Goal: Information Seeking & Learning: Learn about a topic

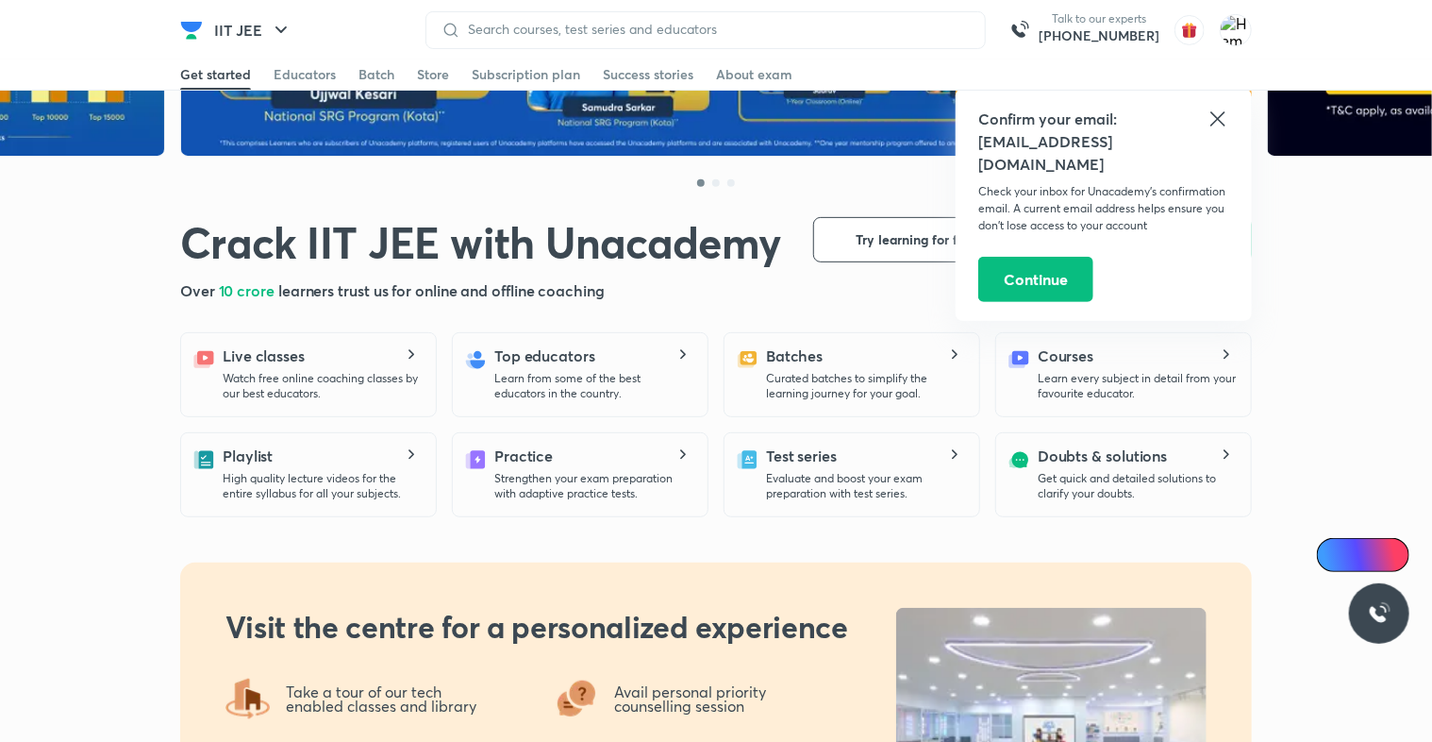
scroll to position [281, 0]
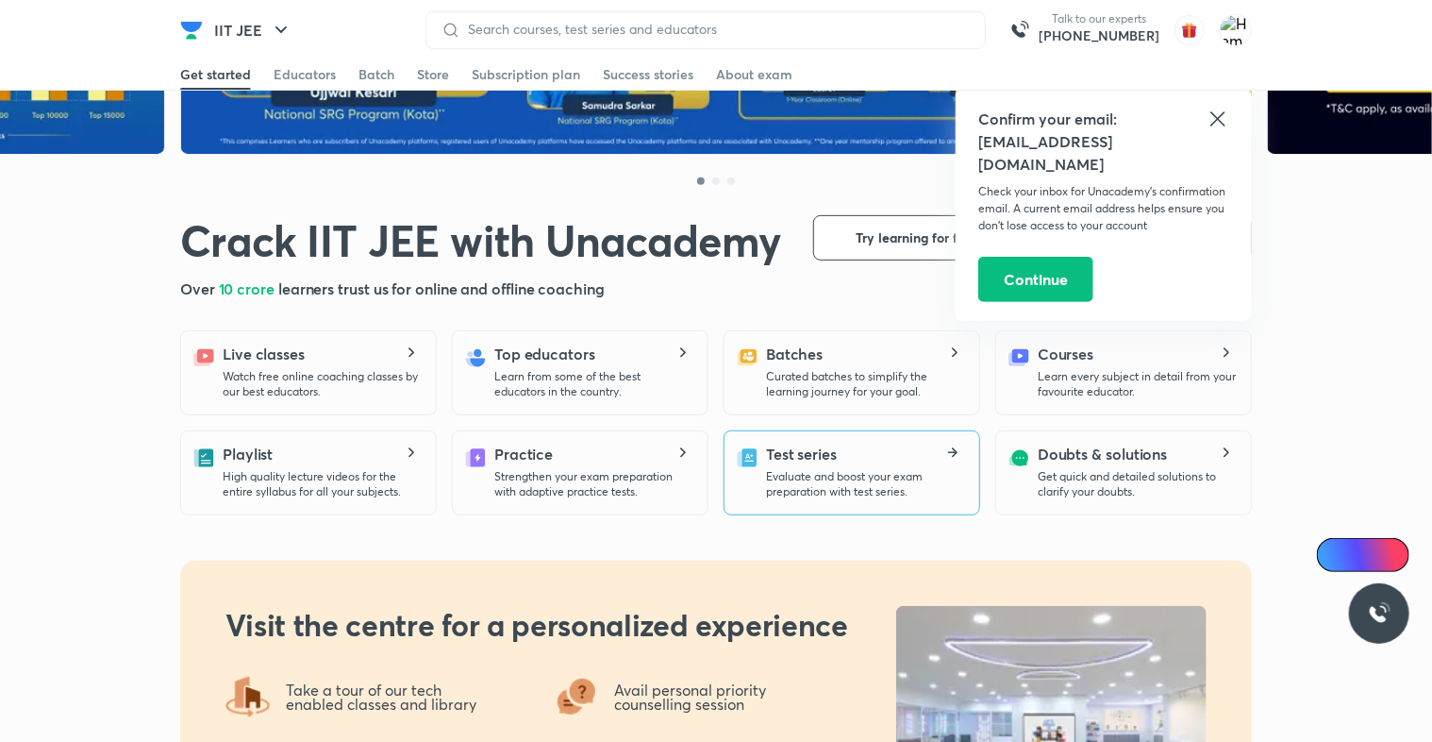
click at [793, 499] on div "Test series Evaluate and boost your exam preparation with test series." at bounding box center [865, 471] width 198 height 57
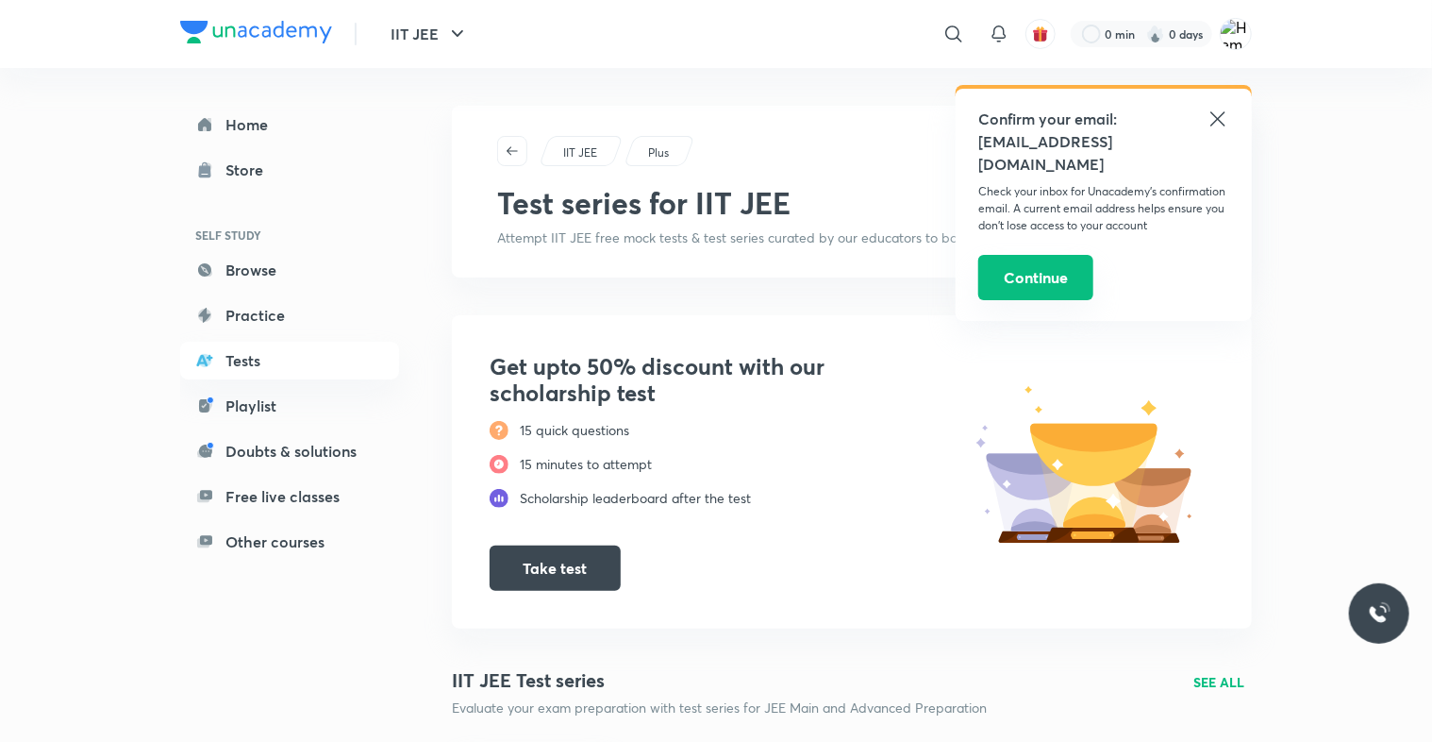
click at [1035, 255] on button "Continue" at bounding box center [1035, 277] width 115 height 45
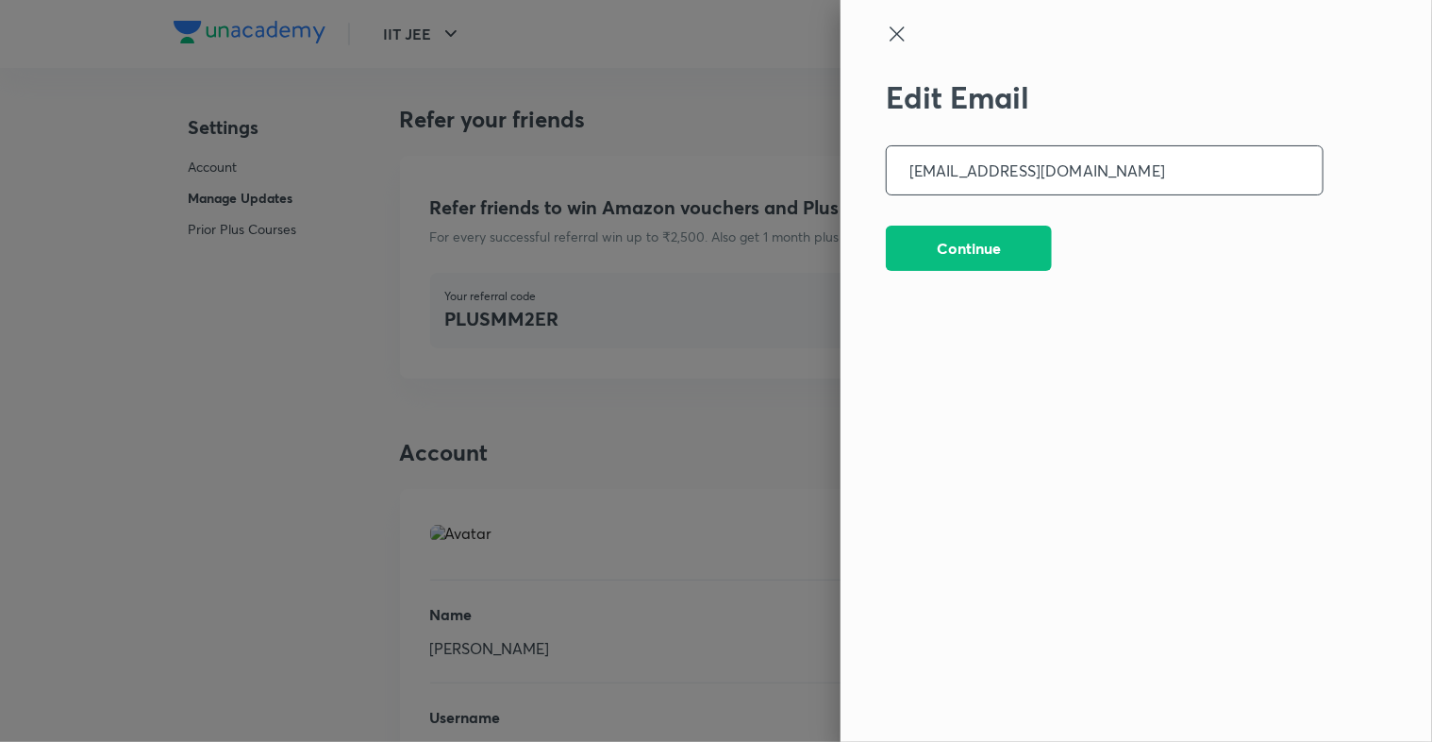
scroll to position [4570, 0]
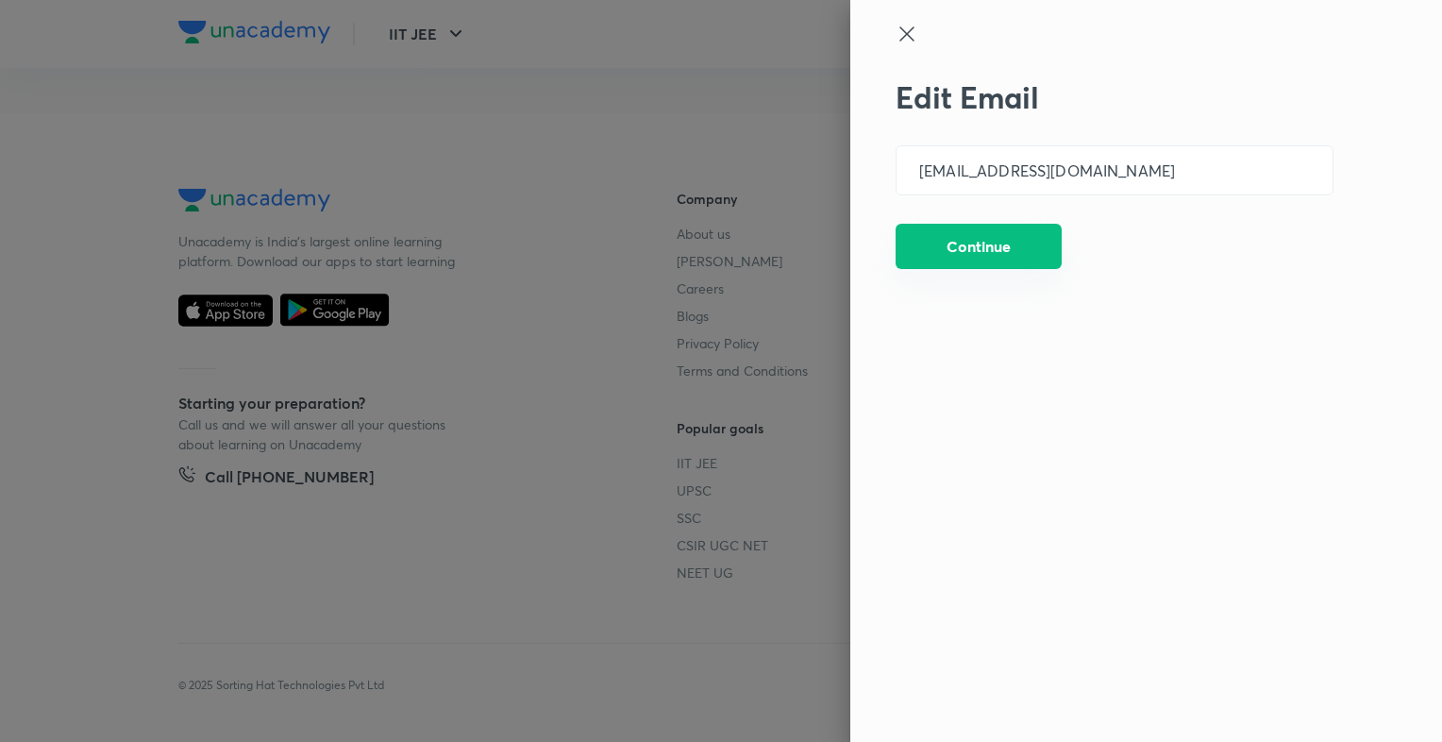
click at [954, 262] on button "Continue" at bounding box center [978, 246] width 166 height 45
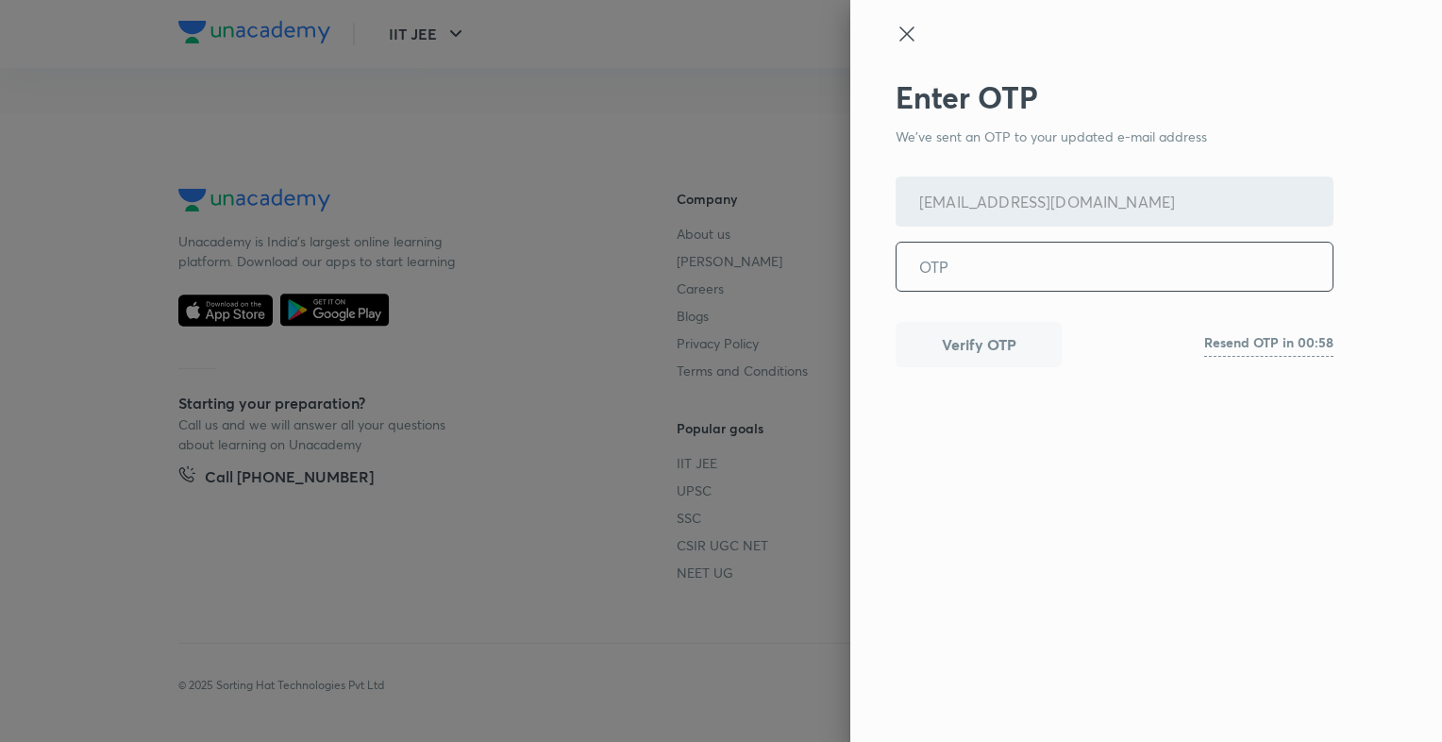
click at [952, 266] on input "tel" at bounding box center [1114, 266] width 436 height 48
click at [957, 269] on input "tel" at bounding box center [1114, 266] width 436 height 48
type input "351927"
click at [977, 360] on button "Verify OTP" at bounding box center [978, 342] width 166 height 45
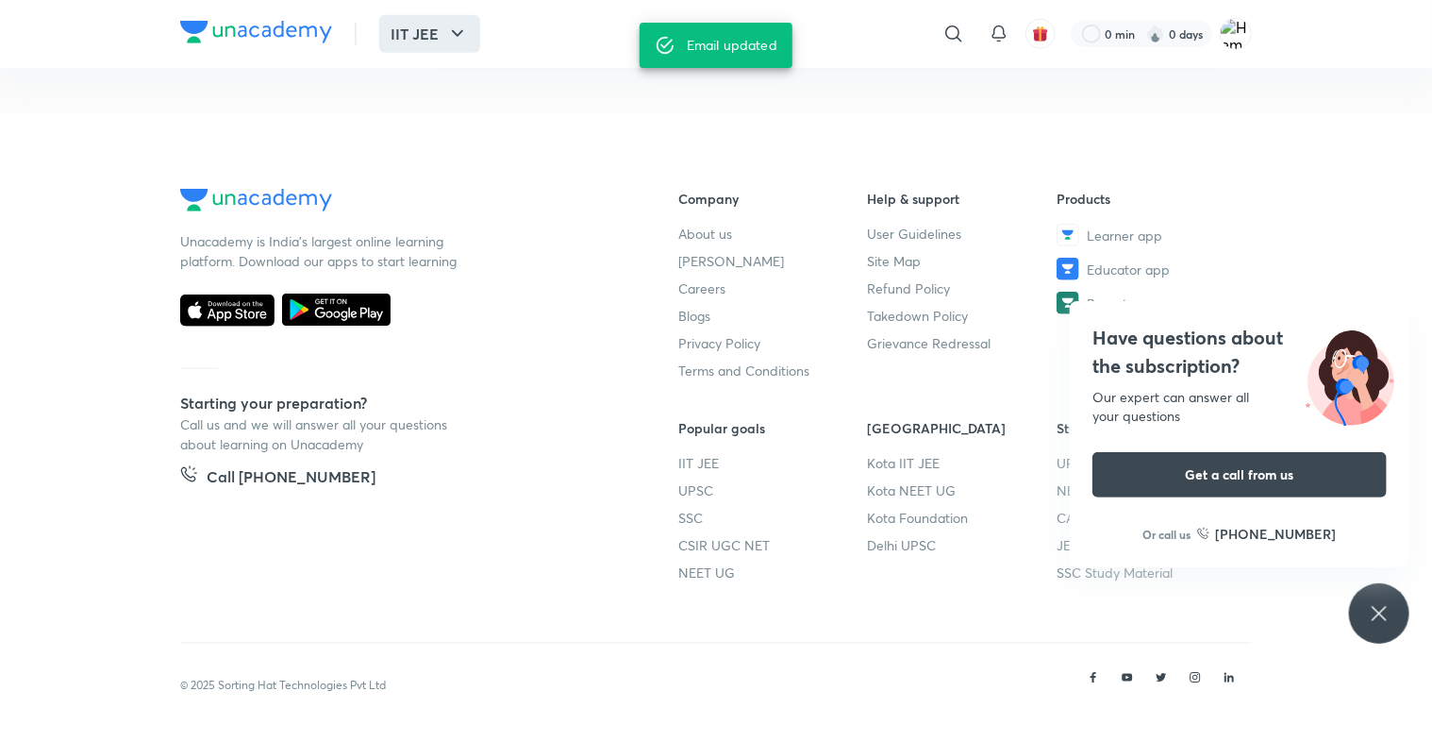
click at [454, 24] on icon "button" at bounding box center [457, 34] width 23 height 23
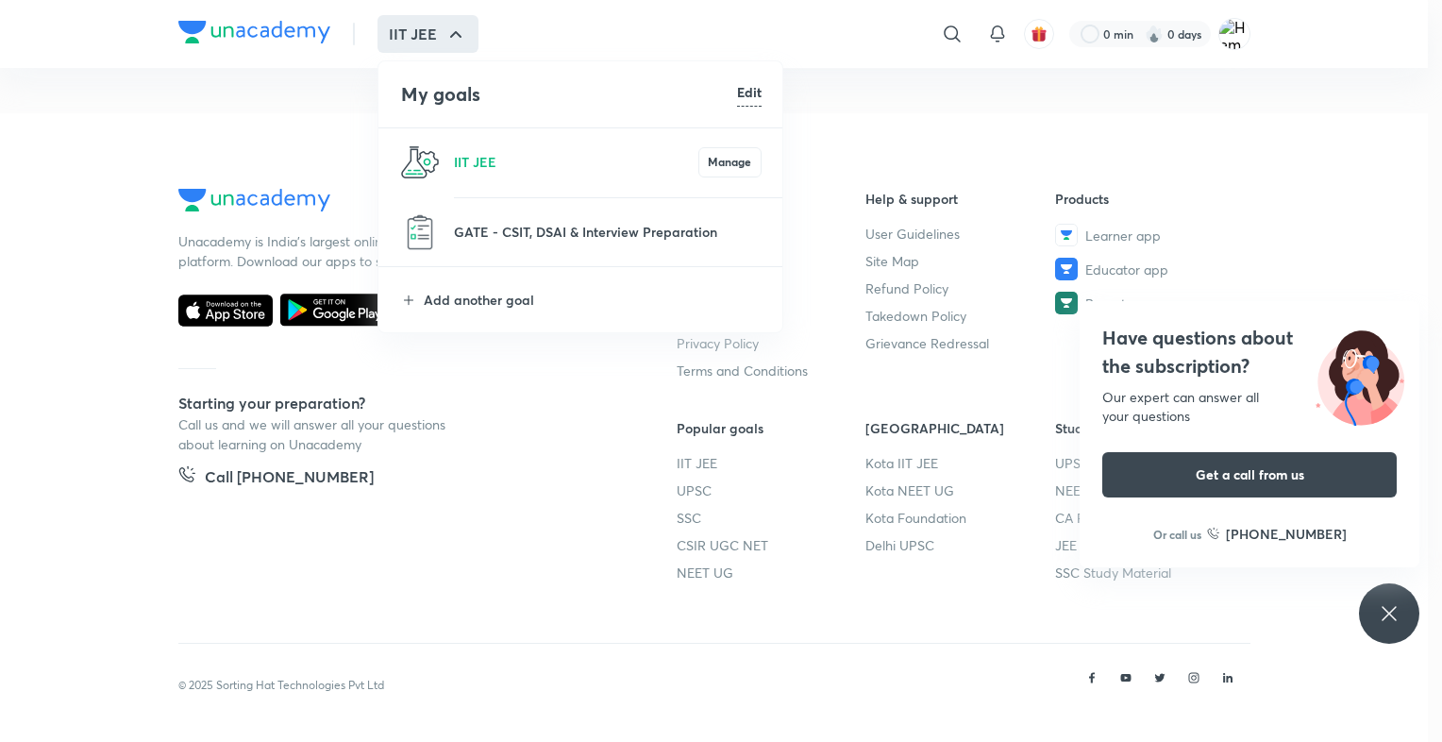
click at [567, 219] on li "GATE - CSIT, DSAI & Interview Preparation" at bounding box center [581, 232] width 406 height 68
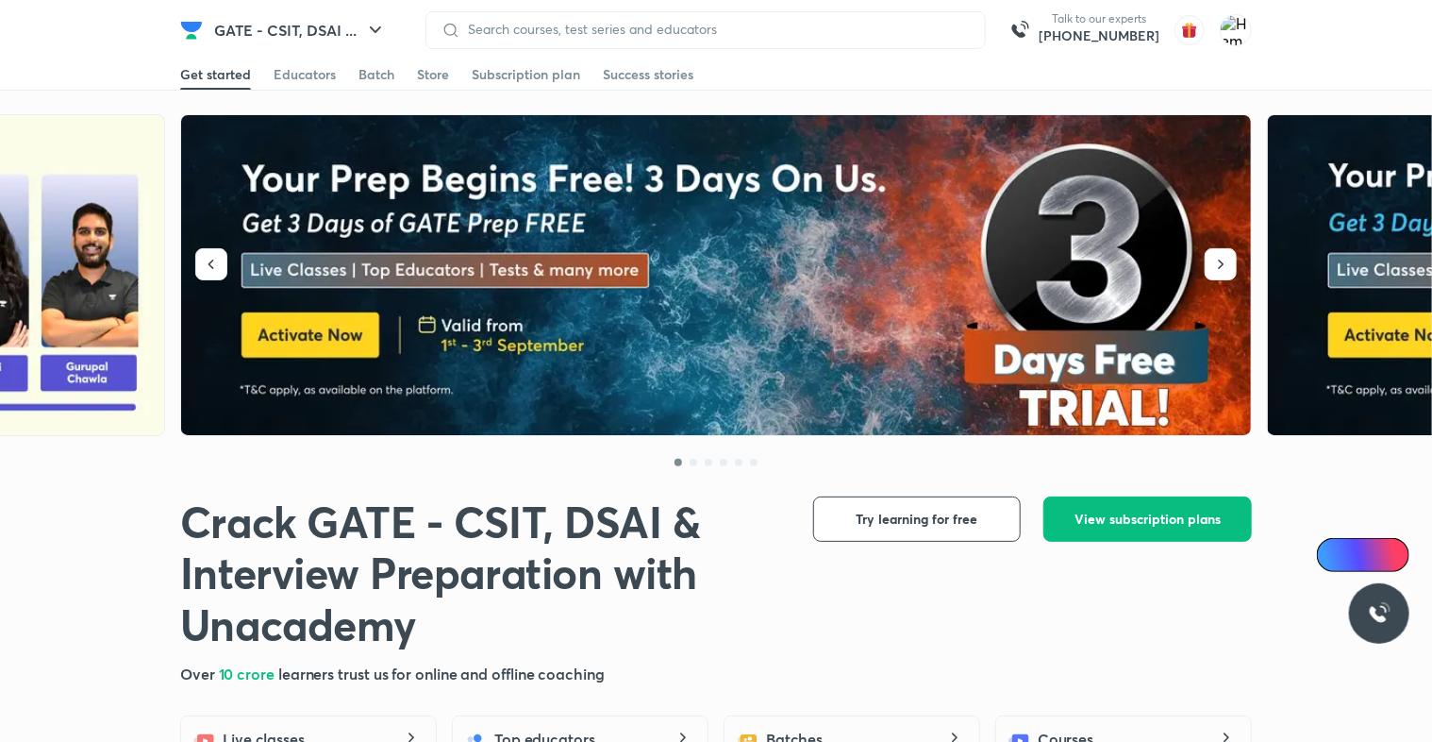
scroll to position [306, 0]
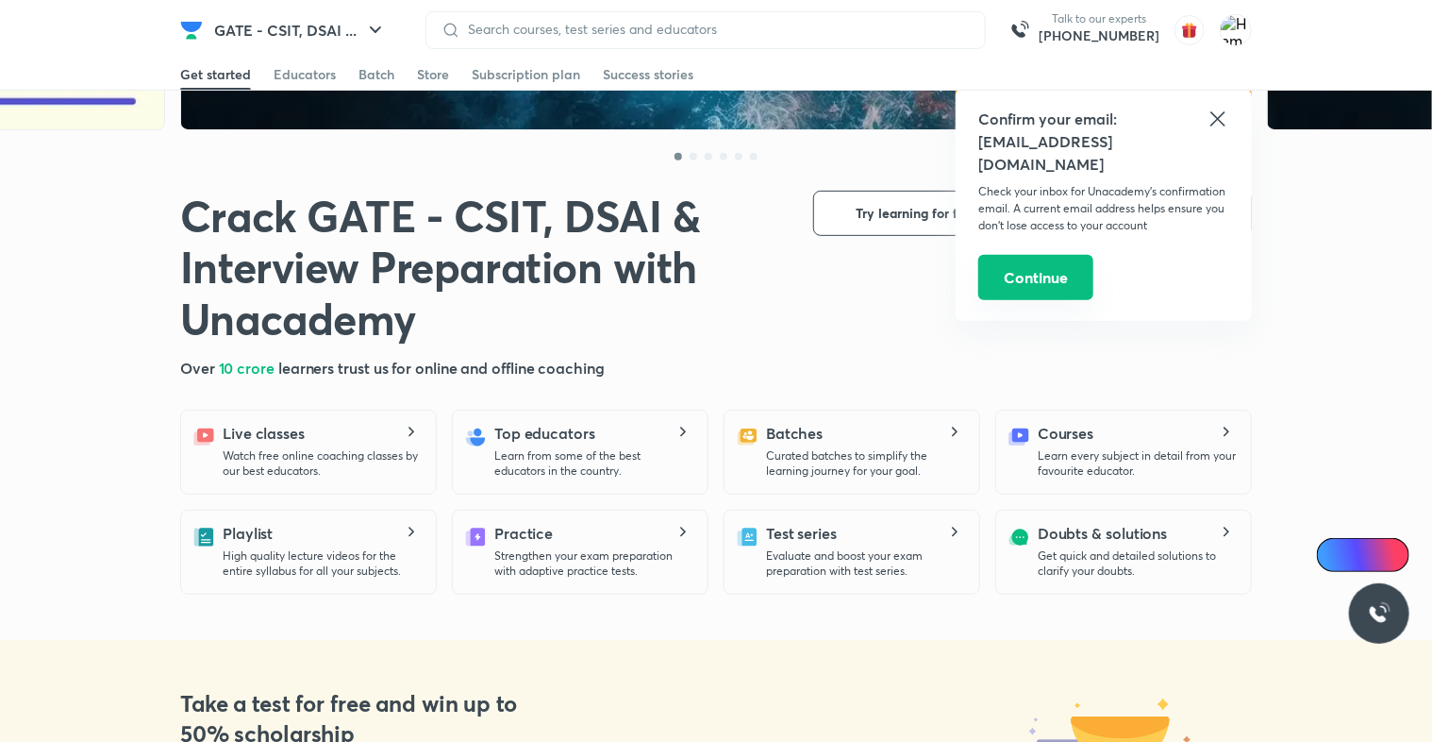
click at [1039, 255] on button "Continue" at bounding box center [1035, 277] width 115 height 45
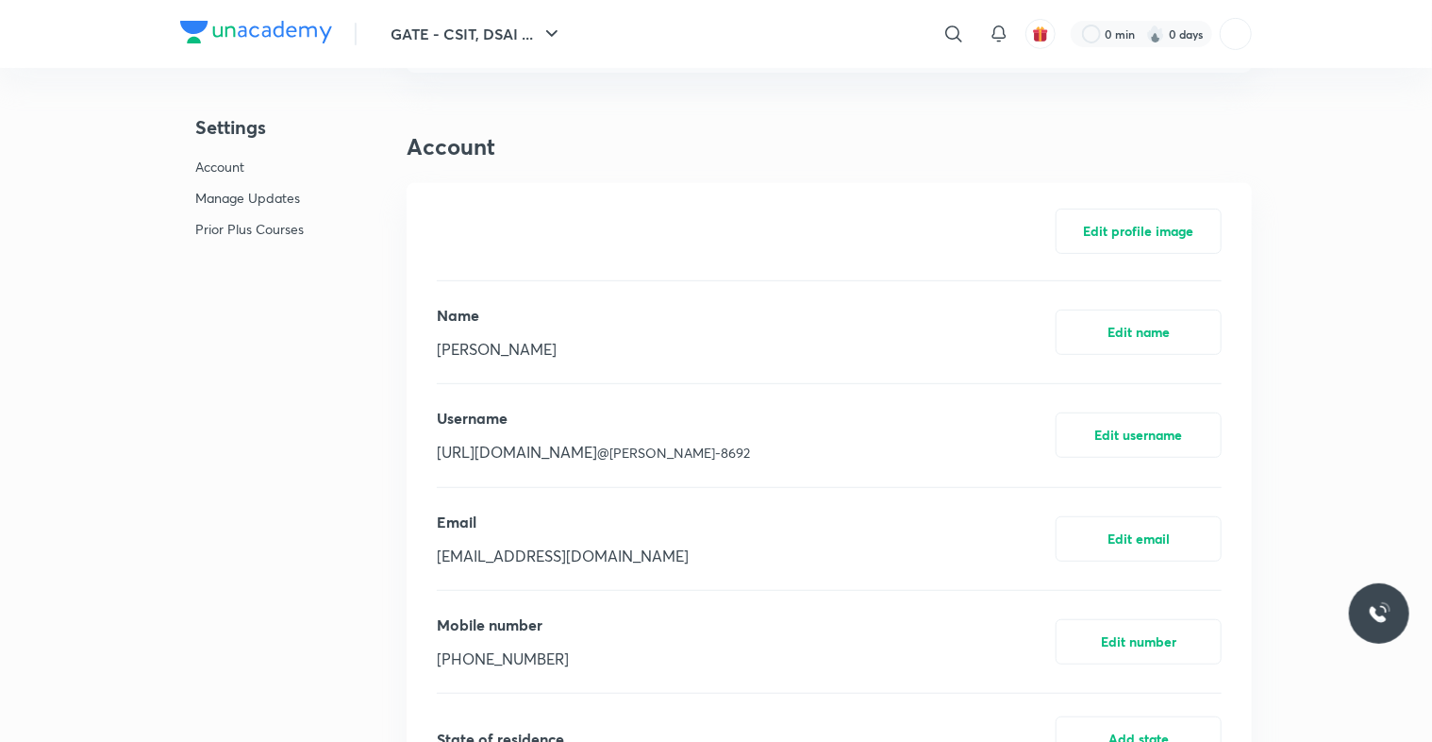
scroll to position [4570, 0]
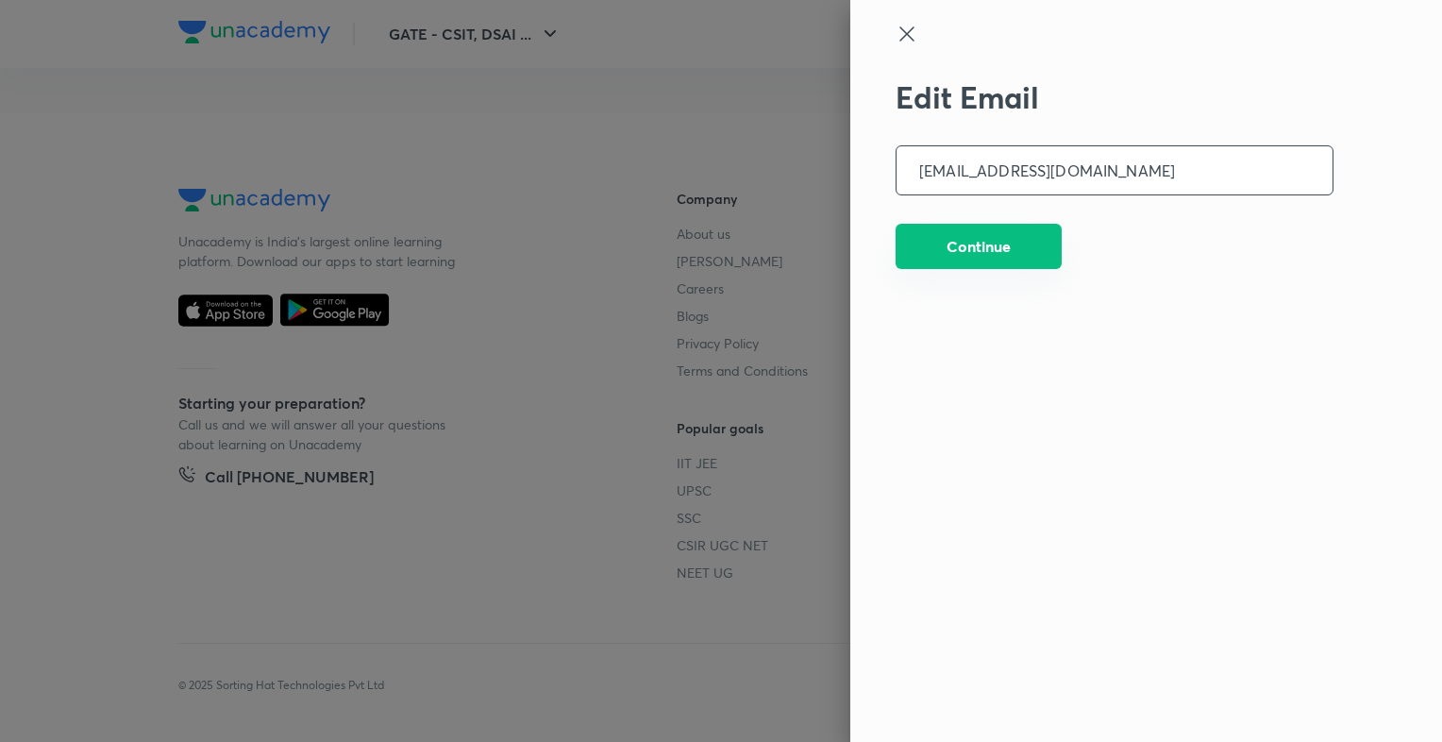
click at [981, 259] on button "Continue" at bounding box center [978, 246] width 166 height 45
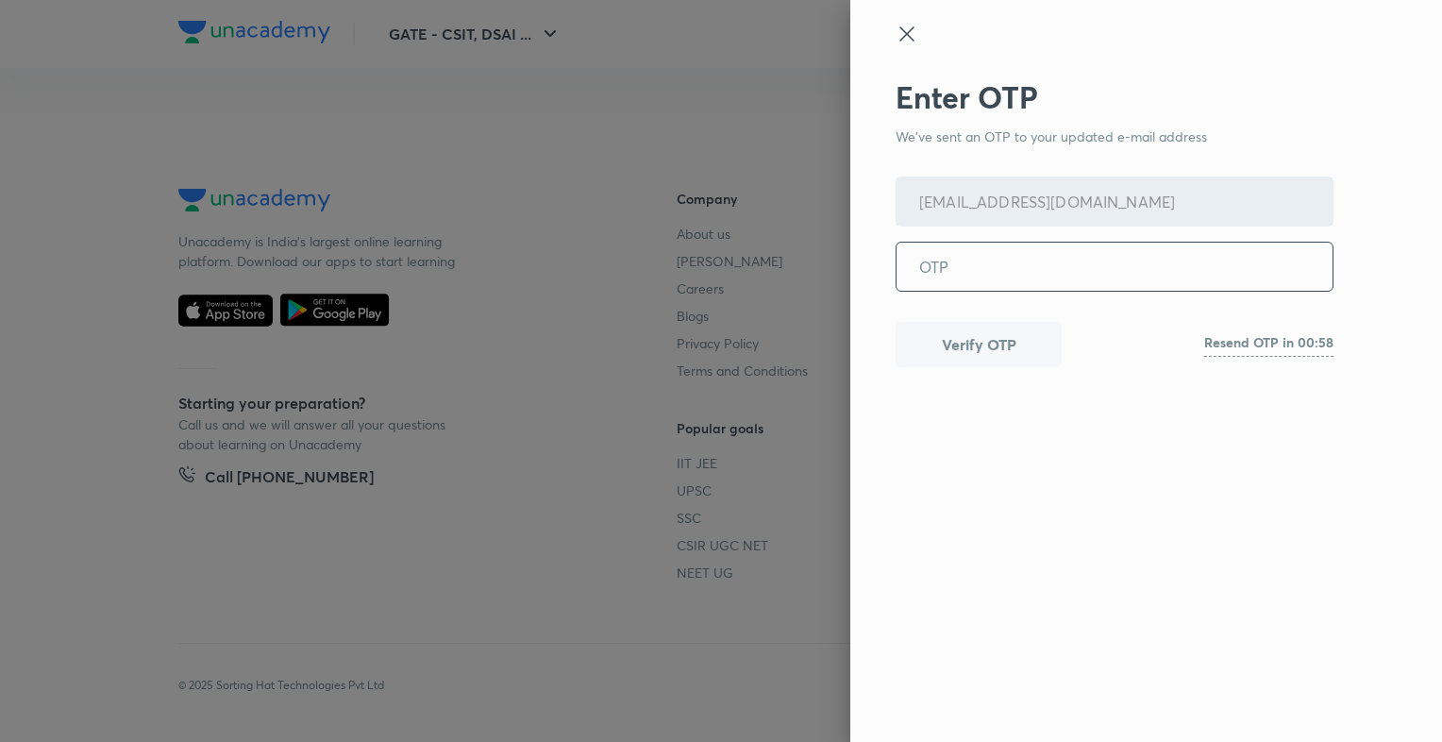
click at [974, 255] on input "tel" at bounding box center [1114, 266] width 436 height 48
click at [946, 281] on input "tel" at bounding box center [1114, 266] width 436 height 48
type input "599951"
click at [937, 338] on button "Verify OTP" at bounding box center [978, 342] width 166 height 45
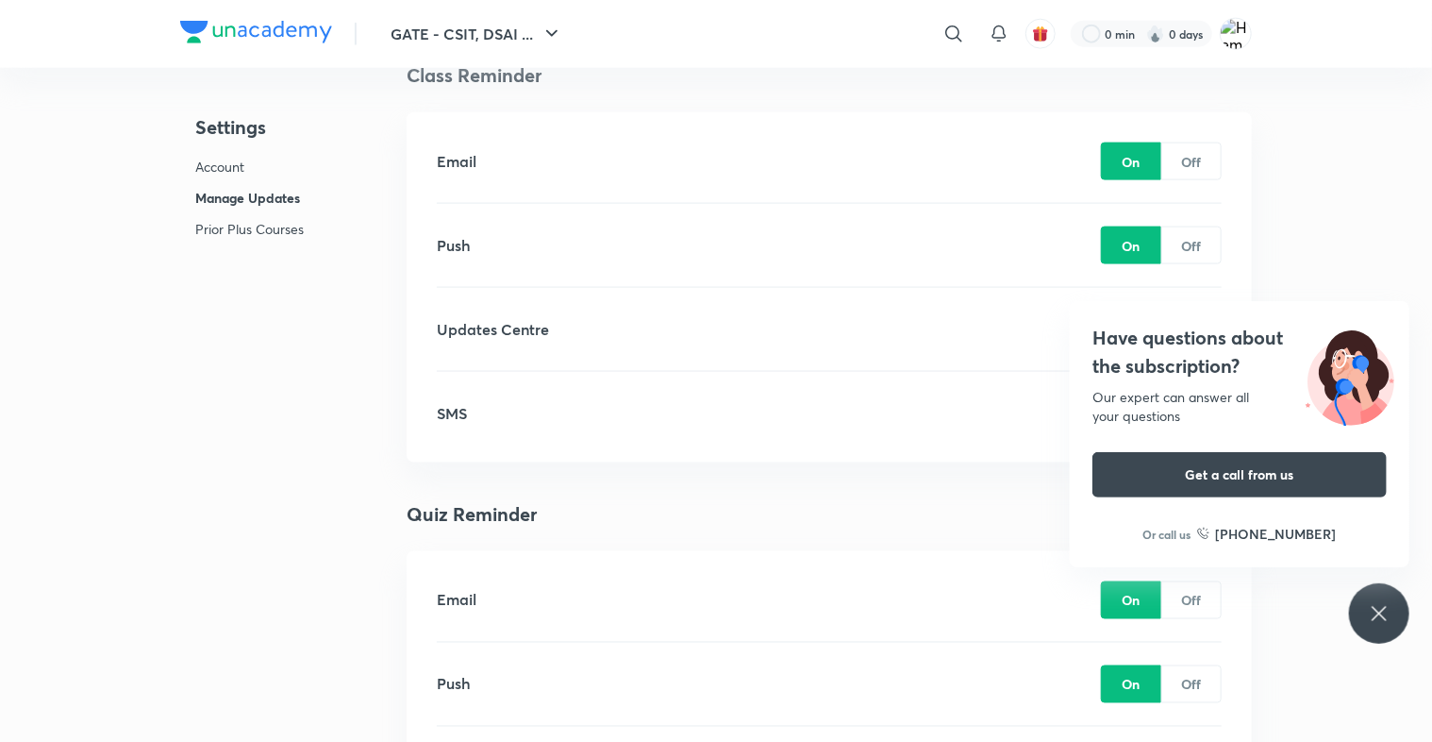
scroll to position [1217, 0]
click at [1372, 618] on icon at bounding box center [1379, 613] width 23 height 23
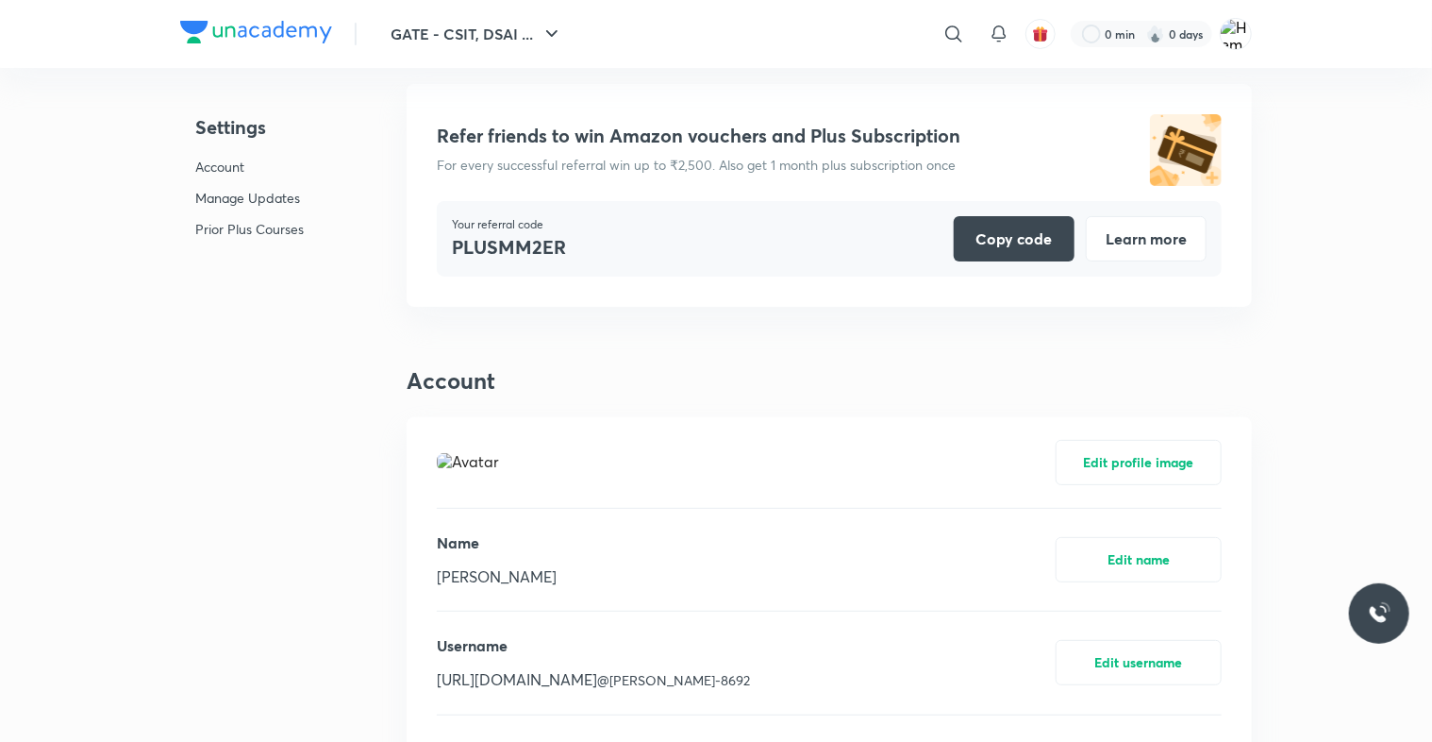
scroll to position [0, 0]
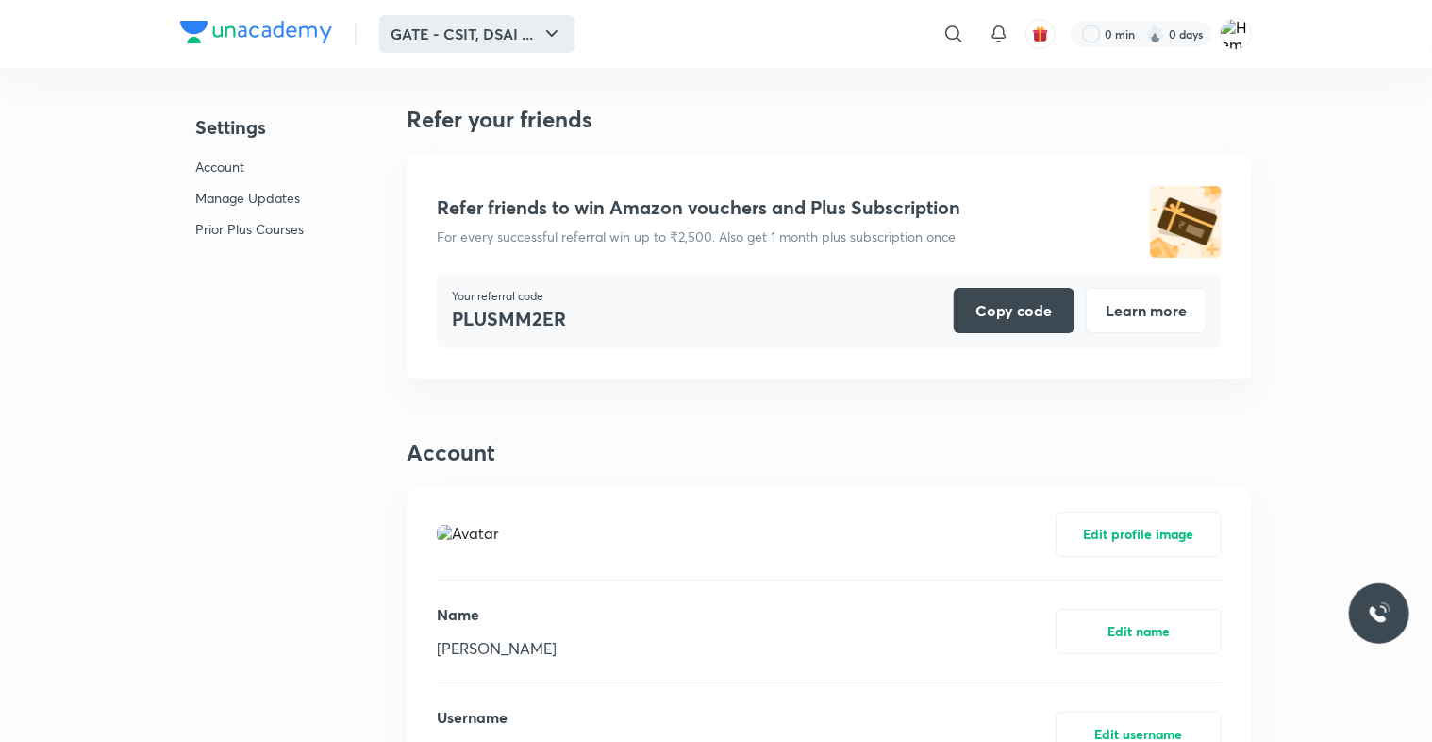
click at [494, 30] on button "GATE - CSIT, DSAI ..." at bounding box center [476, 34] width 195 height 38
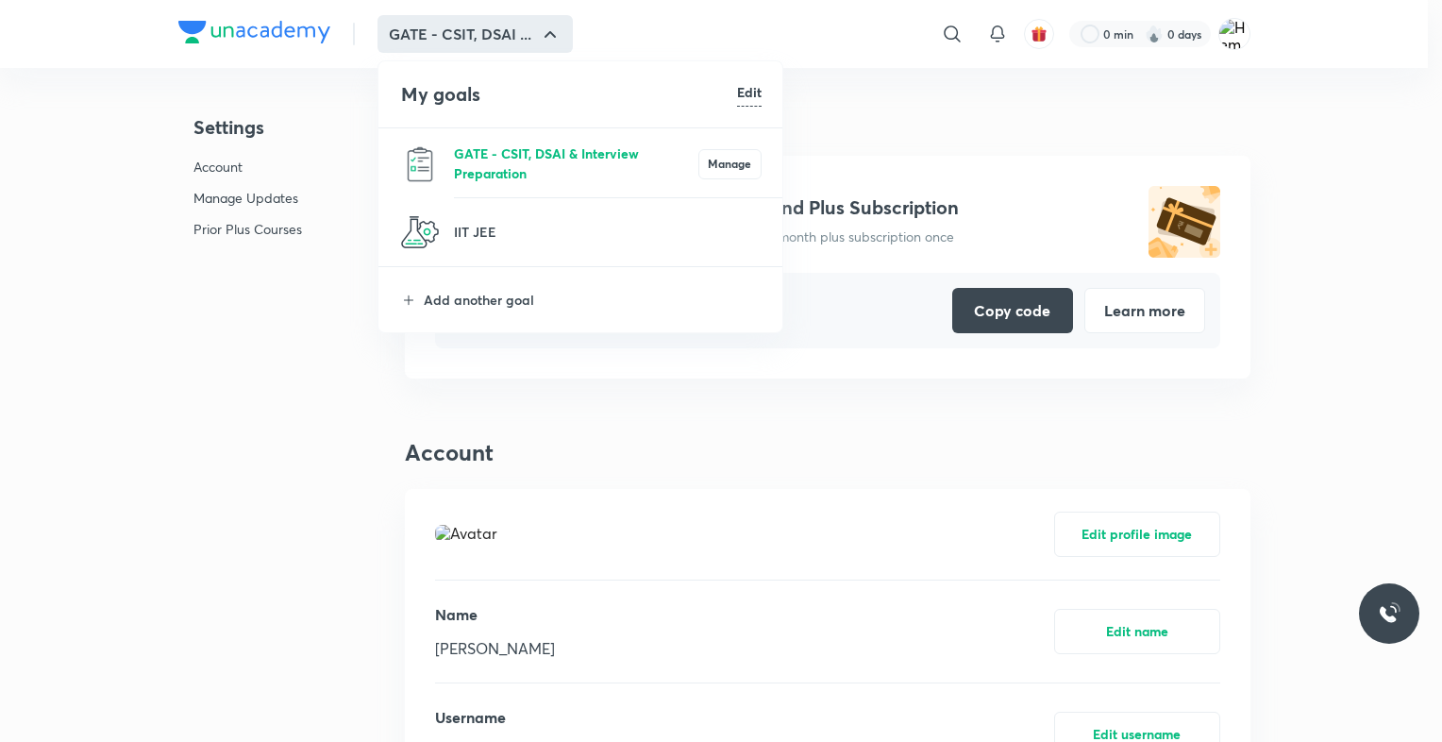
click at [502, 179] on p "GATE - CSIT, DSAI & Interview Preparation" at bounding box center [576, 163] width 244 height 40
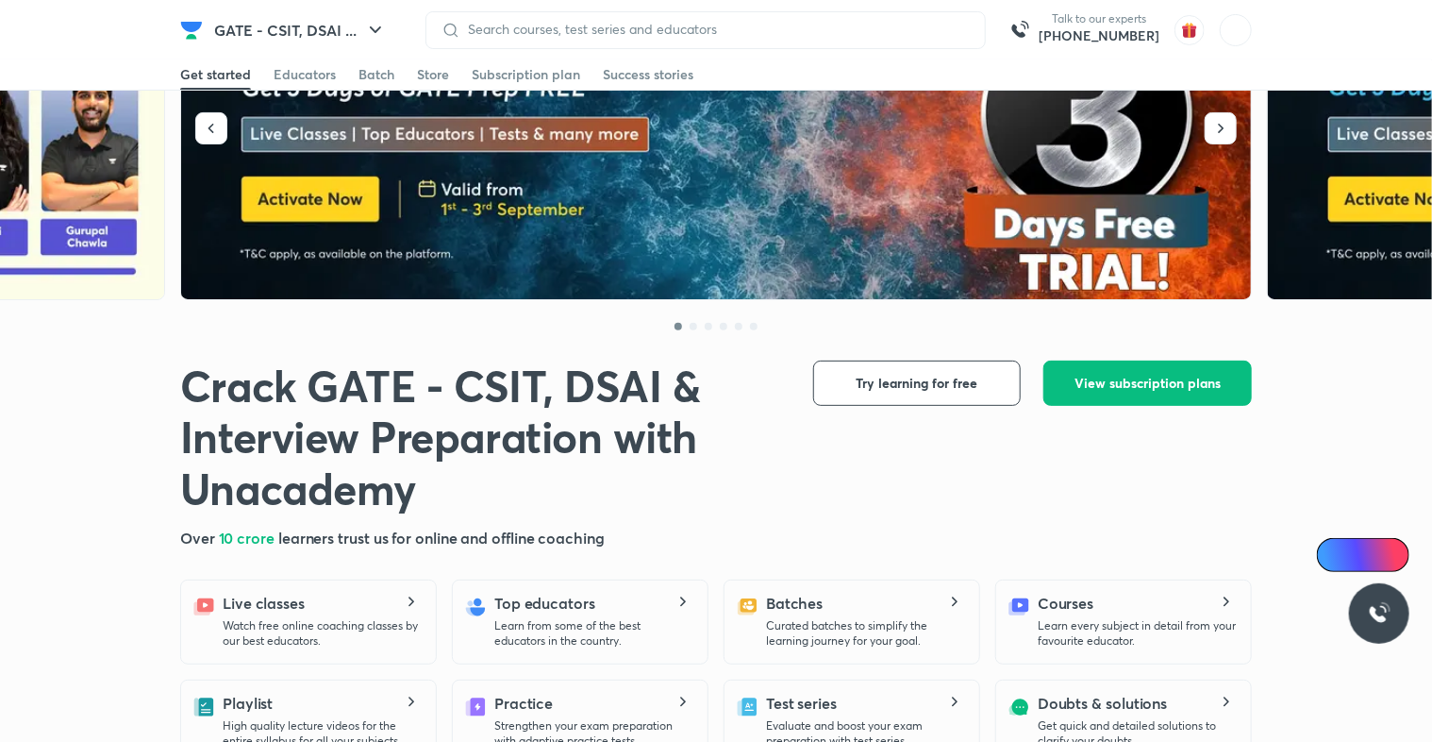
scroll to position [145, 0]
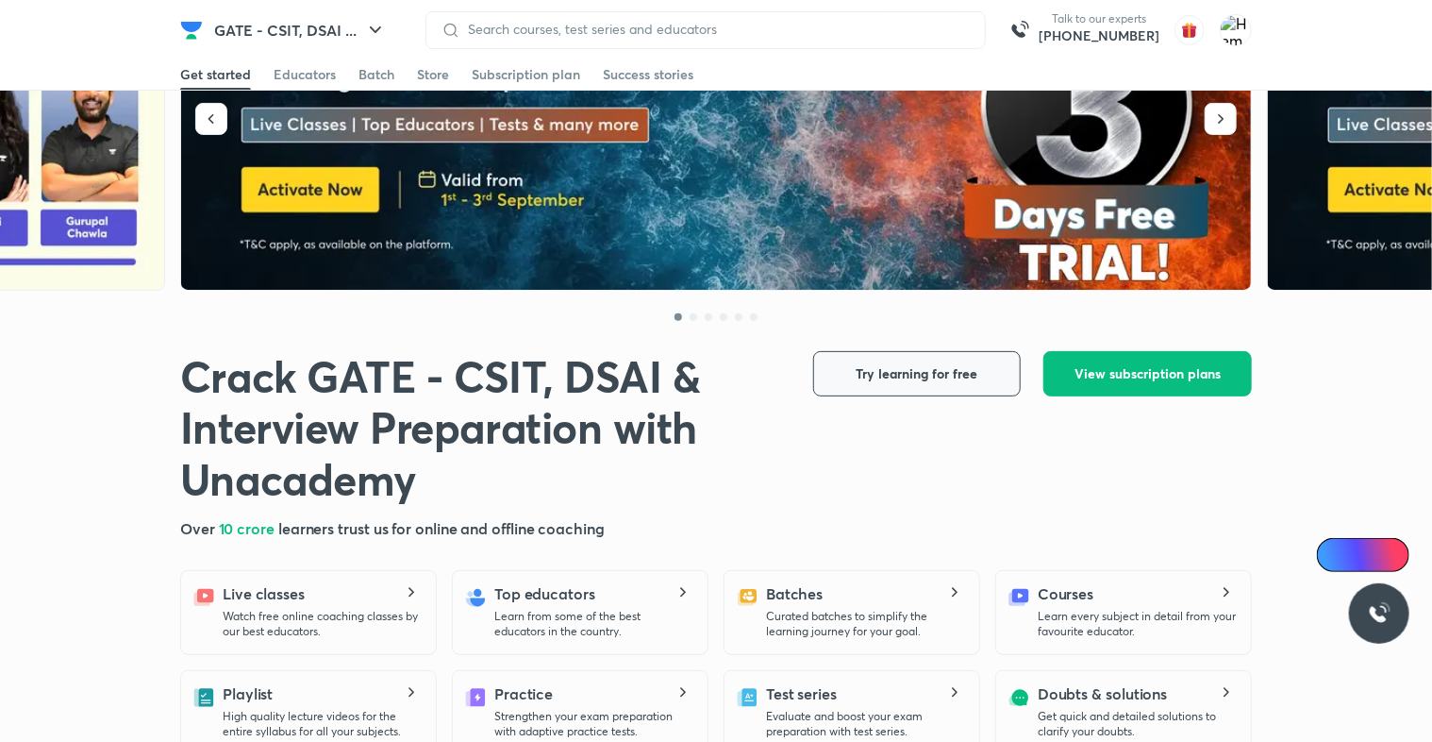
click at [928, 383] on button "Try learning for free" at bounding box center [917, 373] width 208 height 45
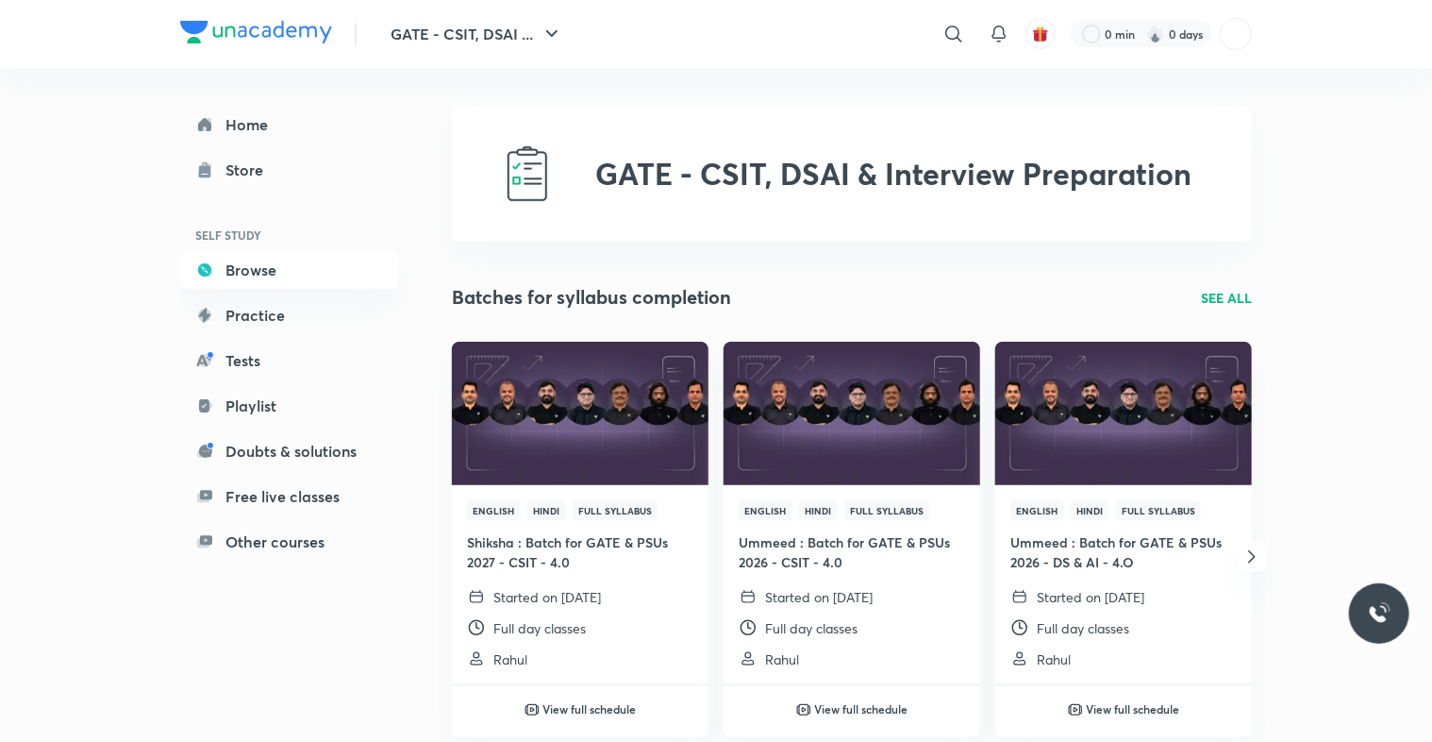
scroll to position [109, 0]
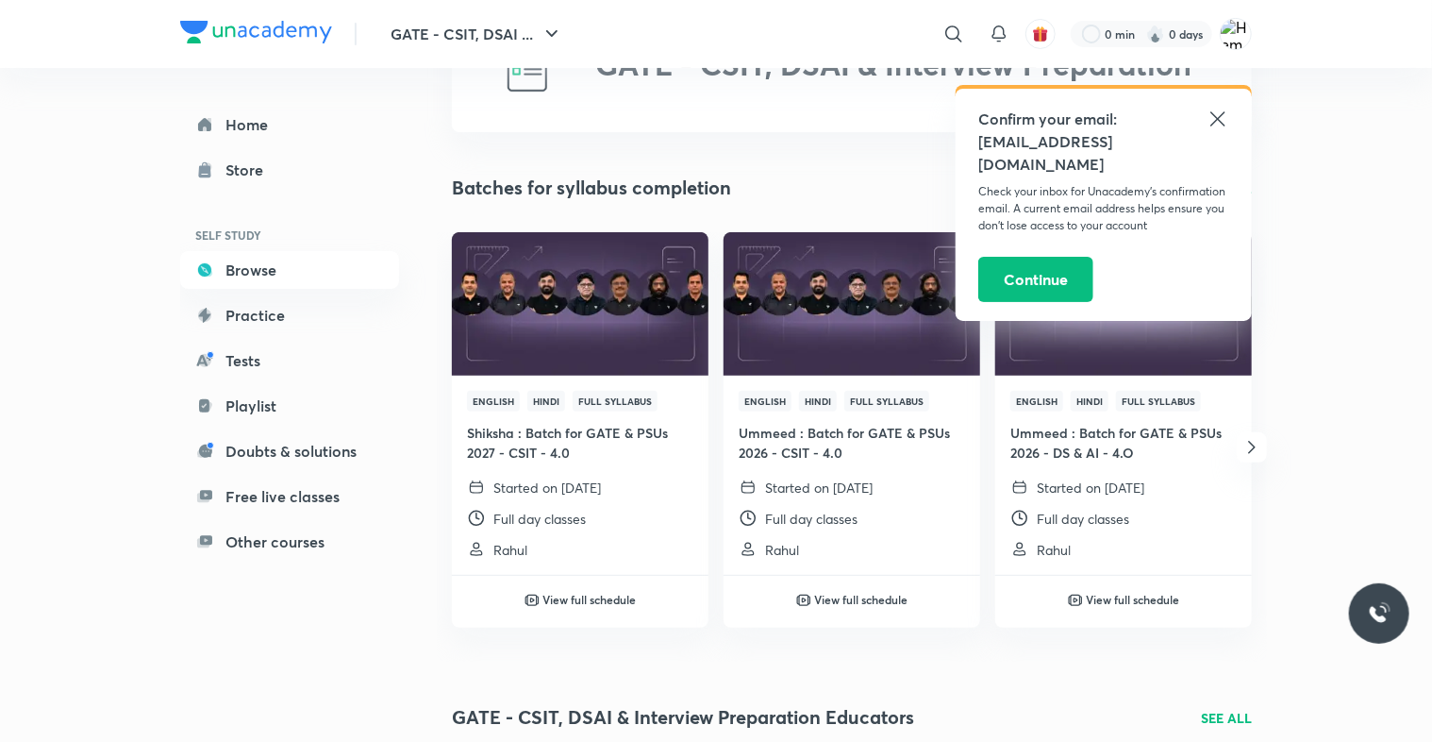
click at [1220, 119] on icon at bounding box center [1218, 119] width 23 height 23
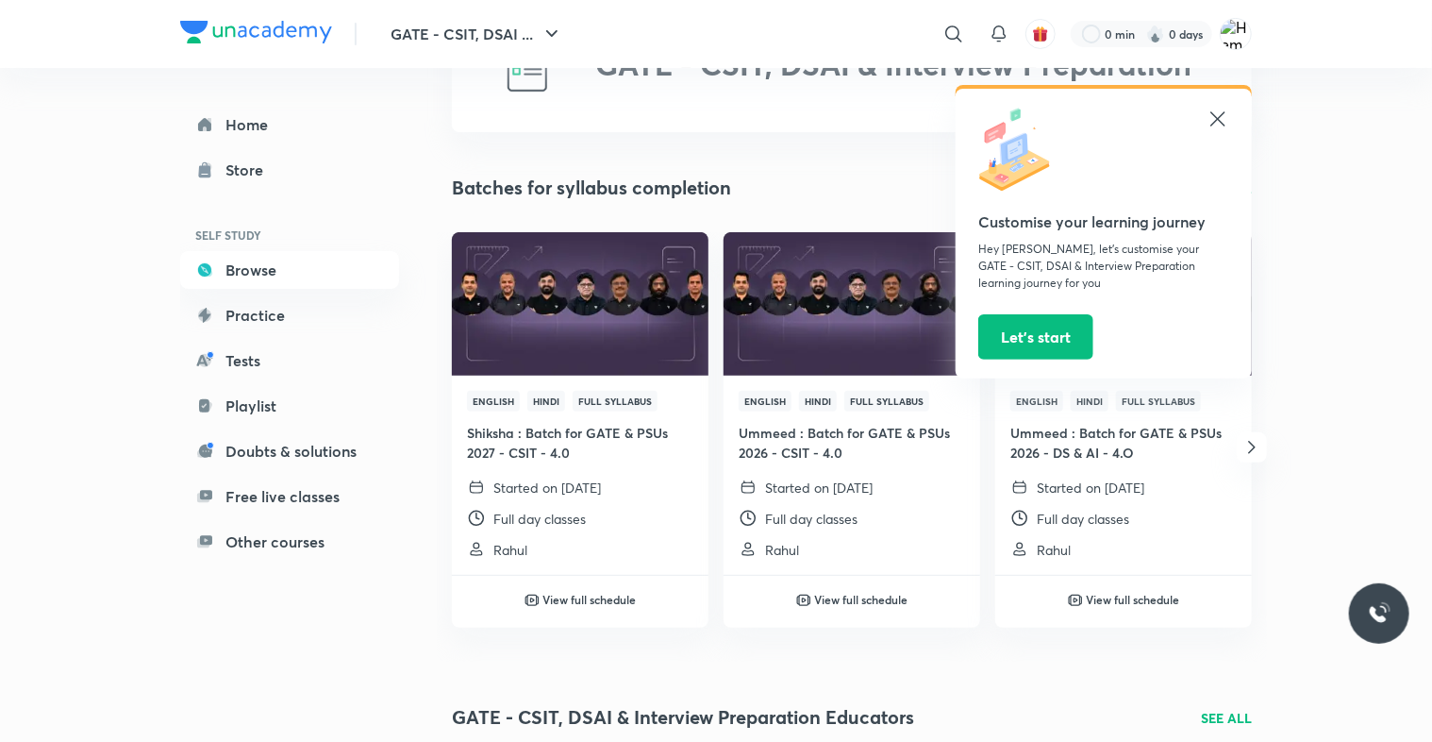
click at [1218, 113] on icon at bounding box center [1218, 119] width 23 height 23
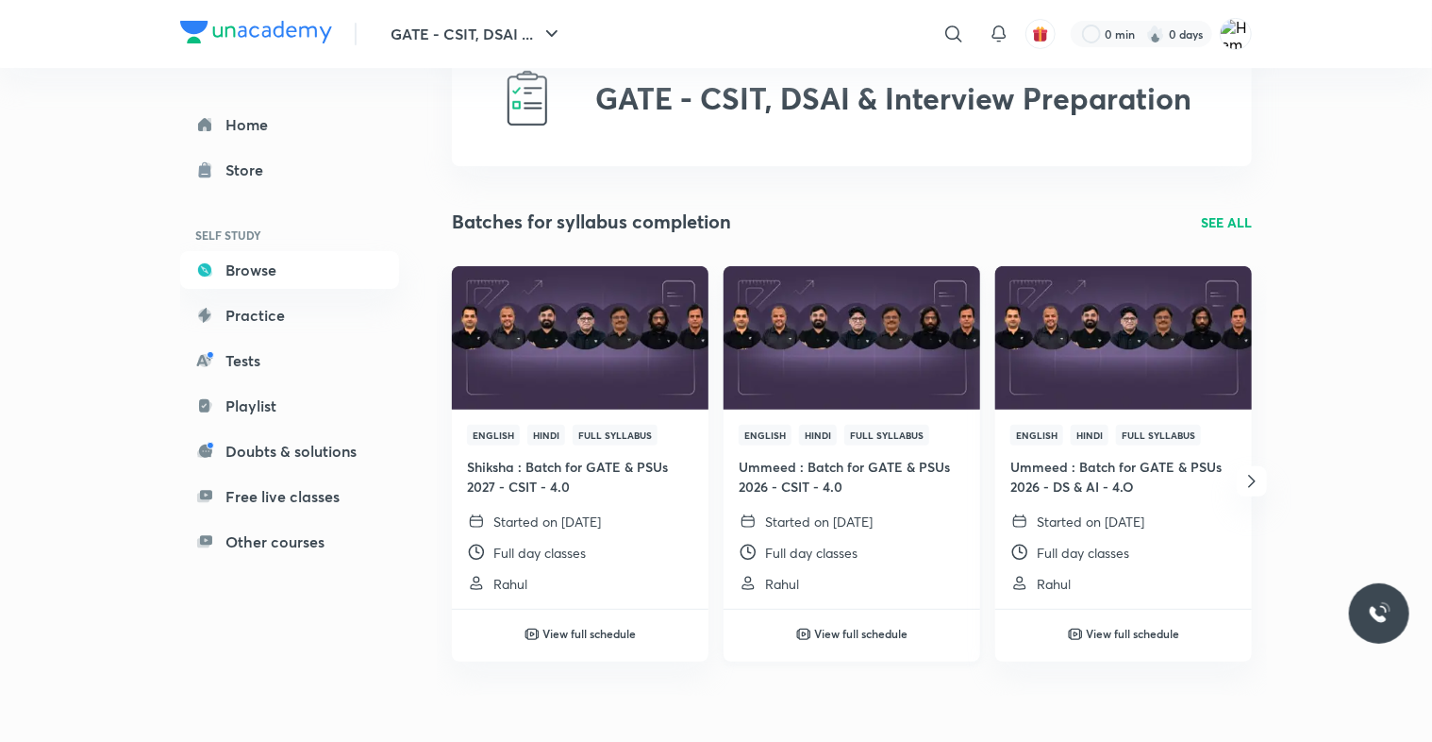
scroll to position [78, 0]
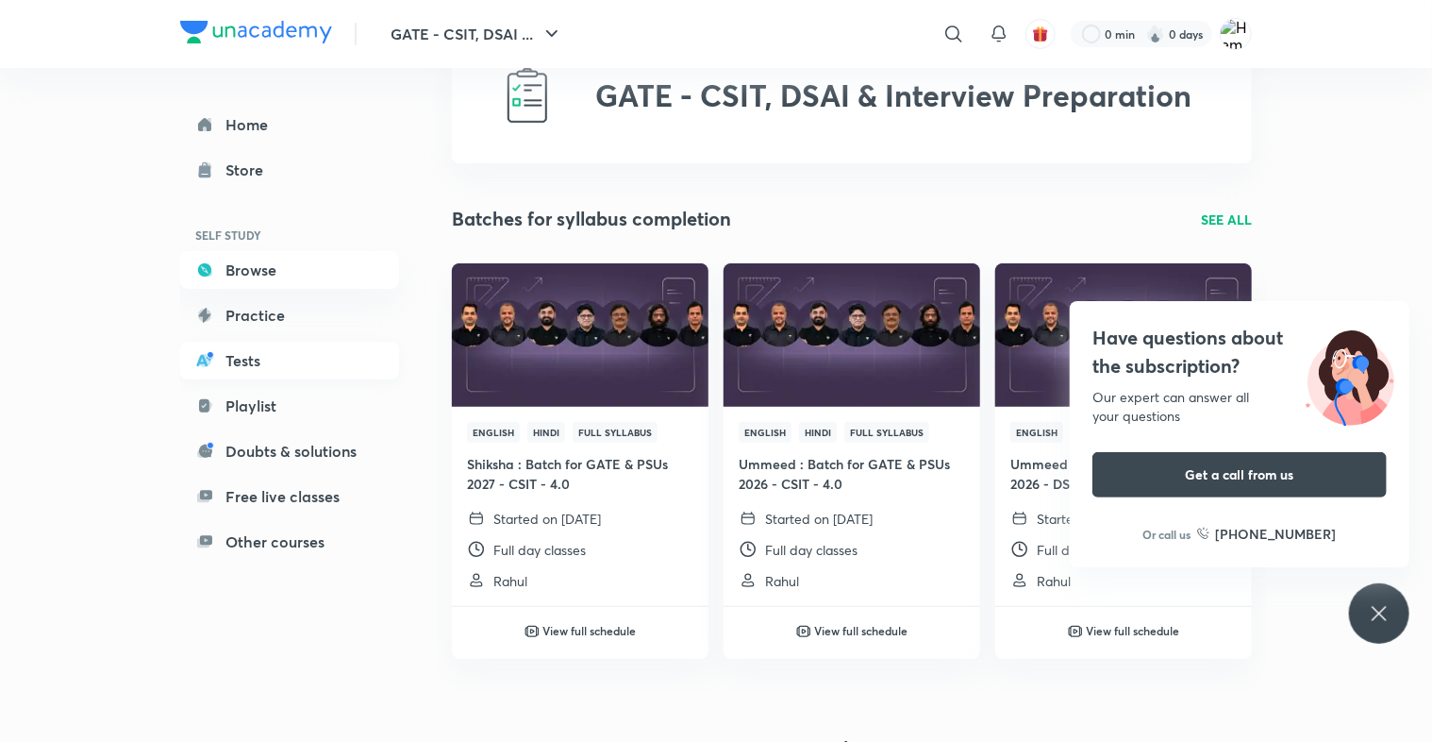
click at [309, 343] on link "Tests" at bounding box center [289, 361] width 219 height 38
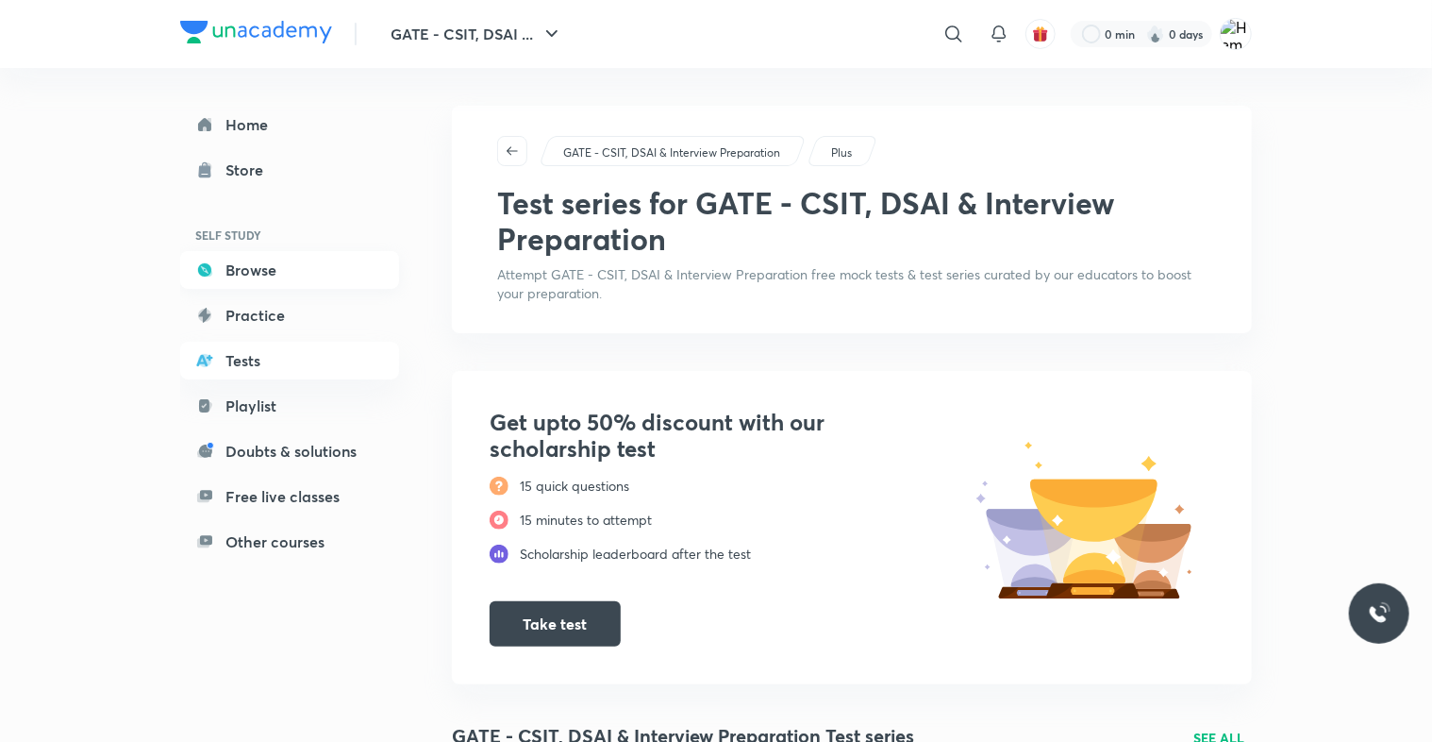
click at [249, 280] on link "Browse" at bounding box center [289, 270] width 219 height 38
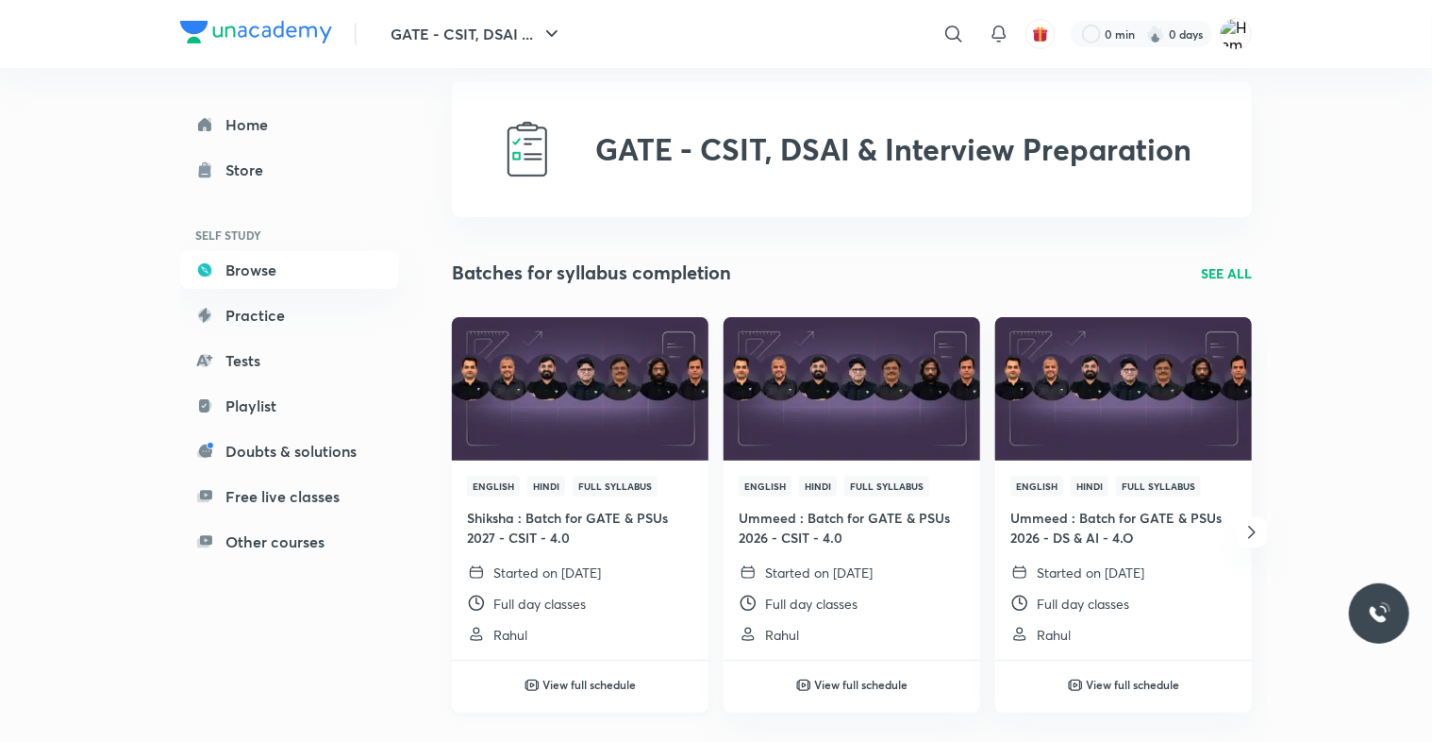
scroll to position [30, 0]
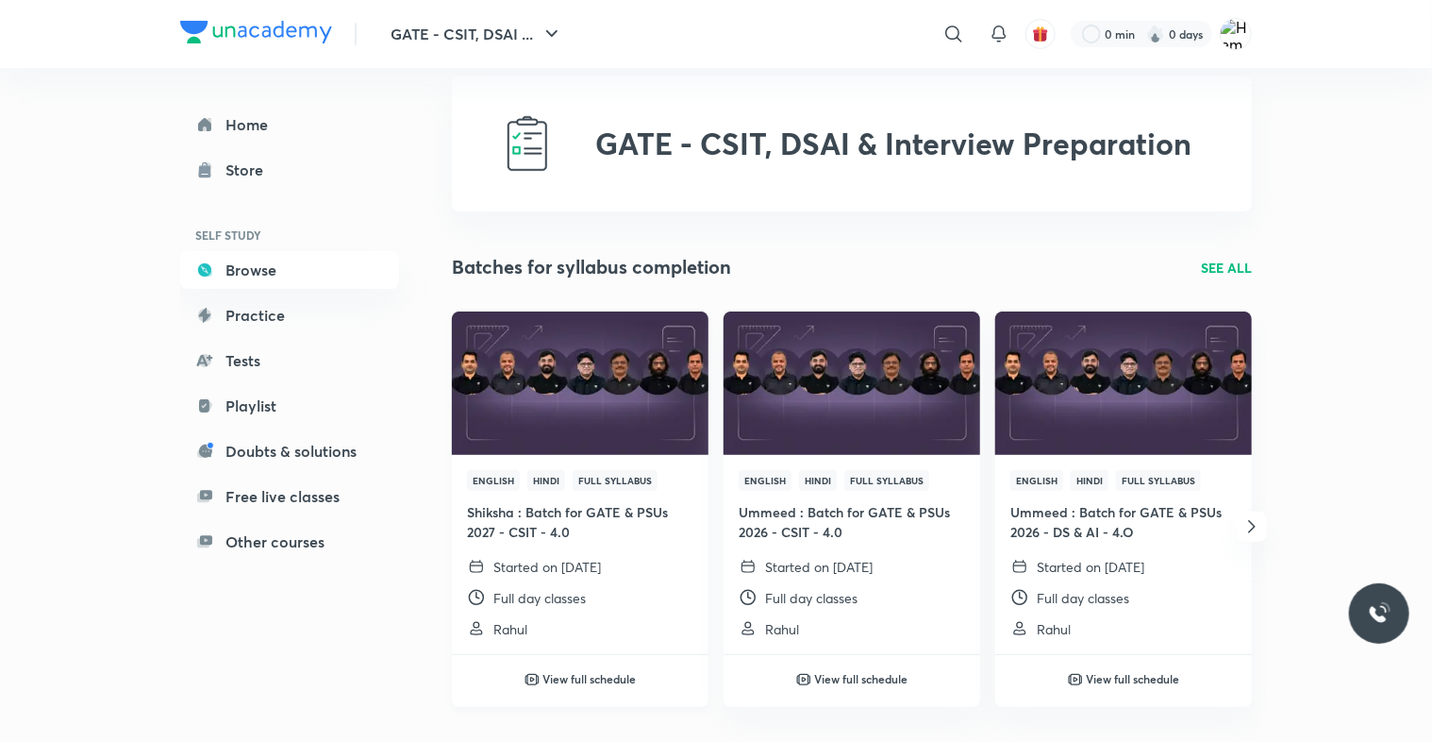
click at [549, 472] on span "Hindi" at bounding box center [546, 480] width 38 height 21
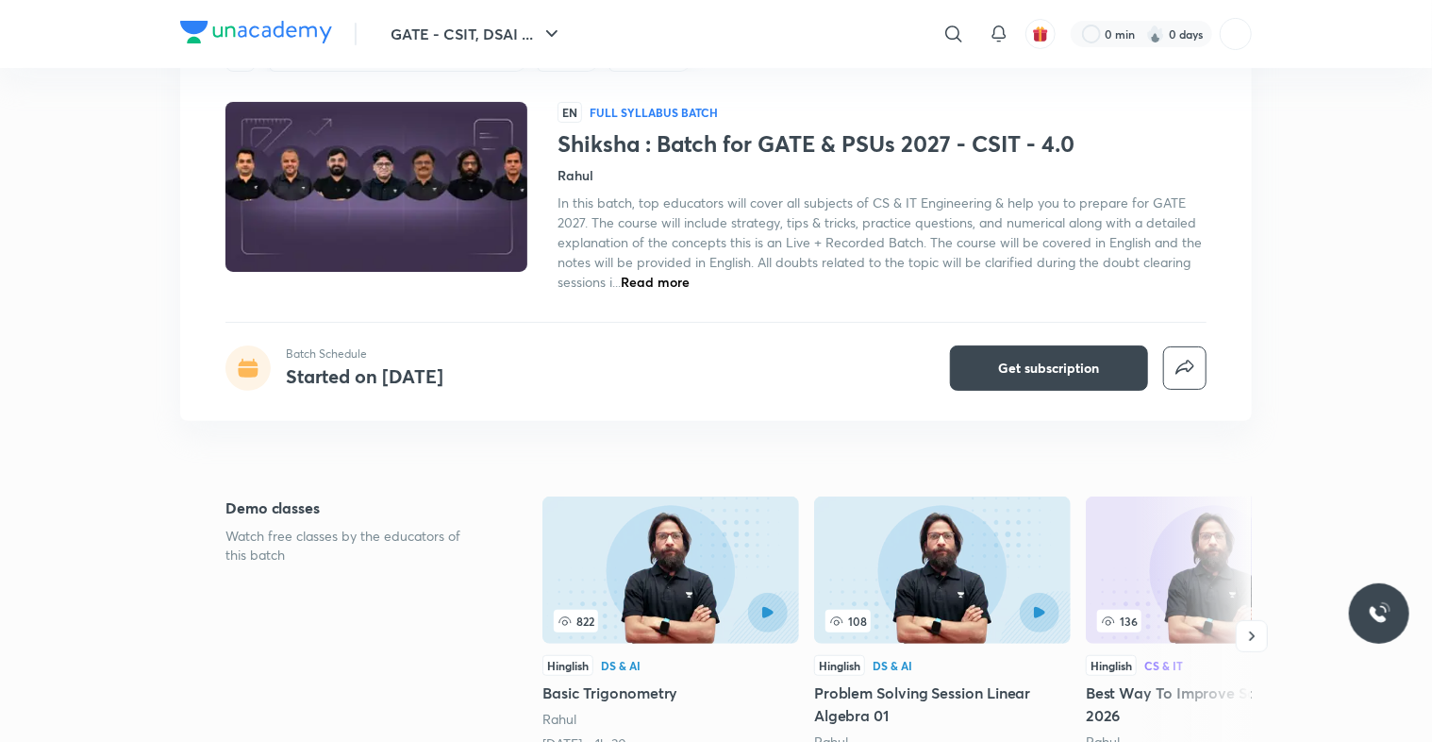
scroll to position [109, 0]
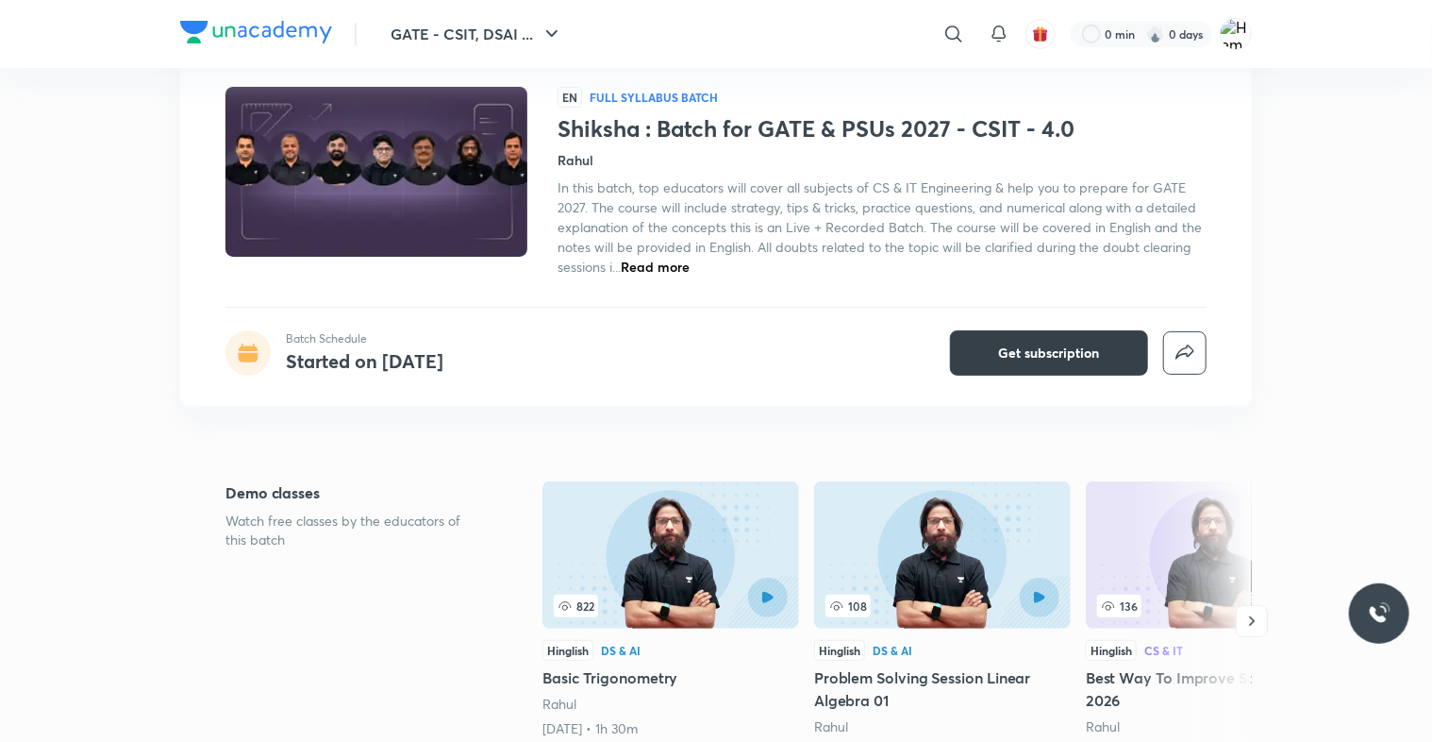
click at [1064, 357] on span "Get subscription" at bounding box center [1049, 352] width 101 height 19
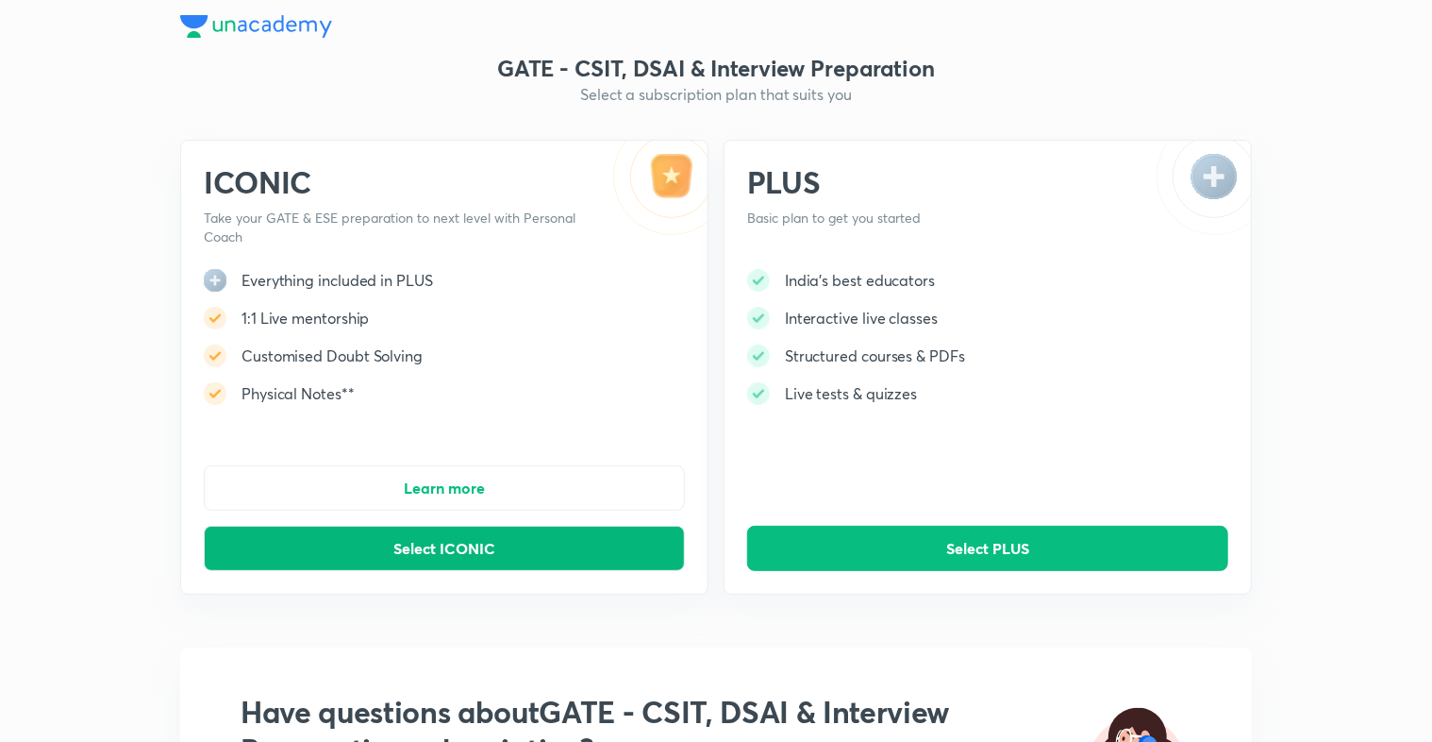
click at [545, 552] on button "Select ICONIC" at bounding box center [444, 548] width 481 height 45
click at [820, 488] on div "PLUS Basic plan to get you started India's best educators Interactive live clas…" at bounding box center [988, 367] width 528 height 455
click at [837, 539] on button "Select PLUS" at bounding box center [987, 548] width 481 height 45
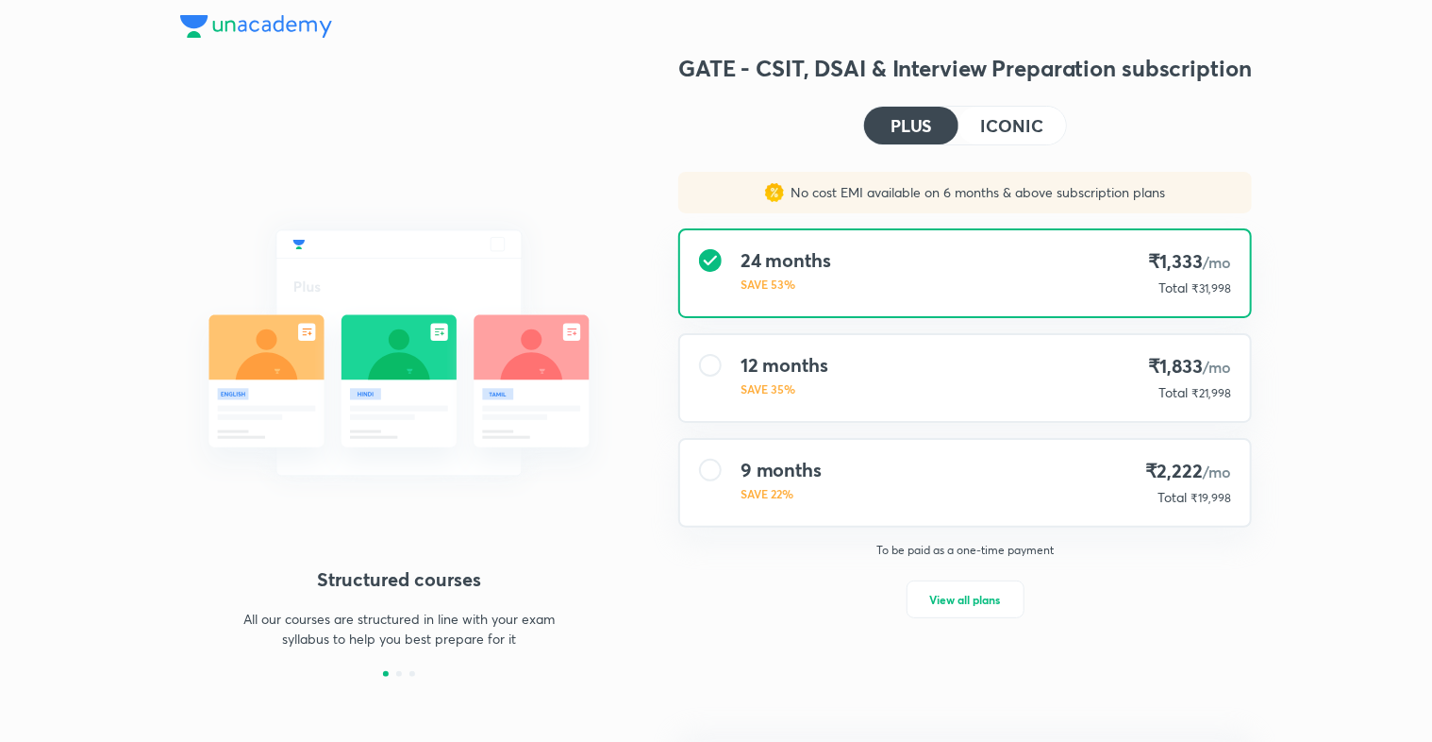
click at [837, 539] on div "No cost EMI available on 6 months & above subscription plans 24 months SAVE 53%…" at bounding box center [965, 414] width 604 height 484
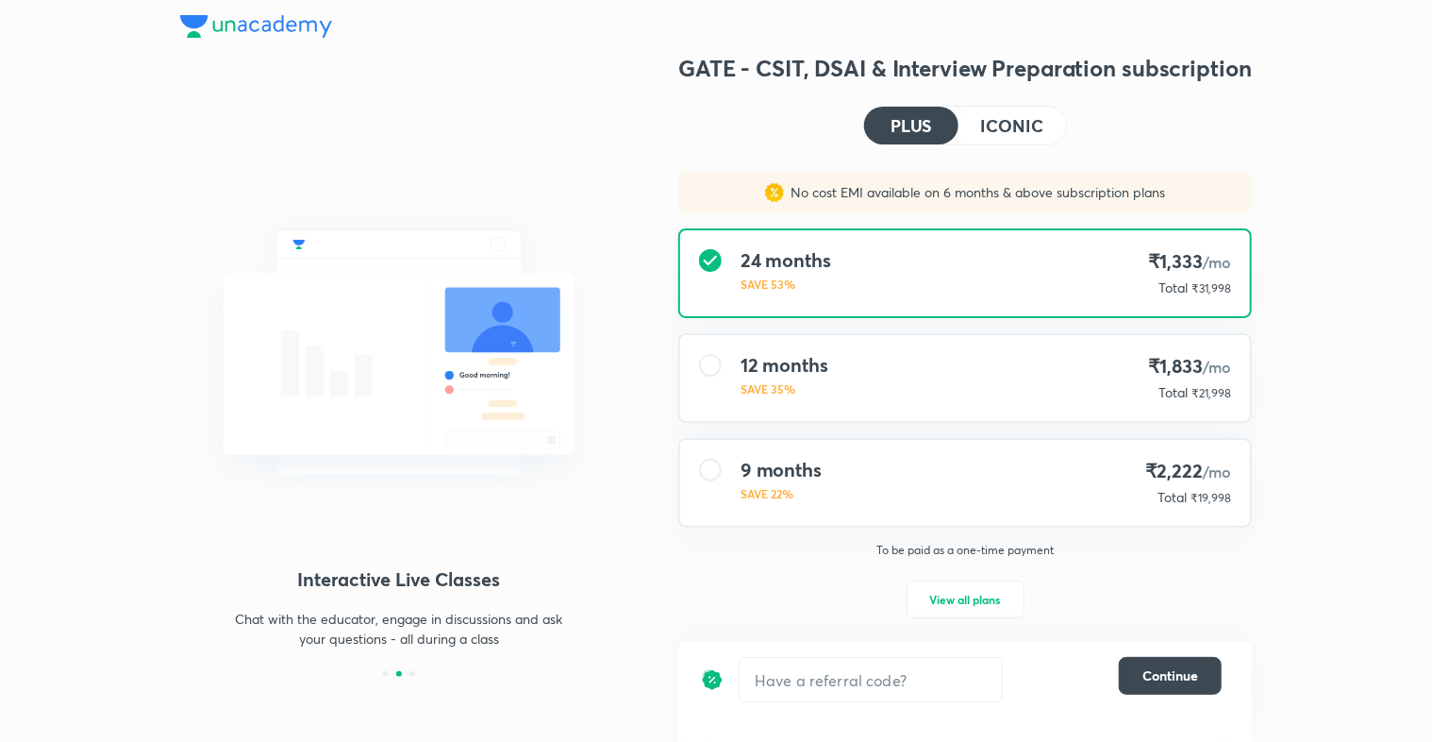
click at [994, 134] on h4 "ICONIC" at bounding box center [1012, 125] width 62 height 17
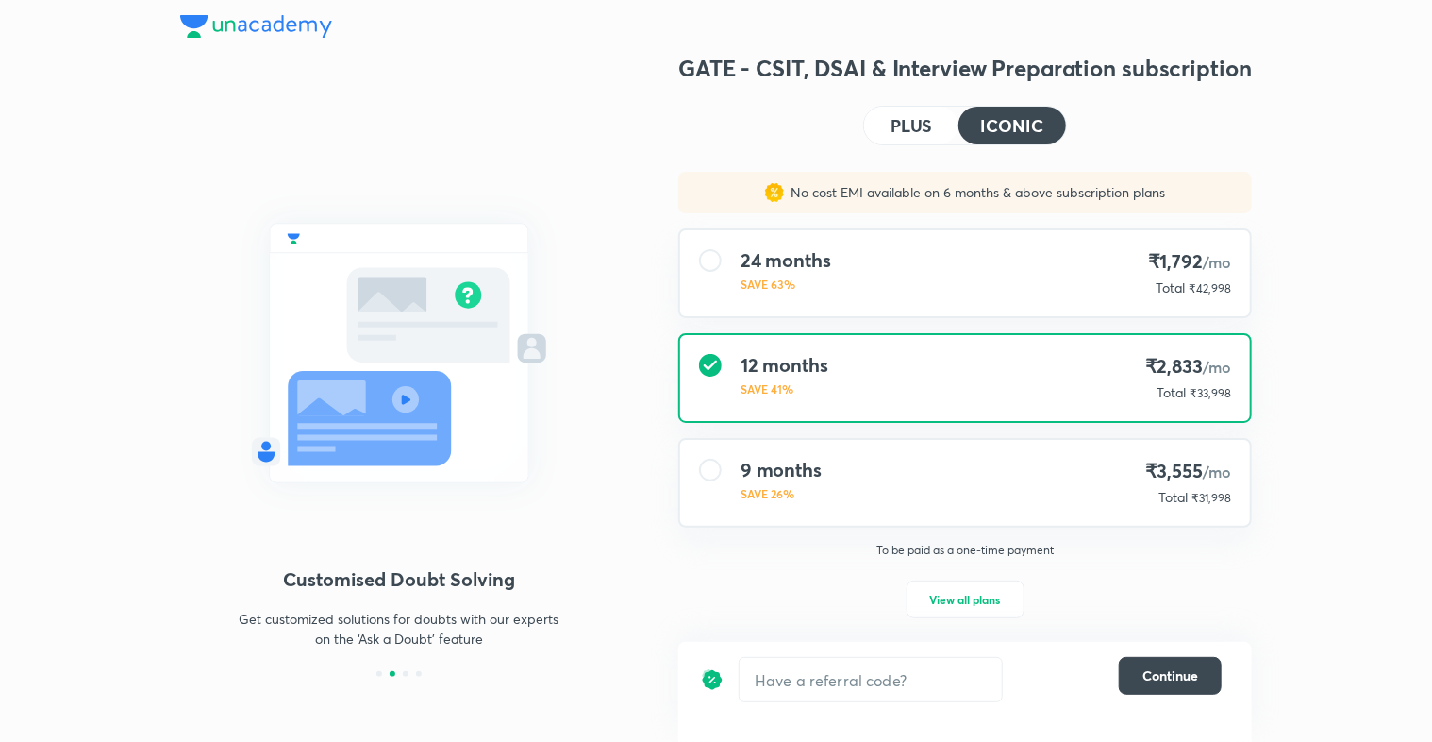
click at [915, 120] on h4 "PLUS" at bounding box center [912, 125] width 42 height 17
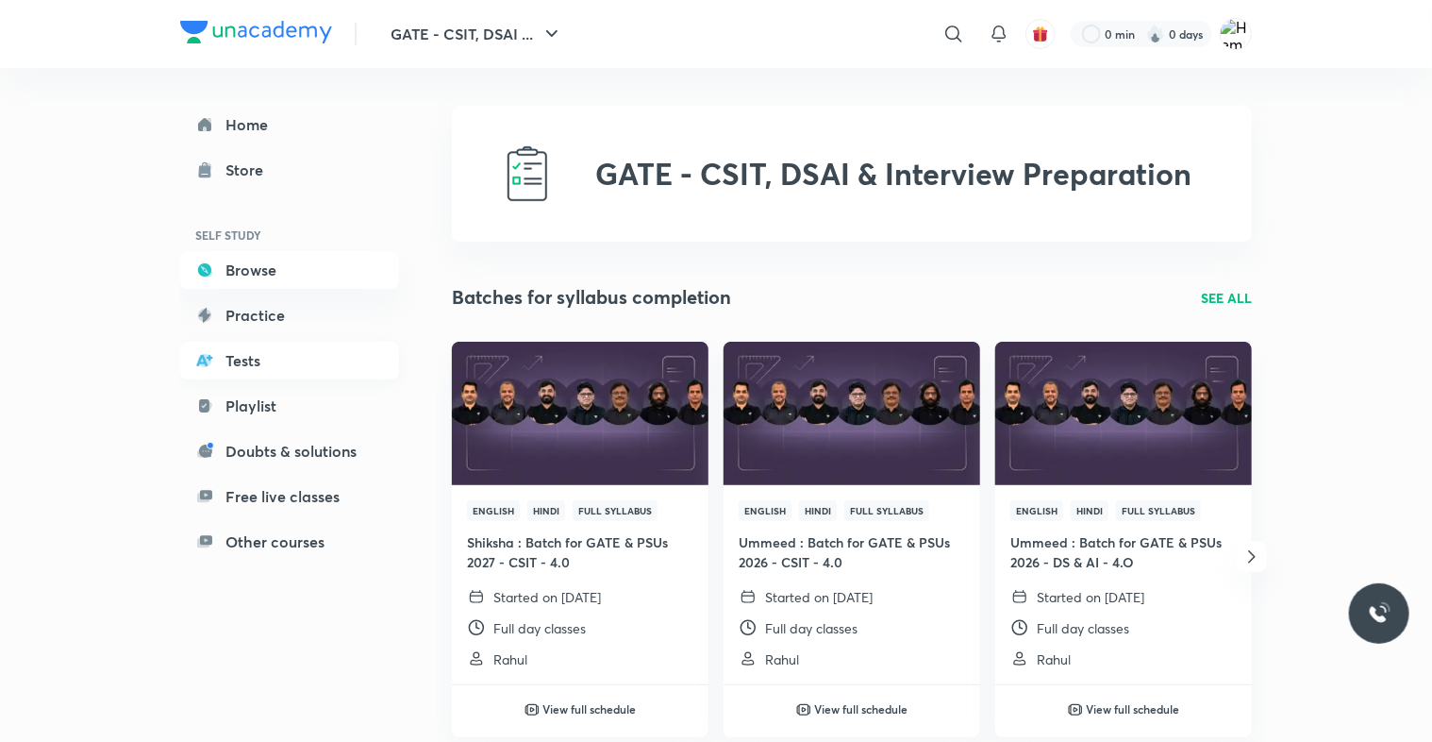
click at [263, 364] on link "Tests" at bounding box center [289, 361] width 219 height 38
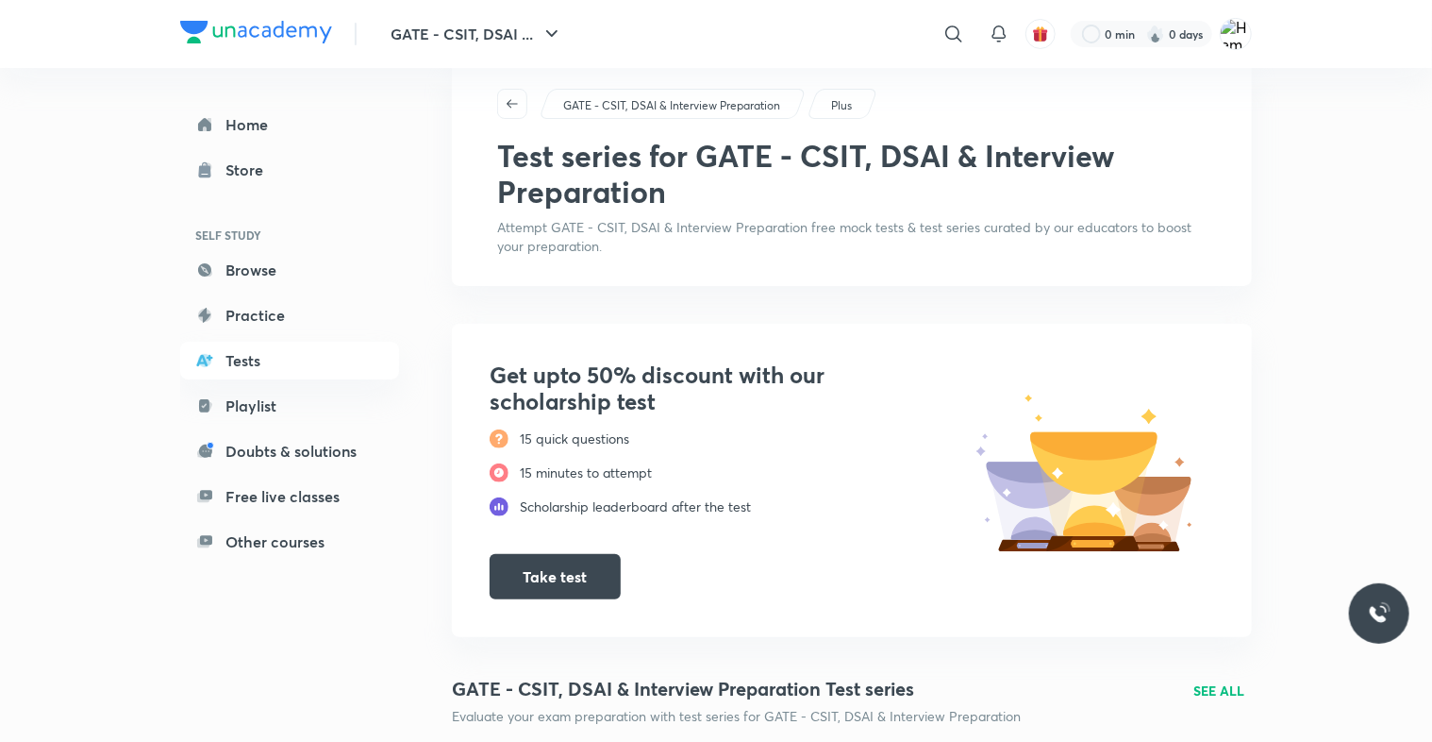
scroll to position [57, 0]
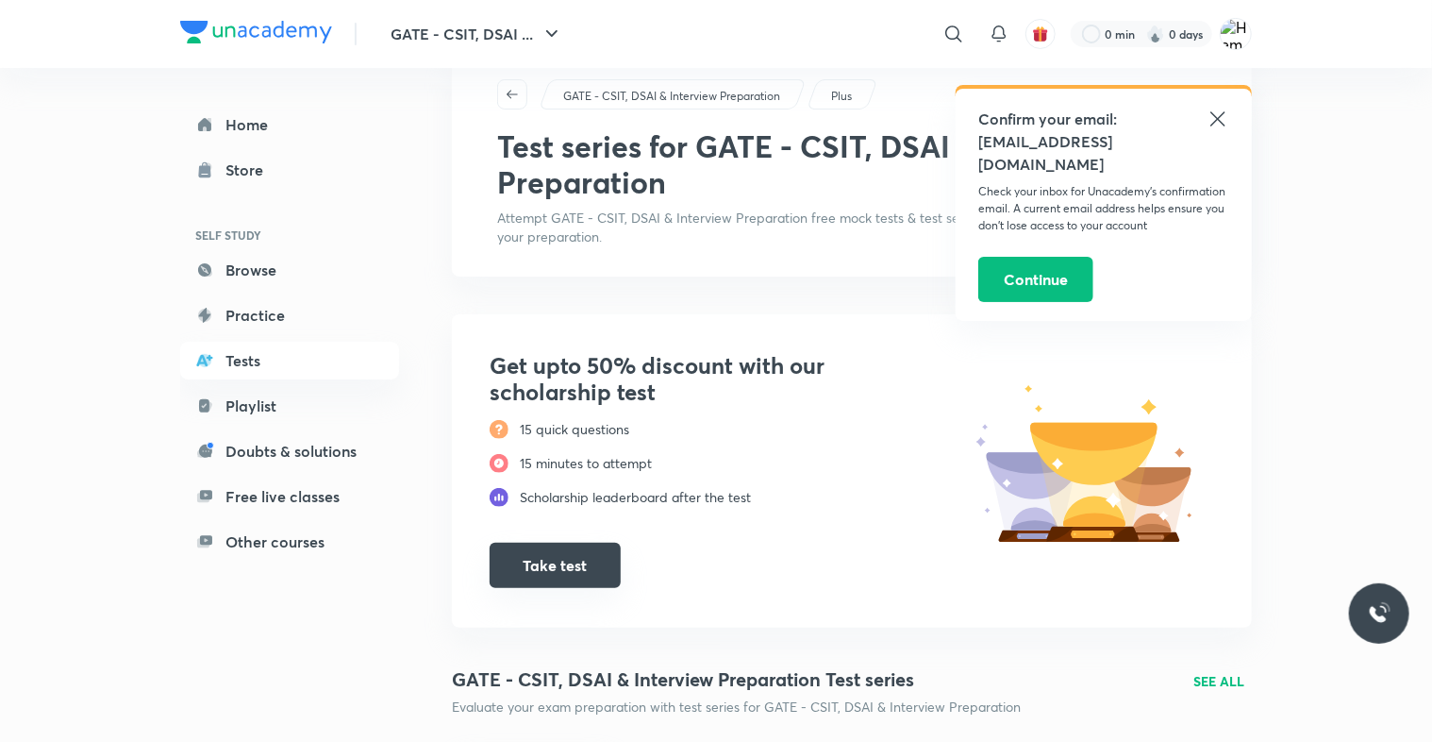
click at [546, 553] on button "Take test" at bounding box center [555, 565] width 131 height 45
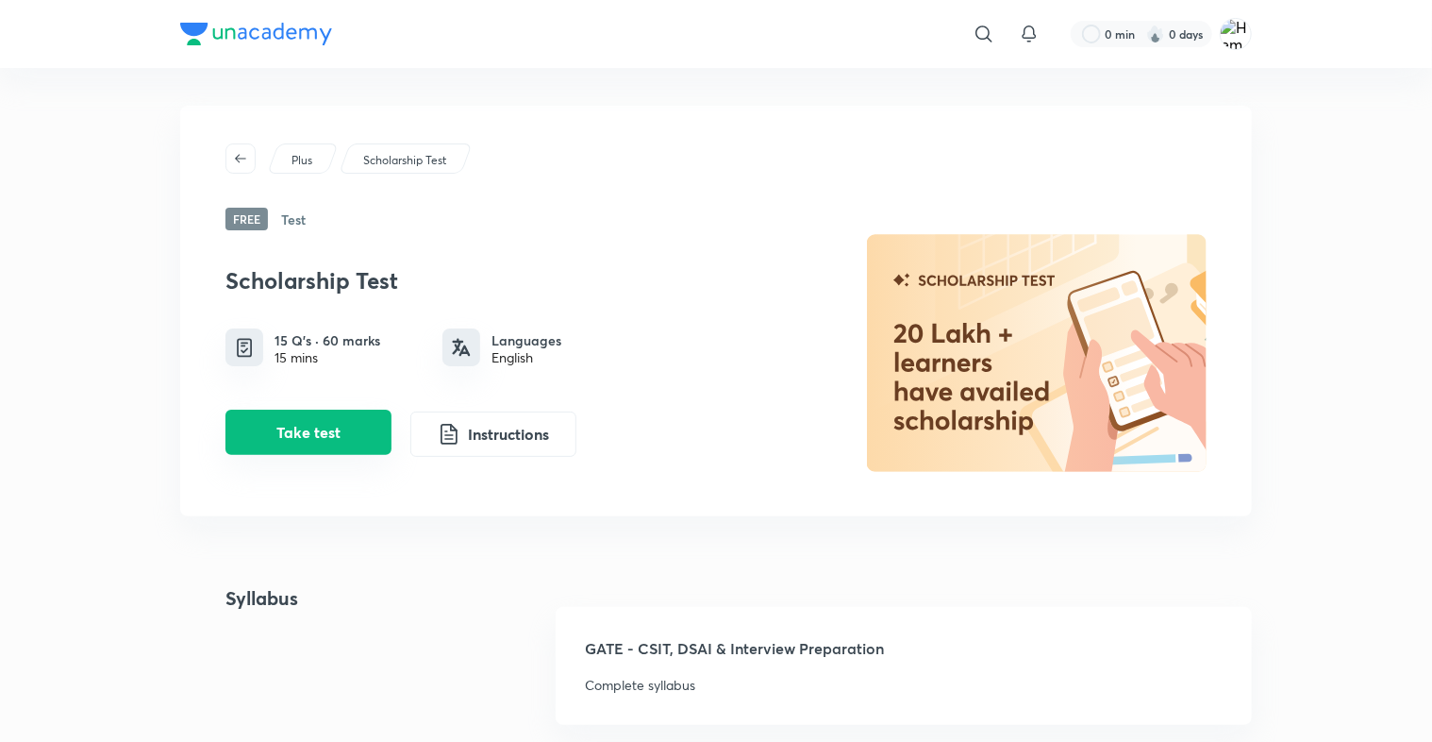
click at [338, 438] on button "Take test" at bounding box center [308, 431] width 166 height 45
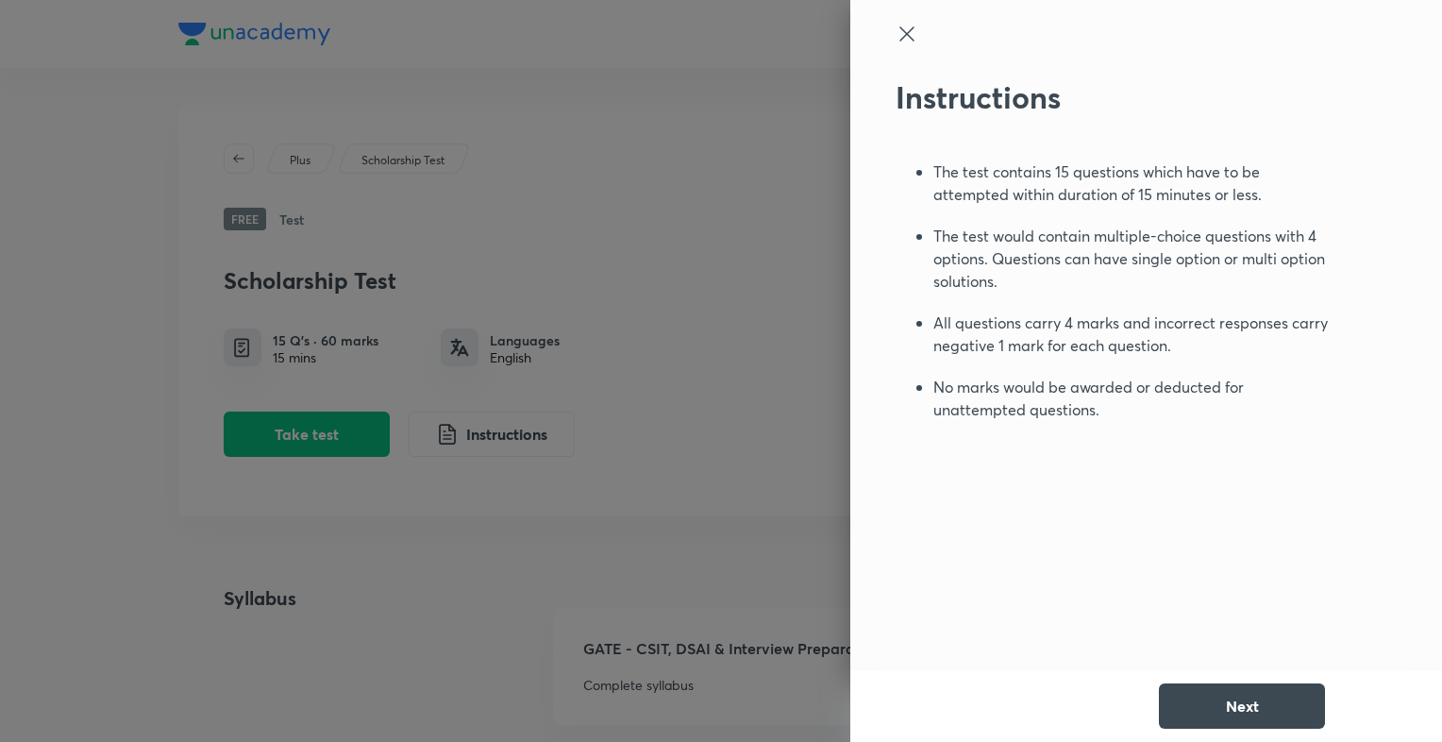
click at [645, 445] on div at bounding box center [721, 371] width 1442 height 742
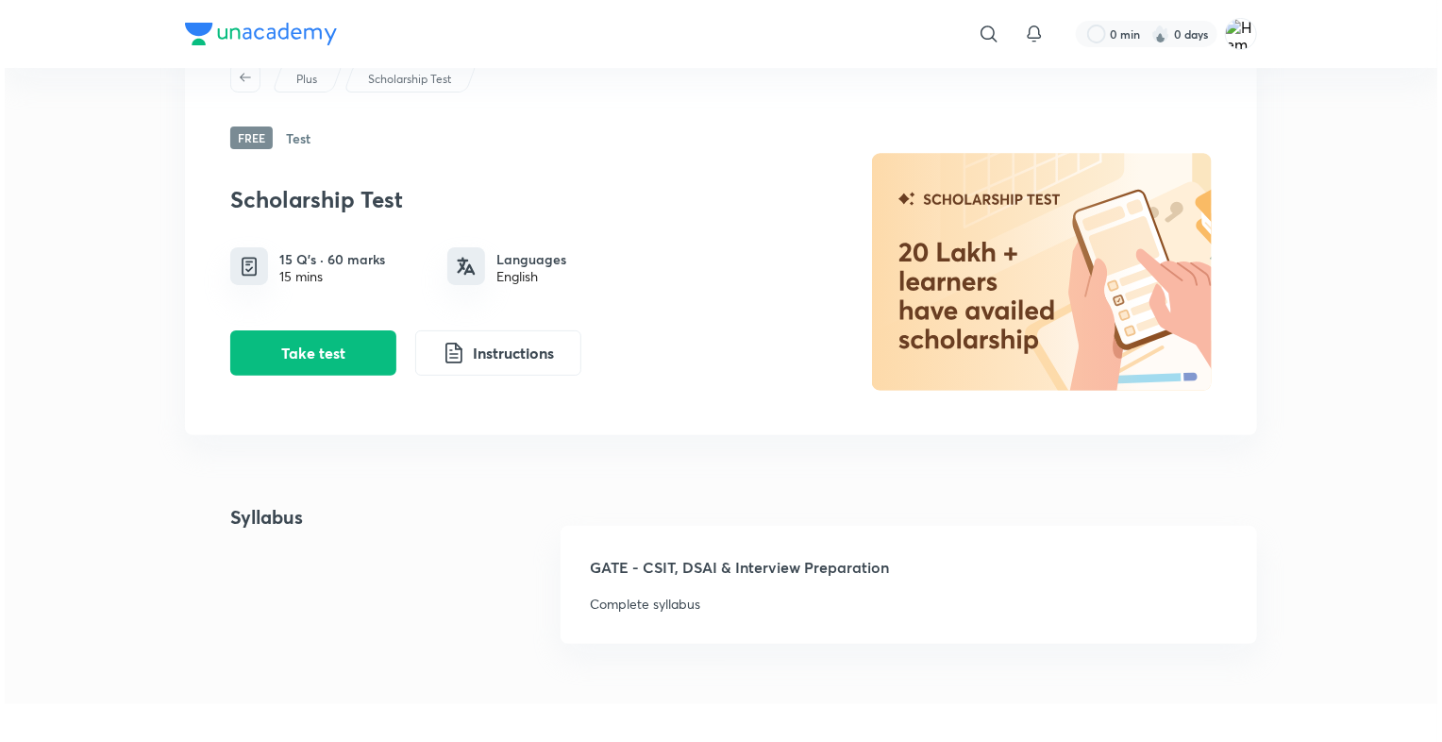
scroll to position [59, 0]
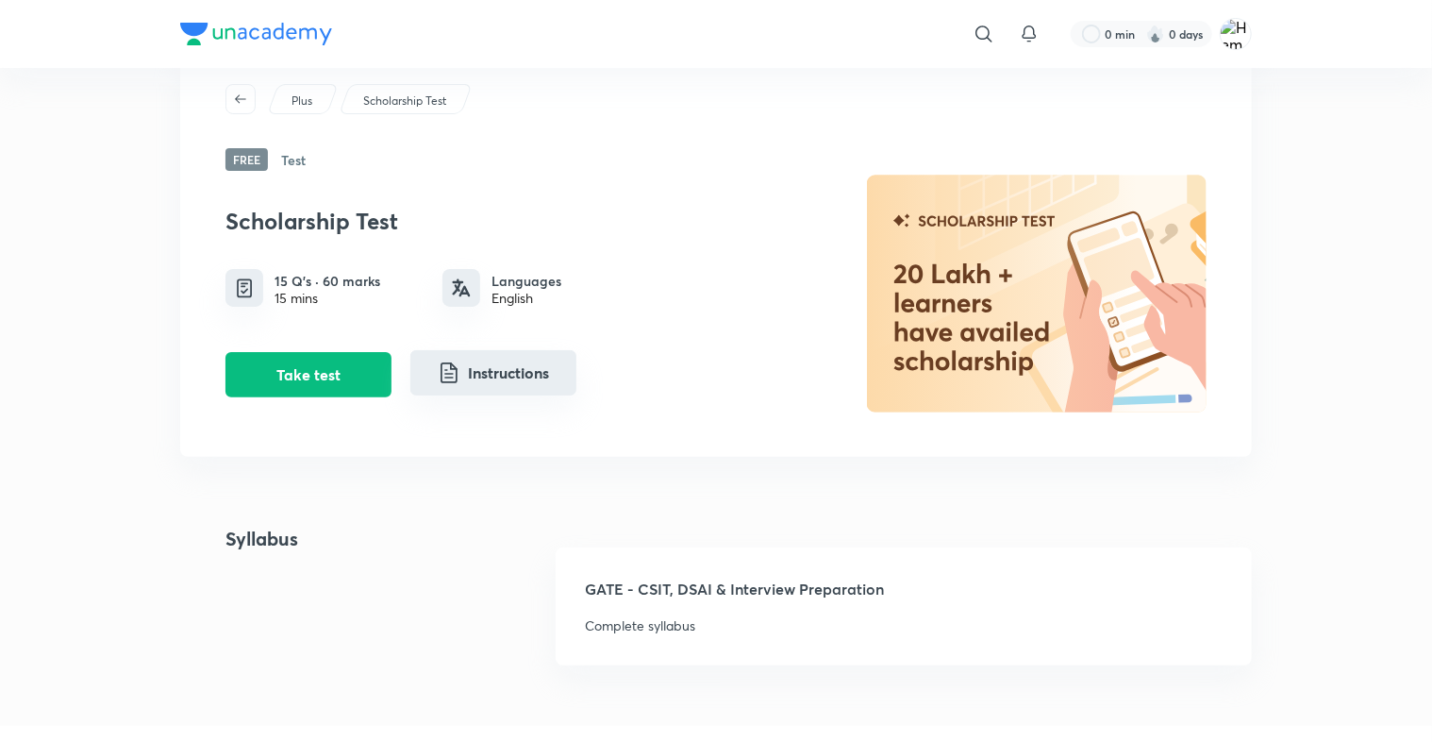
click at [461, 382] on button "Instructions" at bounding box center [493, 372] width 166 height 45
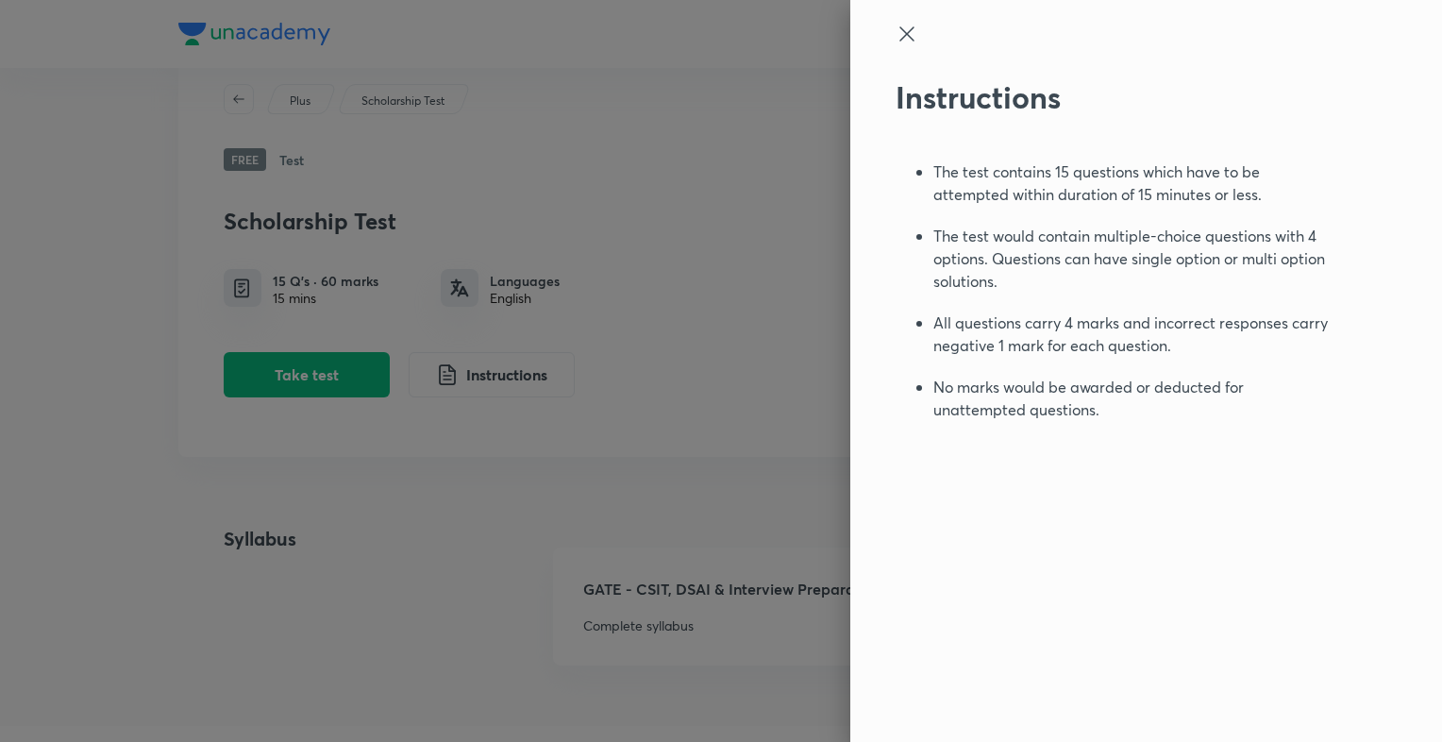
click at [321, 364] on div at bounding box center [721, 371] width 1442 height 742
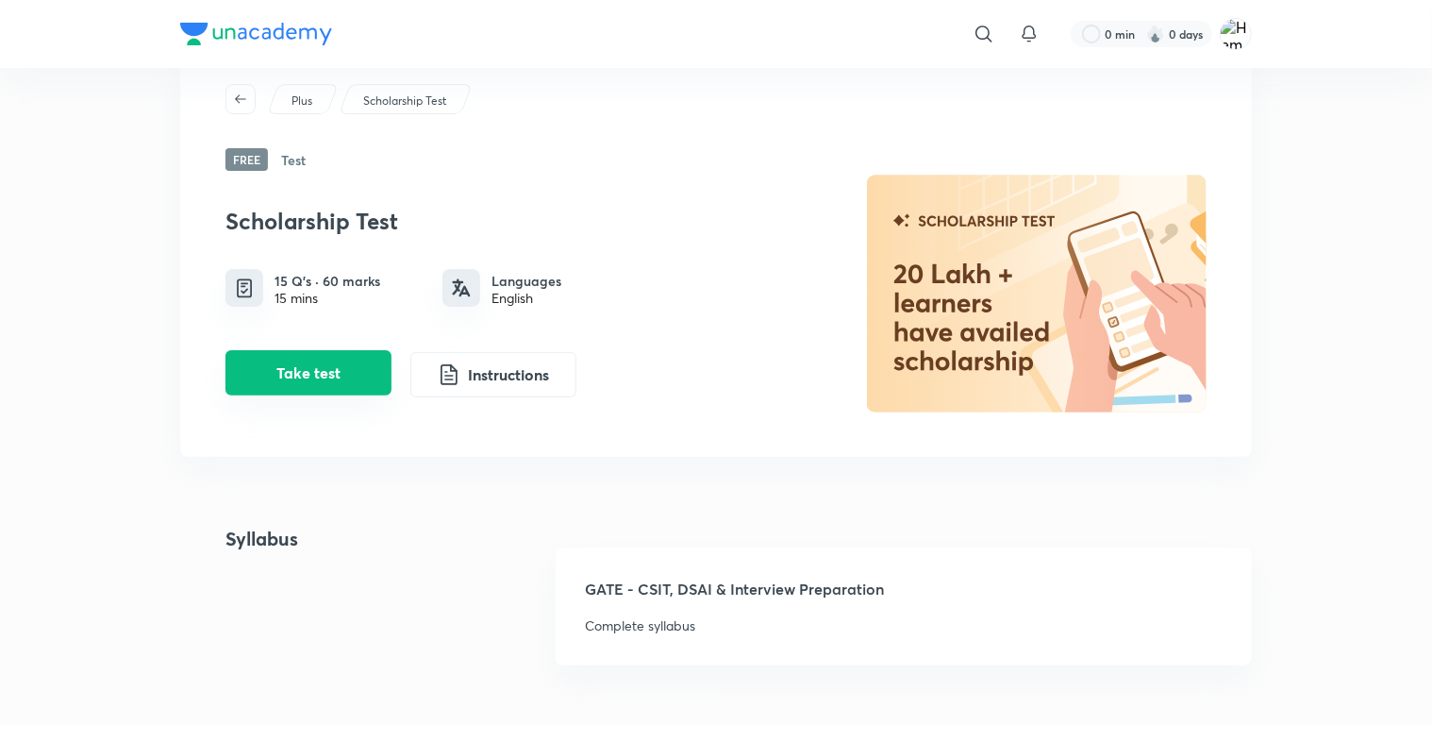
click at [325, 365] on button "Take test" at bounding box center [308, 372] width 166 height 45
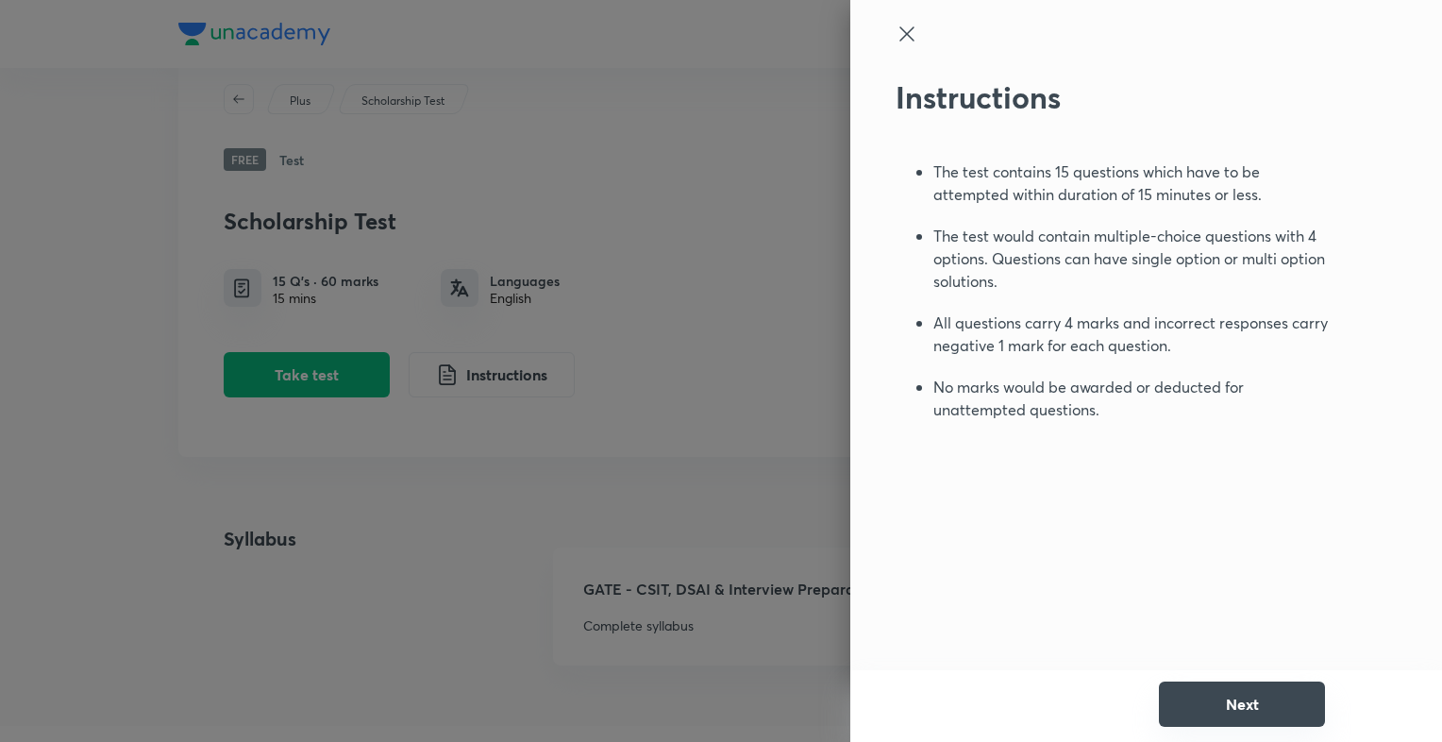
click at [1250, 709] on button "Next" at bounding box center [1242, 703] width 166 height 45
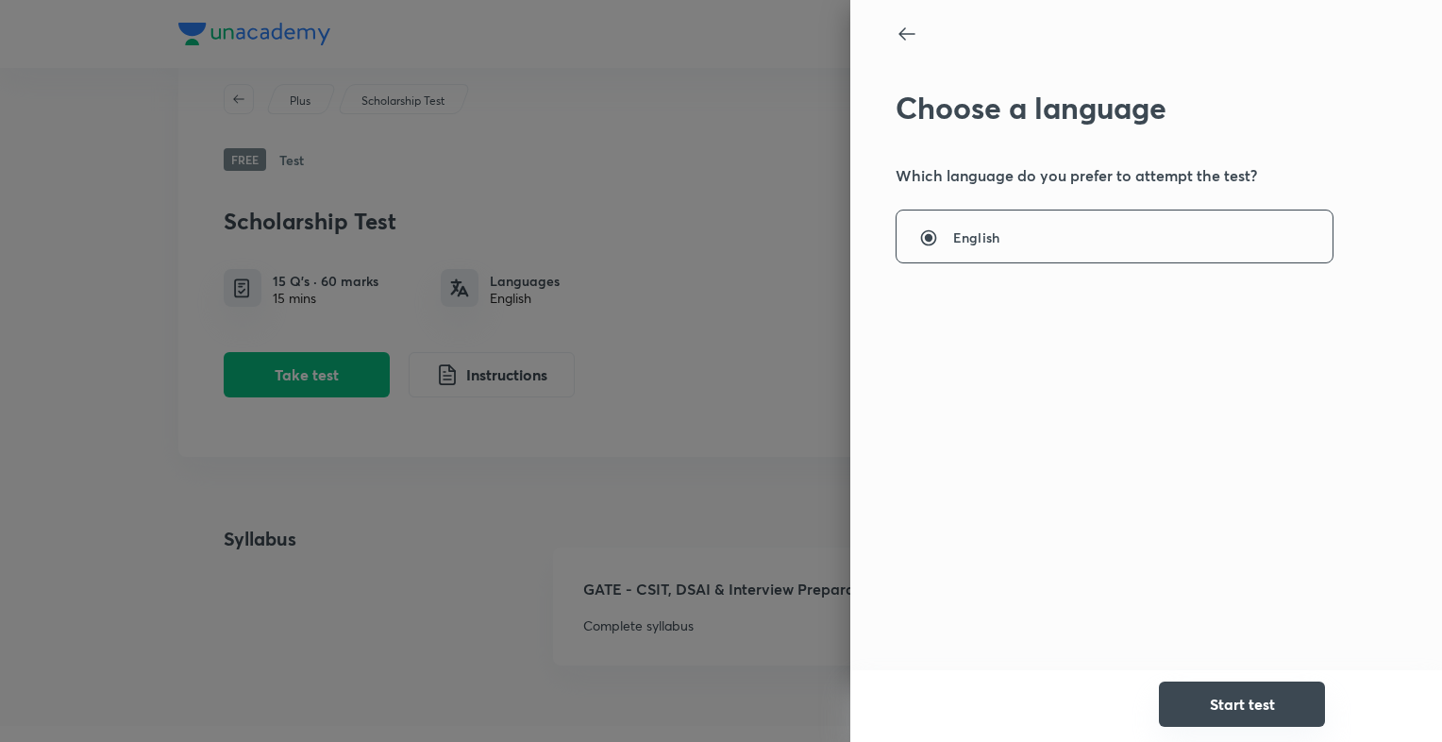
click at [1225, 688] on button "Start test" at bounding box center [1242, 703] width 166 height 45
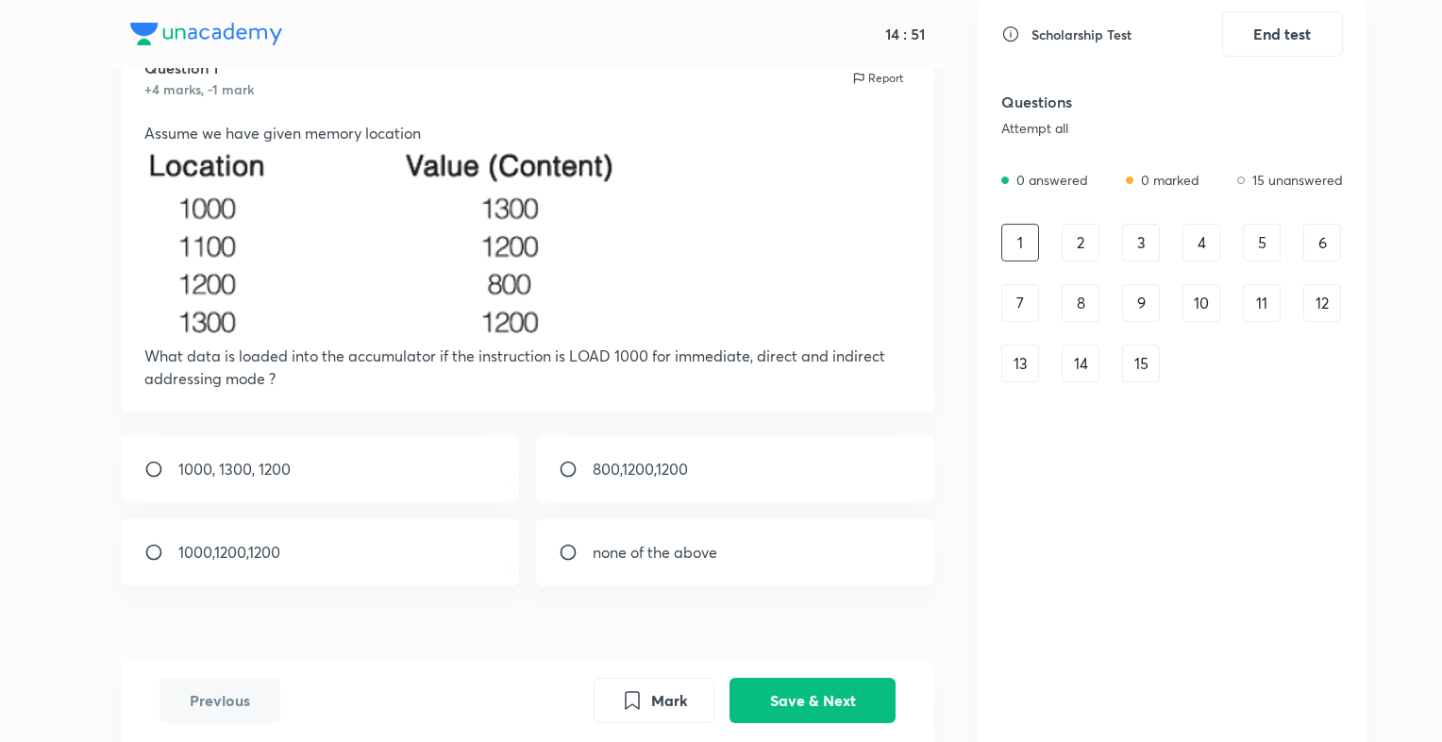
scroll to position [77, 0]
click at [489, 481] on div "1000, 1300, 1200" at bounding box center [321, 471] width 398 height 68
radio input "true"
click at [801, 696] on button "Save & Next" at bounding box center [812, 698] width 166 height 45
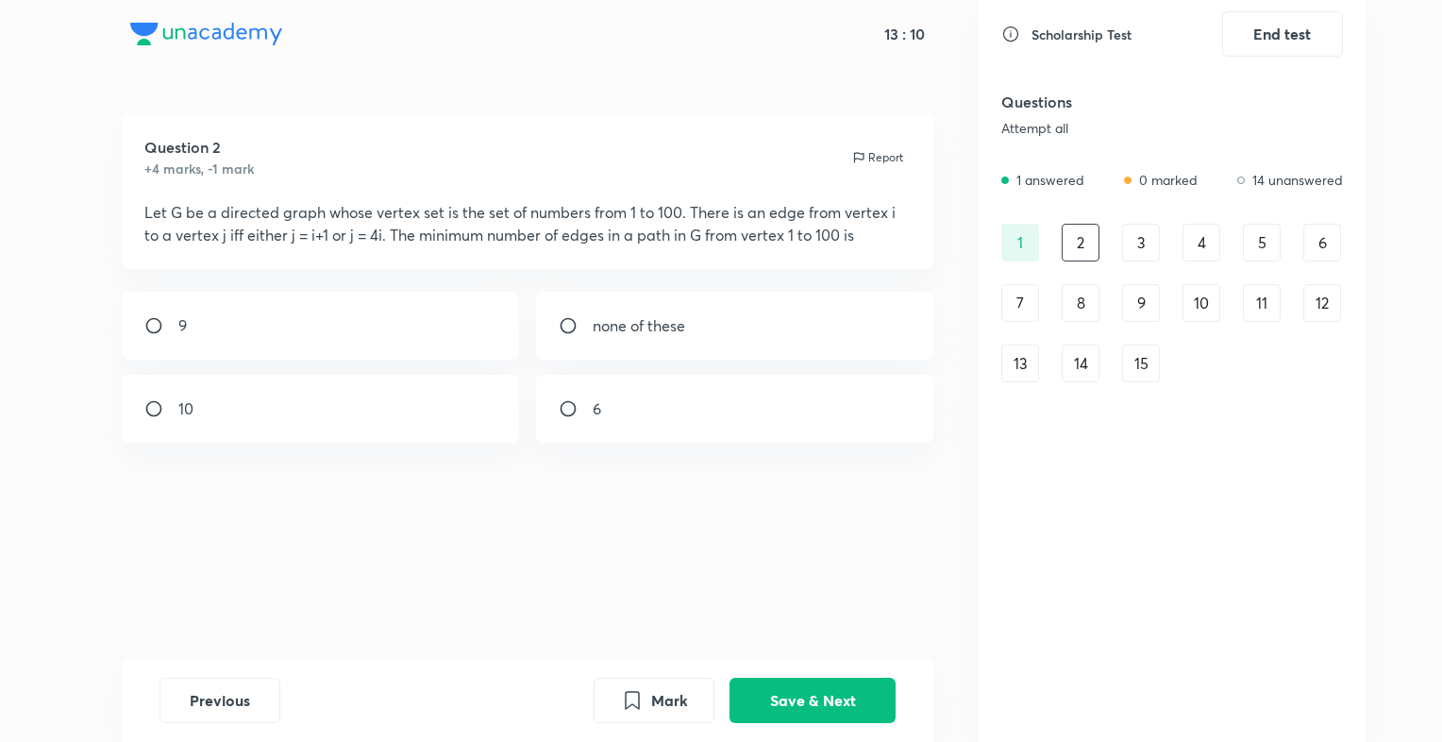
click at [526, 326] on div "9 none of these 10 6" at bounding box center [528, 367] width 812 height 151
click at [585, 323] on input "radio" at bounding box center [576, 325] width 34 height 19
radio input "true"
click at [826, 696] on button "Save & Next" at bounding box center [812, 698] width 166 height 45
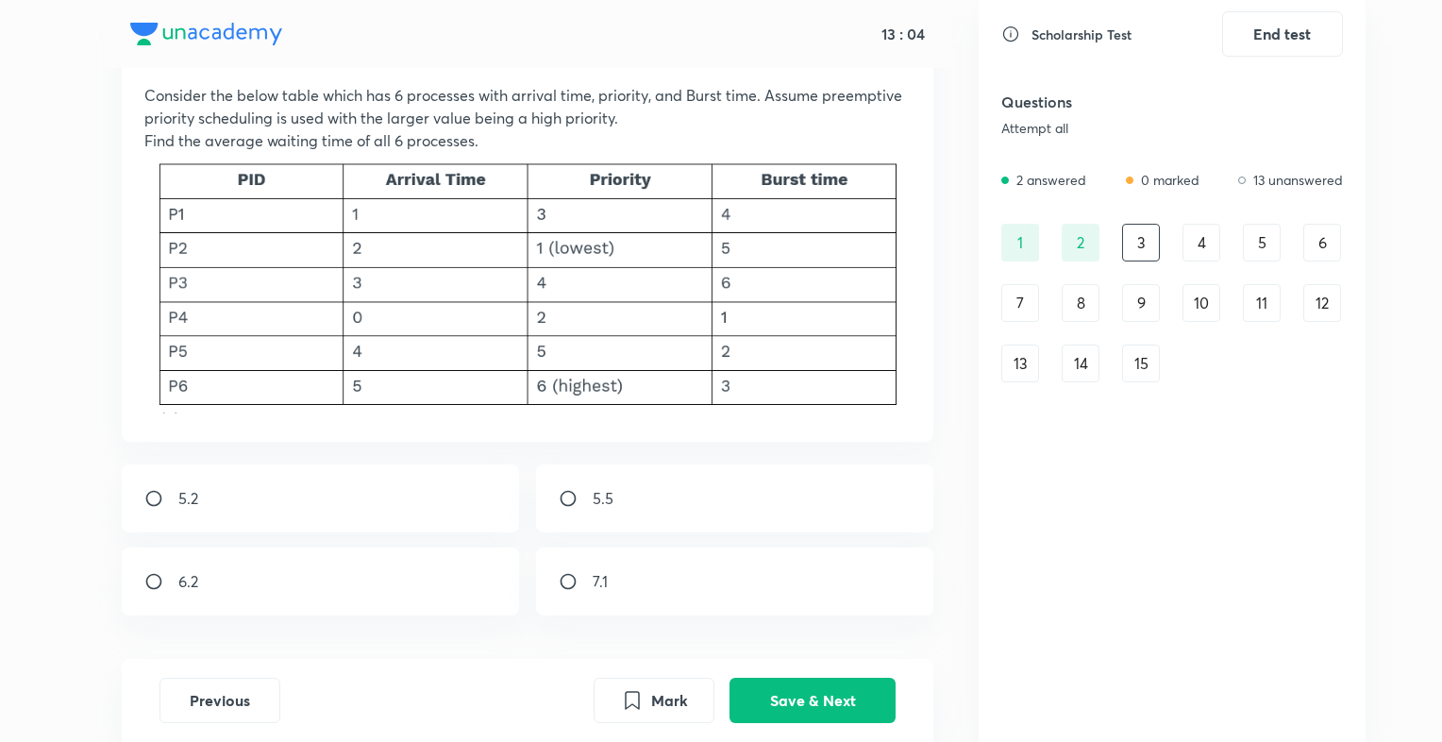
scroll to position [125, 0]
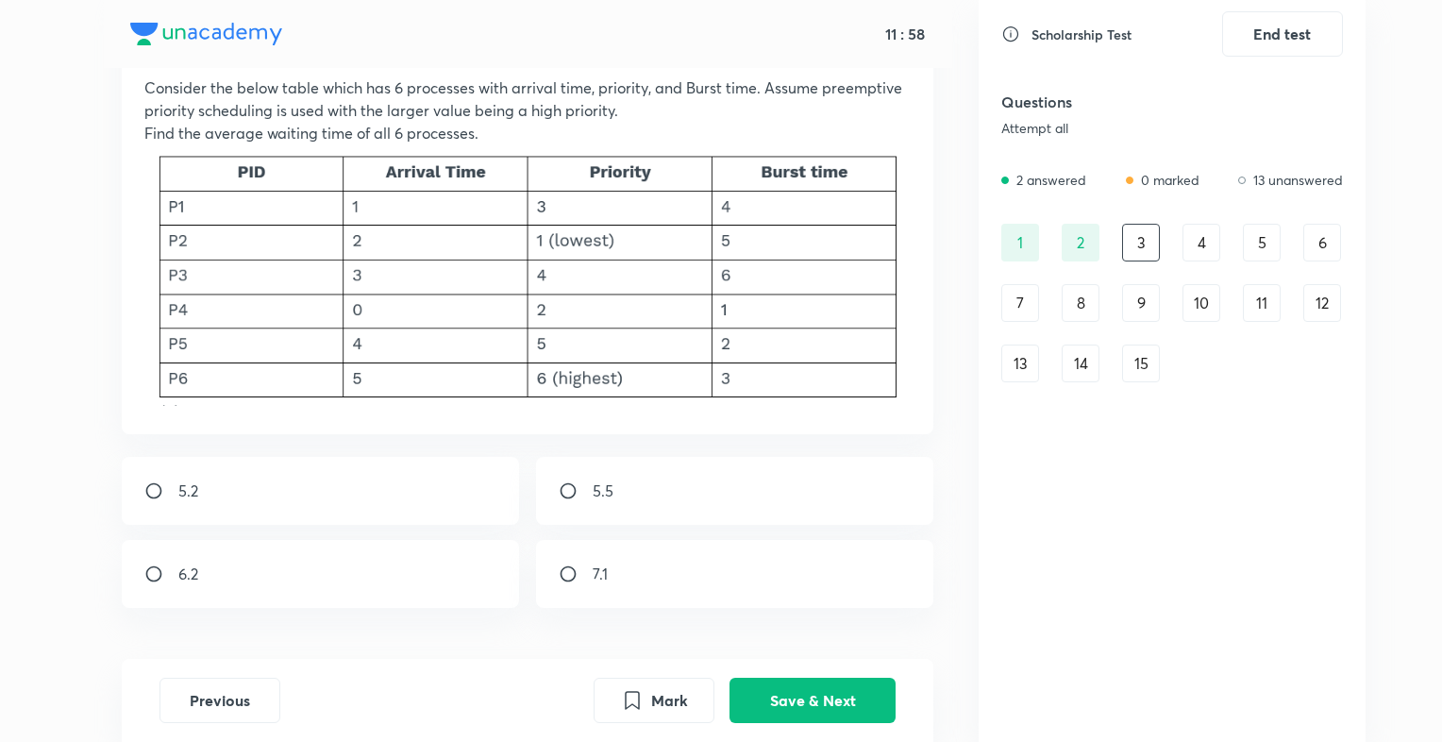
click at [437, 568] on div "6.2" at bounding box center [321, 574] width 398 height 68
radio input "true"
click at [815, 701] on button "Save & Next" at bounding box center [812, 698] width 166 height 45
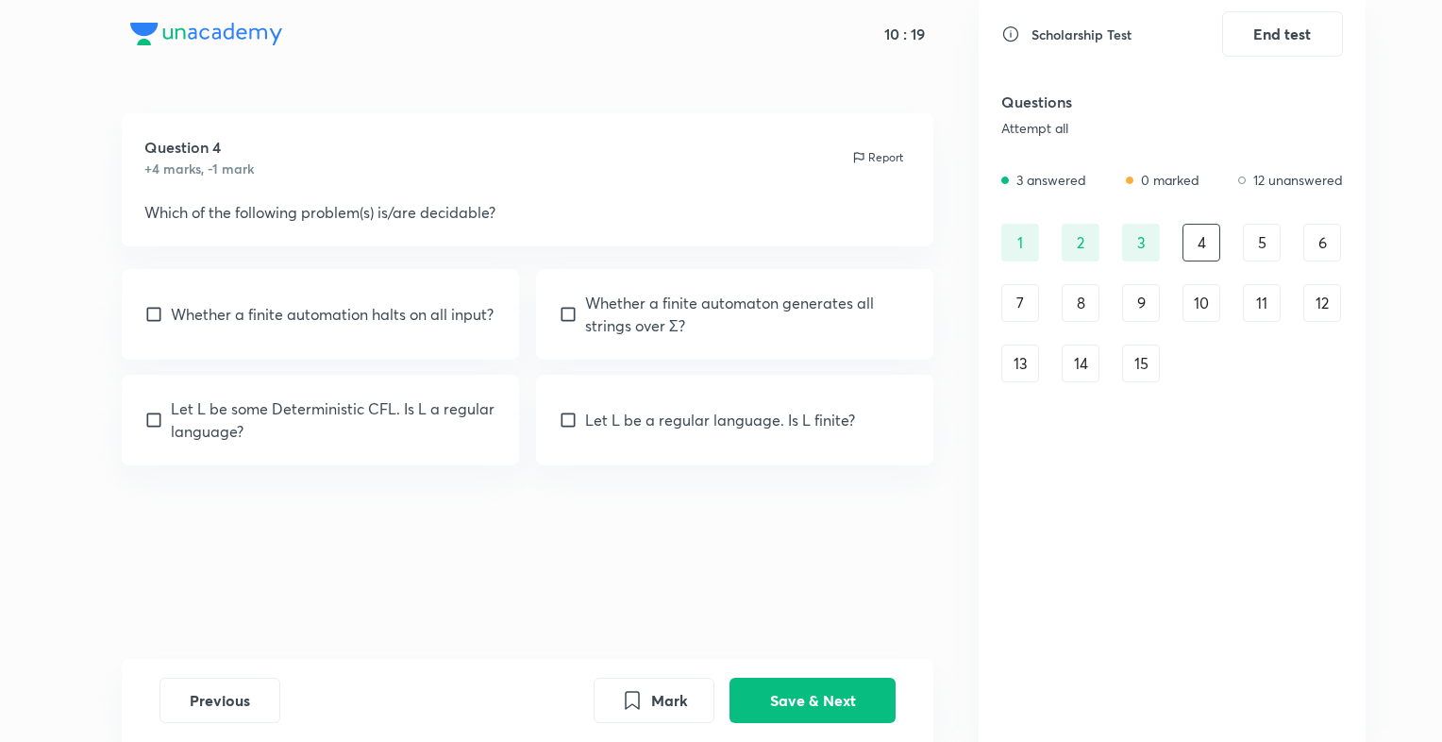
click at [431, 334] on div "Whether a finite automation halts on all input?" at bounding box center [321, 314] width 398 height 91
checkbox input "true"
click at [613, 345] on div "Whether a finite automaton generates all strings over Σ?" at bounding box center [735, 314] width 398 height 91
checkbox input "true"
click at [781, 700] on button "Save & Next" at bounding box center [812, 698] width 166 height 45
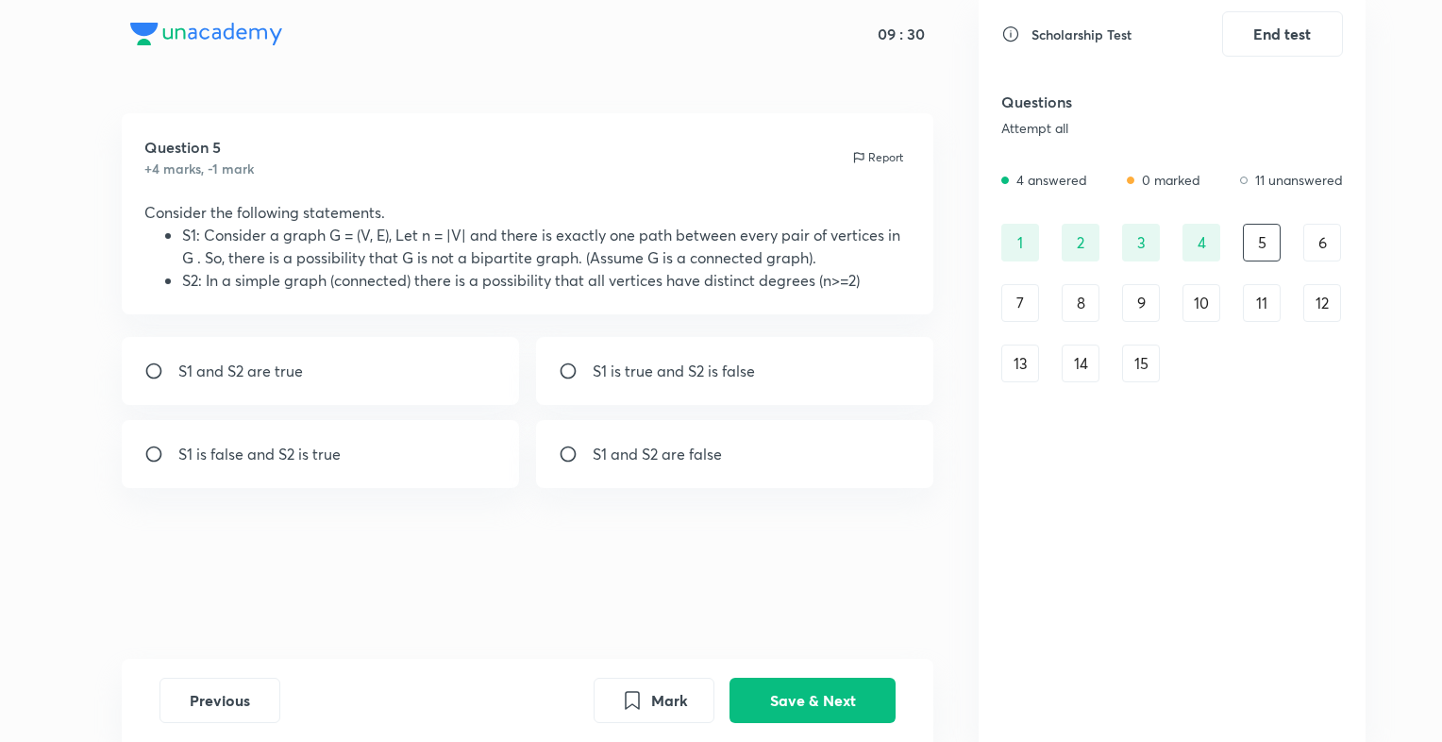
click at [657, 348] on div "S1 is true and S2 is false" at bounding box center [735, 371] width 398 height 68
radio input "true"
click at [807, 714] on button "Save & Next" at bounding box center [812, 698] width 166 height 45
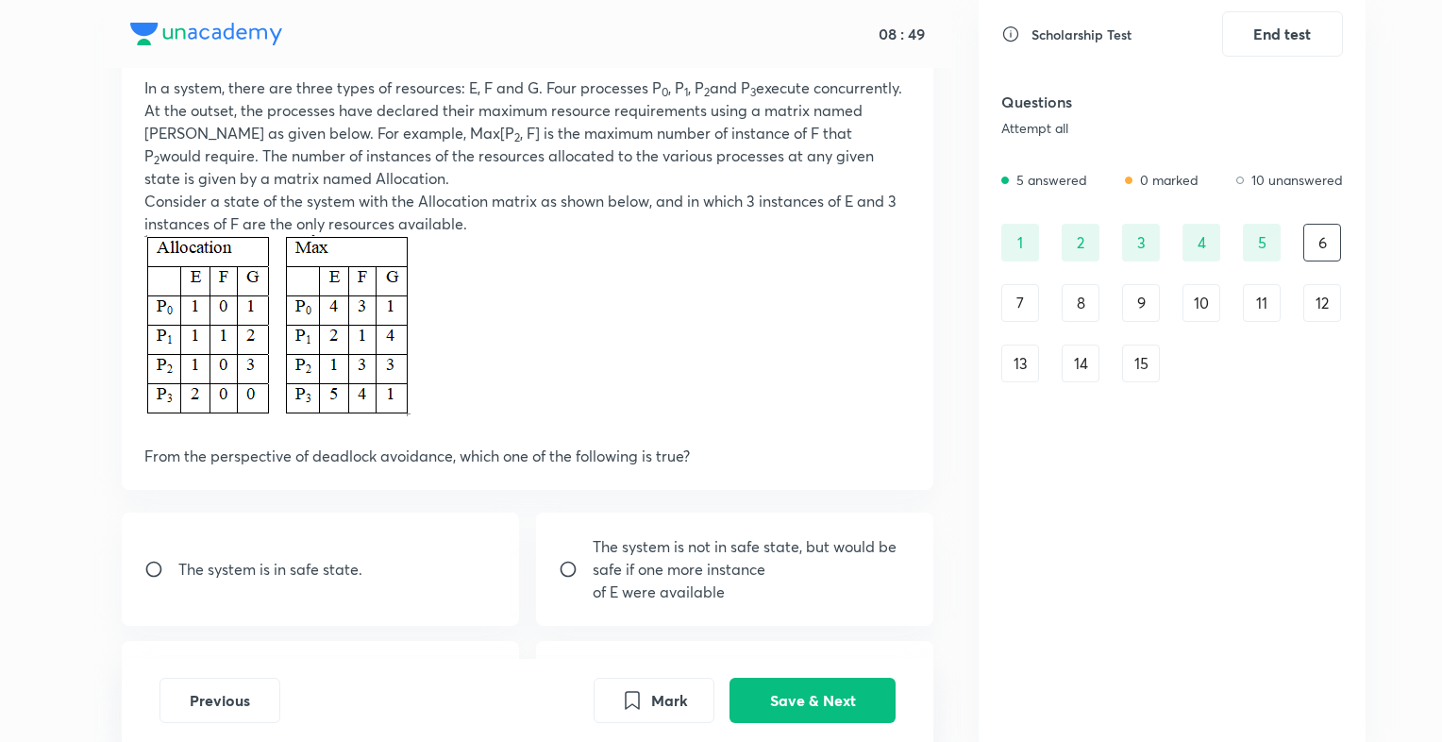
scroll to position [333, 0]
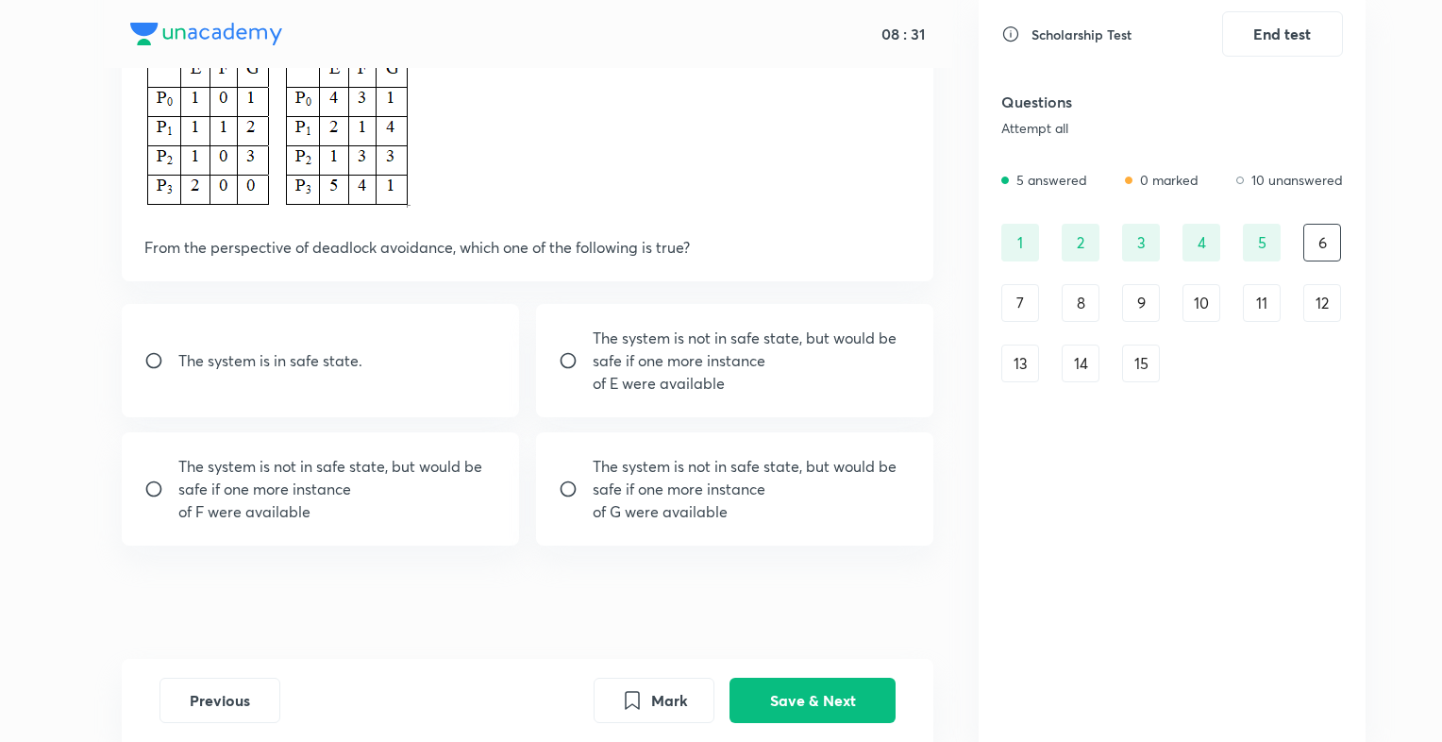
click at [241, 359] on p "The system is in safe state." at bounding box center [270, 360] width 184 height 23
radio input "true"
click at [781, 693] on button "Save & Next" at bounding box center [812, 698] width 166 height 45
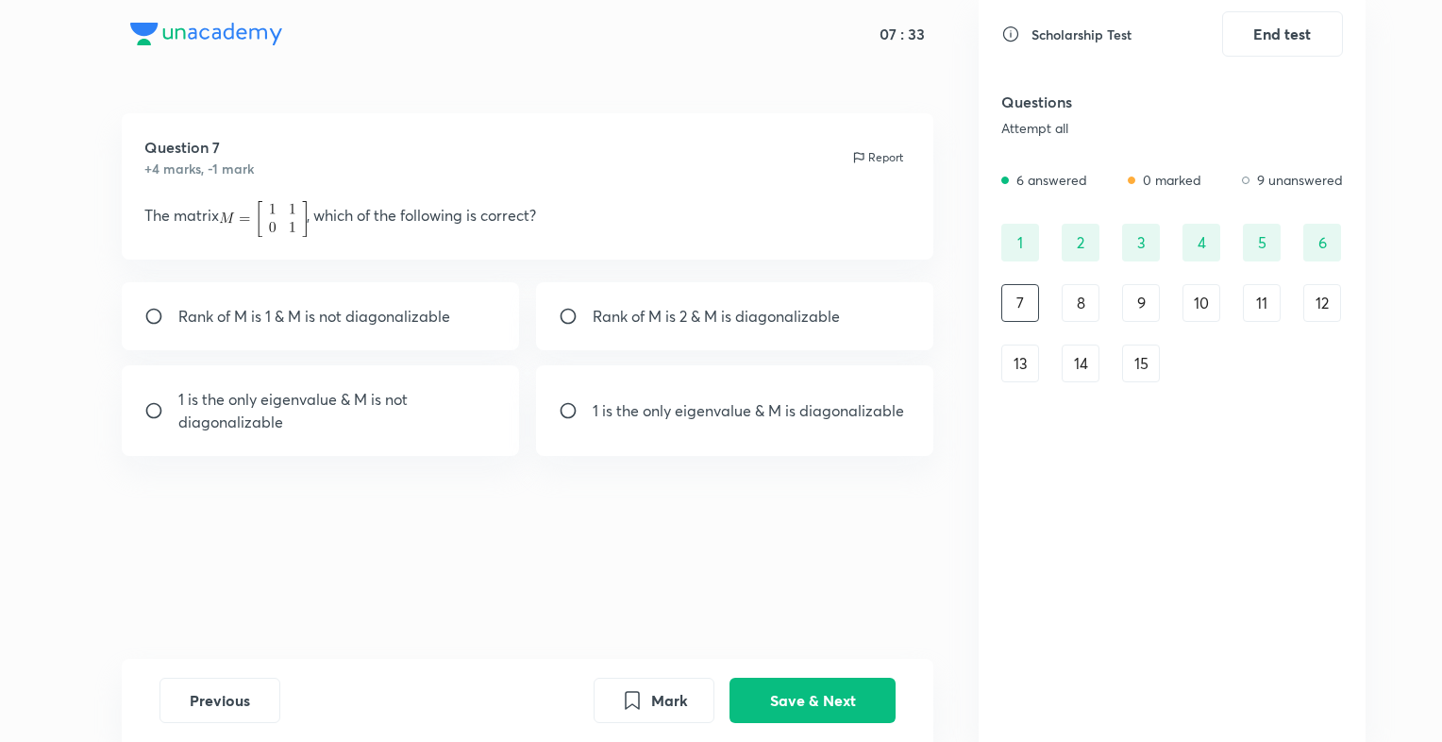
click at [356, 396] on p "1 is the only eigenvalue & M is not diagonalizable" at bounding box center [337, 410] width 319 height 45
radio input "true"
click at [786, 703] on button "Save & Next" at bounding box center [812, 698] width 166 height 45
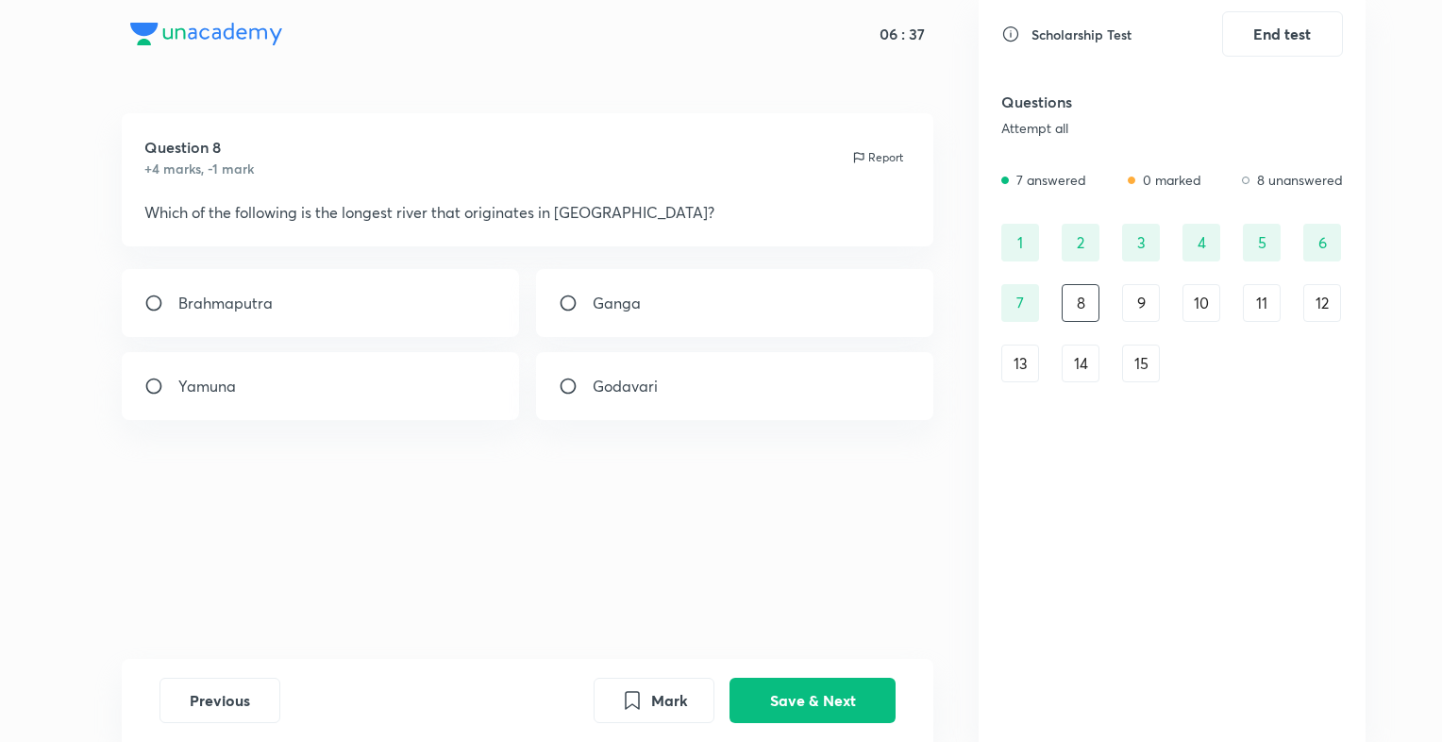
click at [633, 399] on div "Godavari" at bounding box center [735, 386] width 398 height 68
radio input "true"
click at [816, 693] on button "Save & Next" at bounding box center [812, 698] width 166 height 45
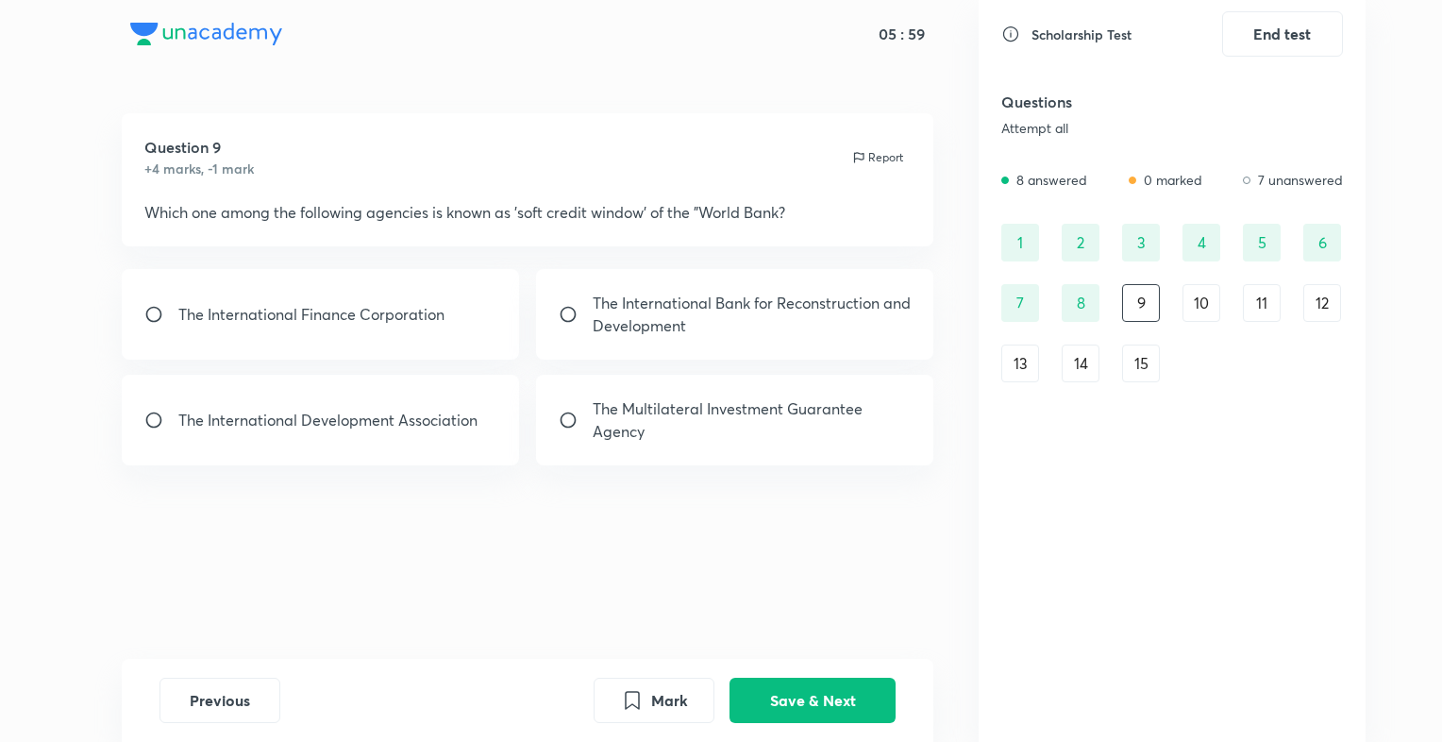
click at [468, 437] on div "The International Development Association" at bounding box center [321, 420] width 398 height 91
radio input "true"
click at [834, 703] on button "Save & Next" at bounding box center [812, 698] width 166 height 45
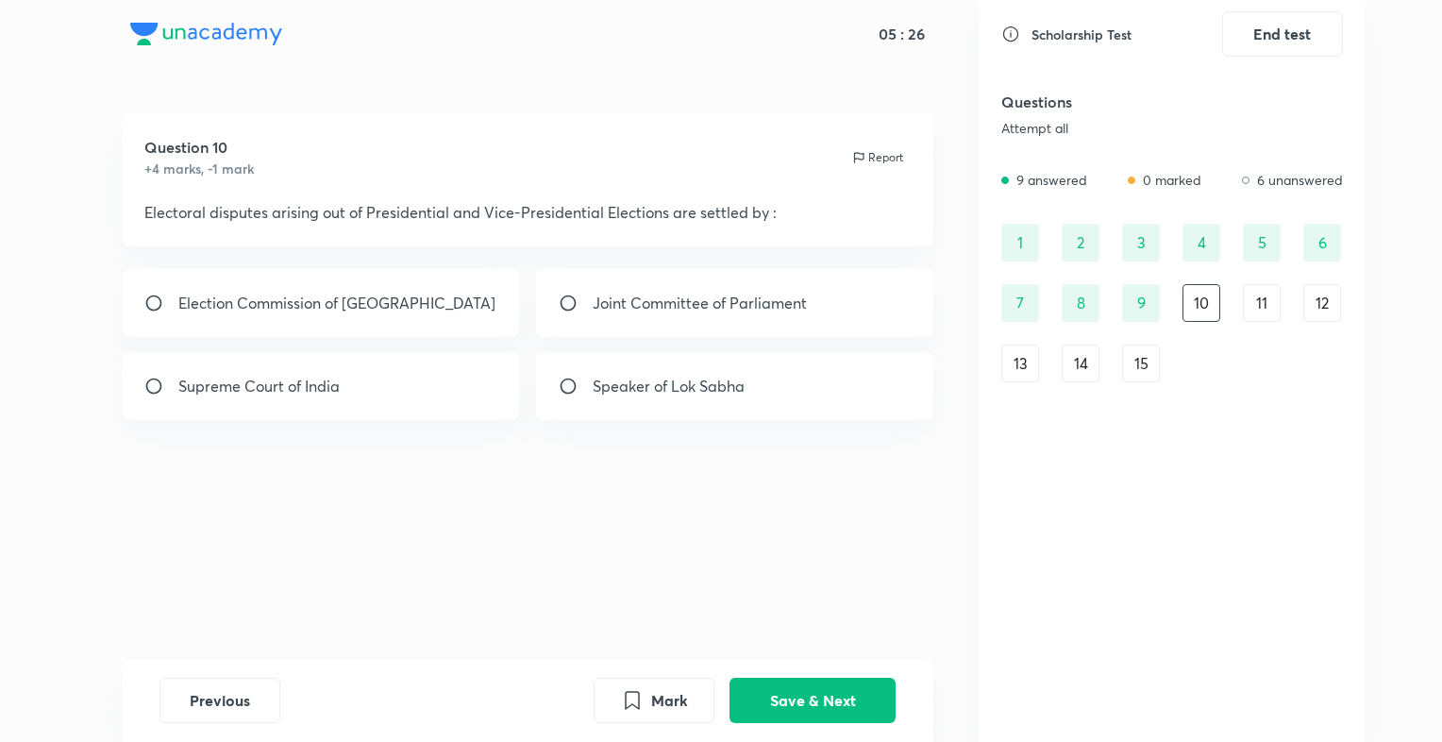
click at [426, 413] on div "Supreme Court of India" at bounding box center [321, 386] width 398 height 68
radio input "true"
click at [807, 685] on button "Save & Next" at bounding box center [812, 698] width 166 height 45
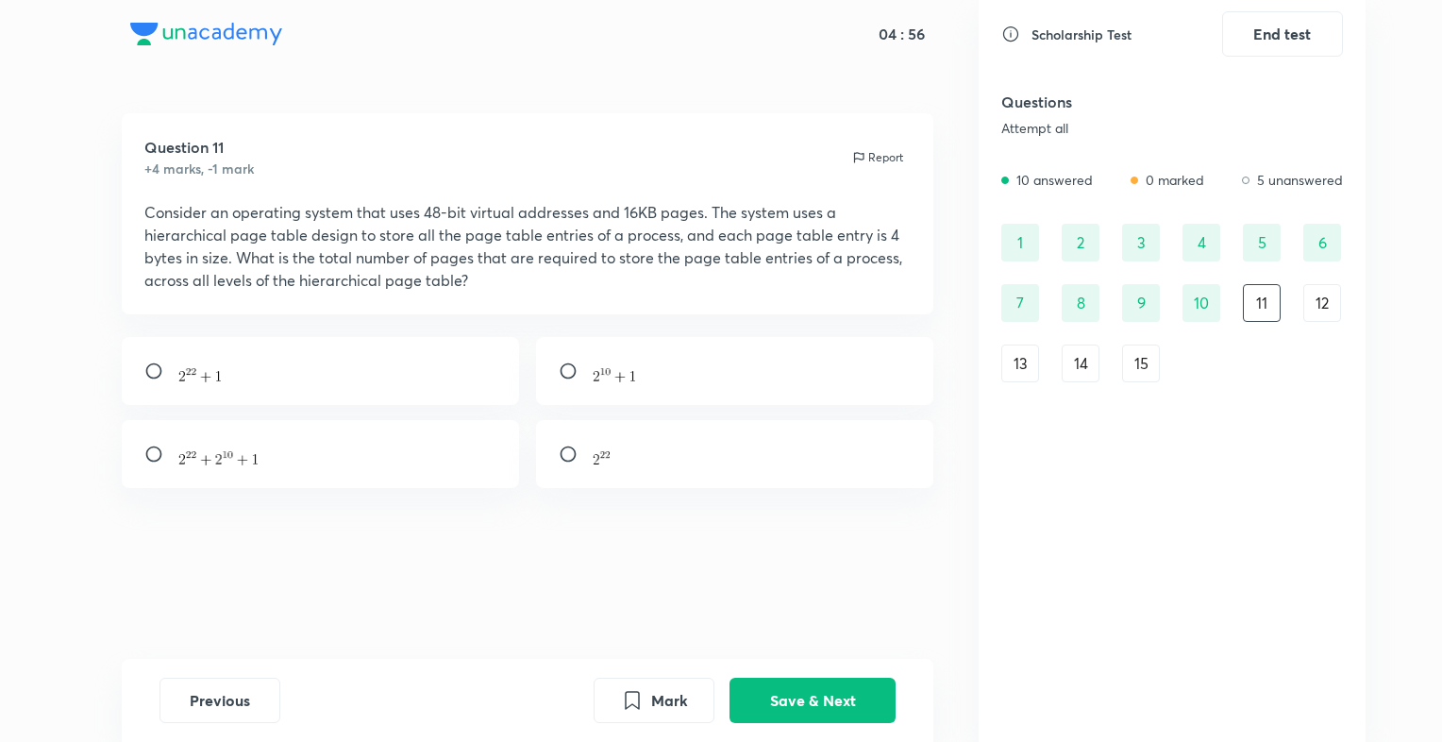
click at [336, 470] on div at bounding box center [321, 454] width 398 height 68
click at [353, 466] on div at bounding box center [321, 454] width 398 height 68
radio input "true"
click at [789, 707] on button "Save & Next" at bounding box center [812, 698] width 166 height 45
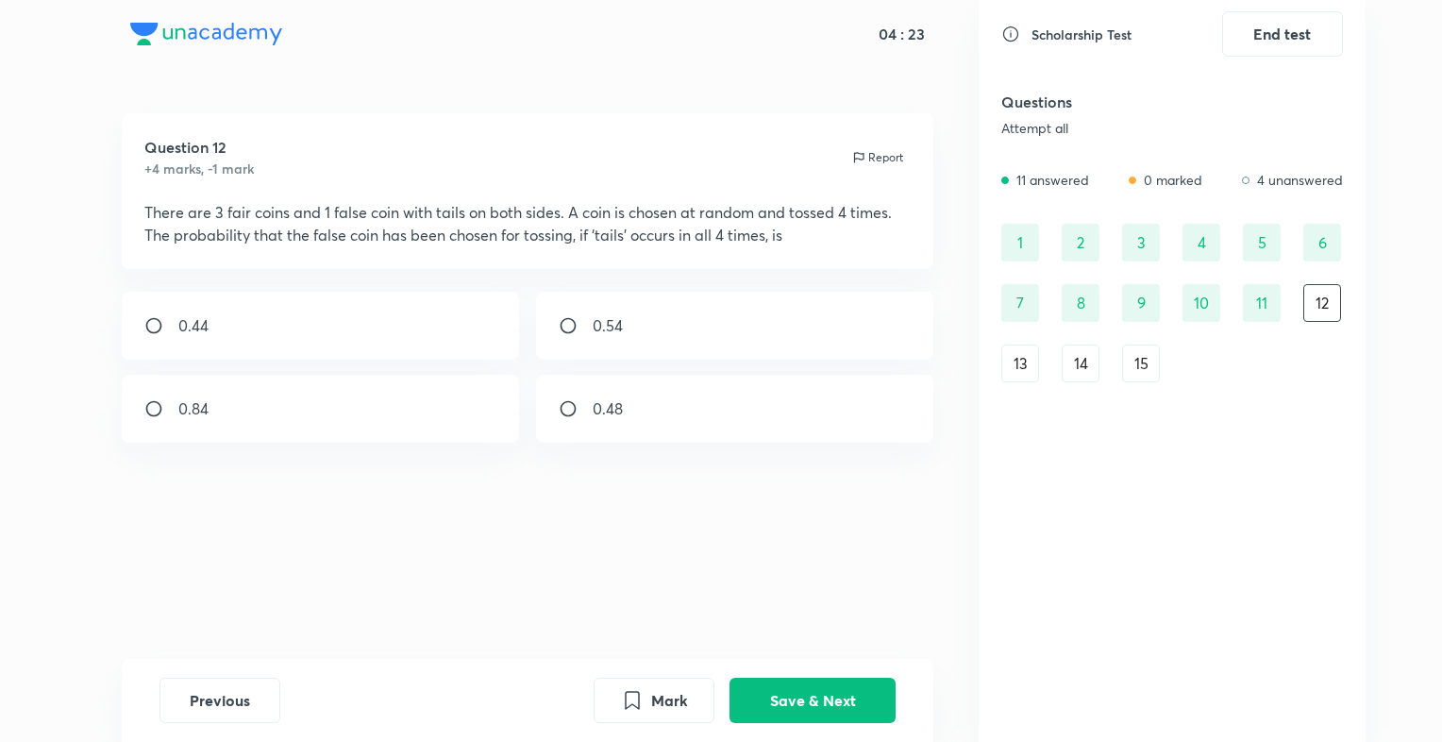
click at [468, 412] on div "0.84" at bounding box center [321, 409] width 398 height 68
radio input "true"
click at [777, 700] on button "Save & Next" at bounding box center [812, 698] width 166 height 45
click at [421, 333] on div "Father" at bounding box center [321, 326] width 398 height 68
radio input "true"
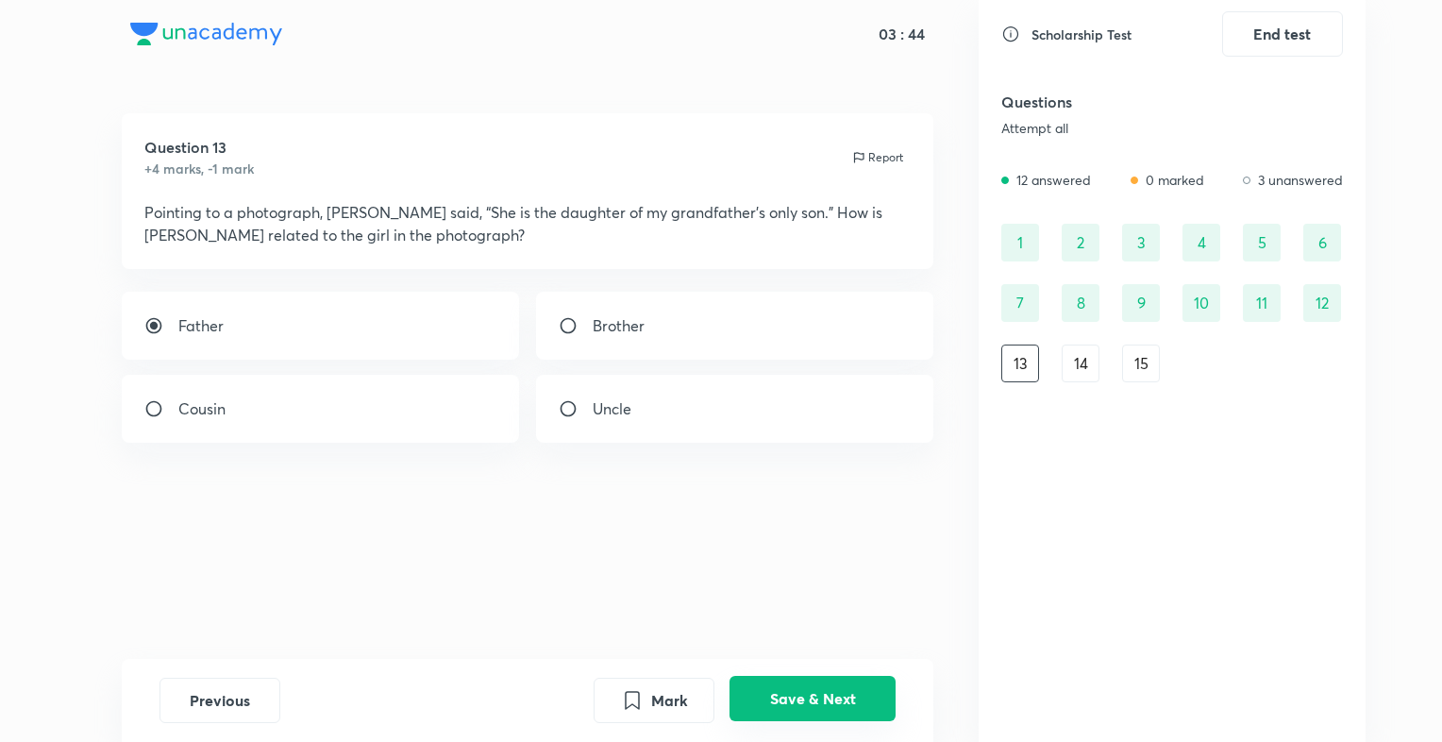
click at [844, 686] on button "Save & Next" at bounding box center [812, 698] width 166 height 45
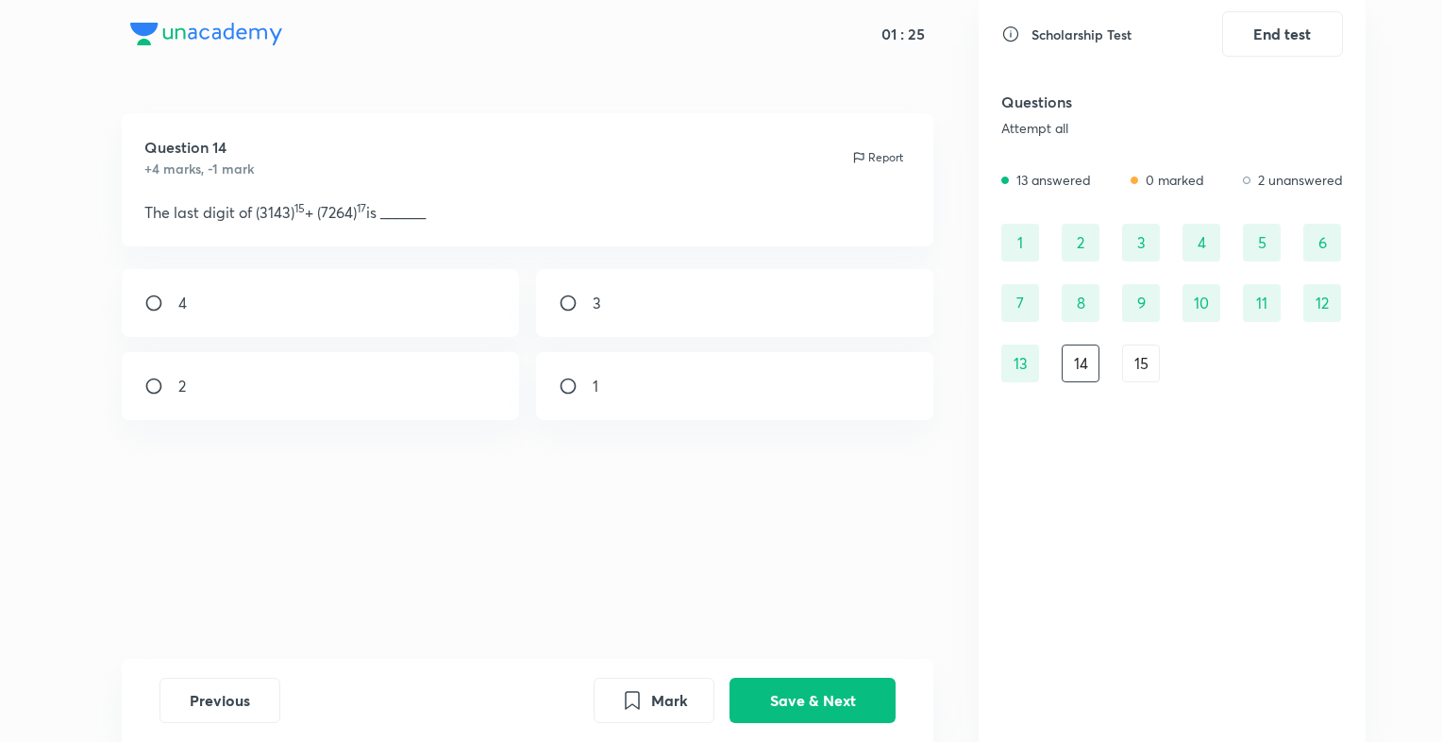
click at [648, 409] on div "1" at bounding box center [735, 386] width 398 height 68
radio input "true"
click at [802, 709] on button "Save & Next" at bounding box center [812, 698] width 166 height 45
click at [265, 327] on div at bounding box center [321, 304] width 398 height 70
checkbox input "true"
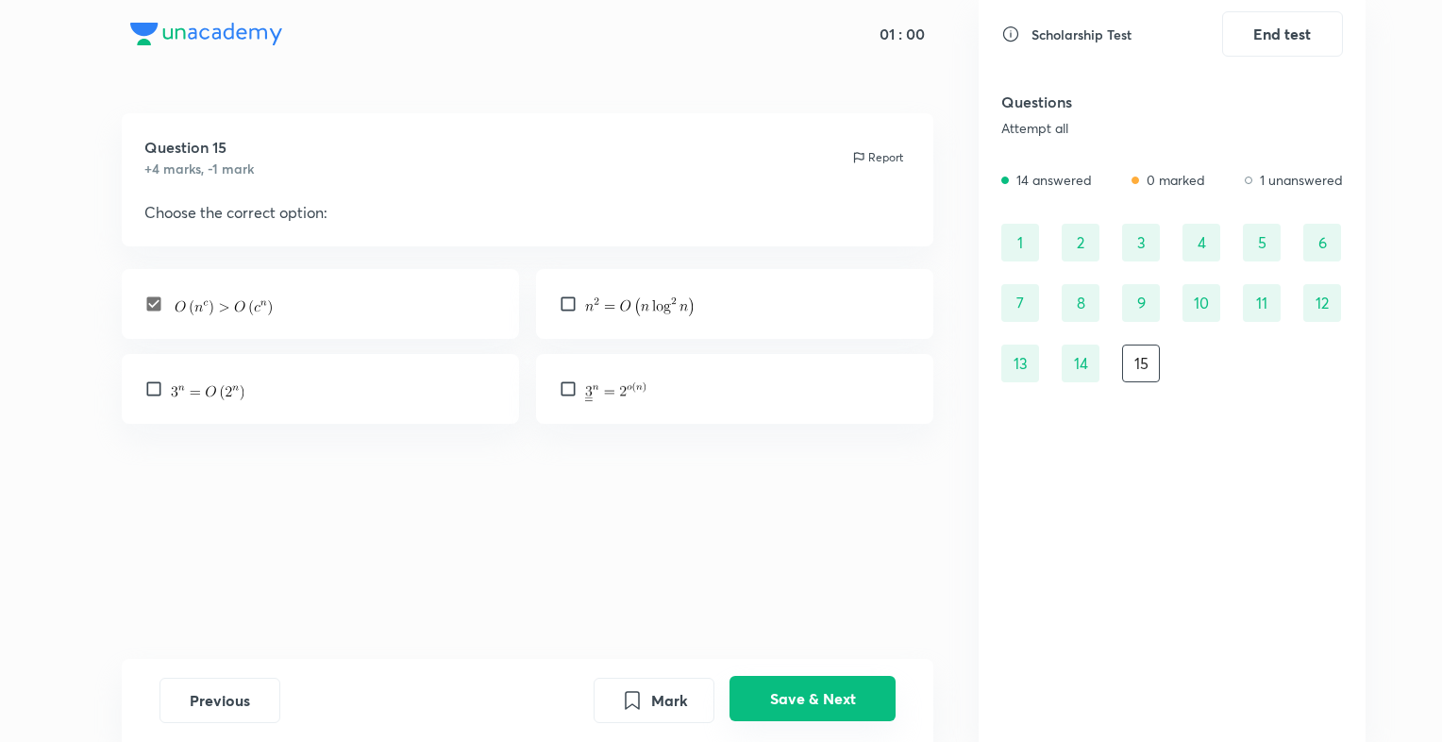
click at [777, 702] on button "Save & Next" at bounding box center [812, 698] width 166 height 45
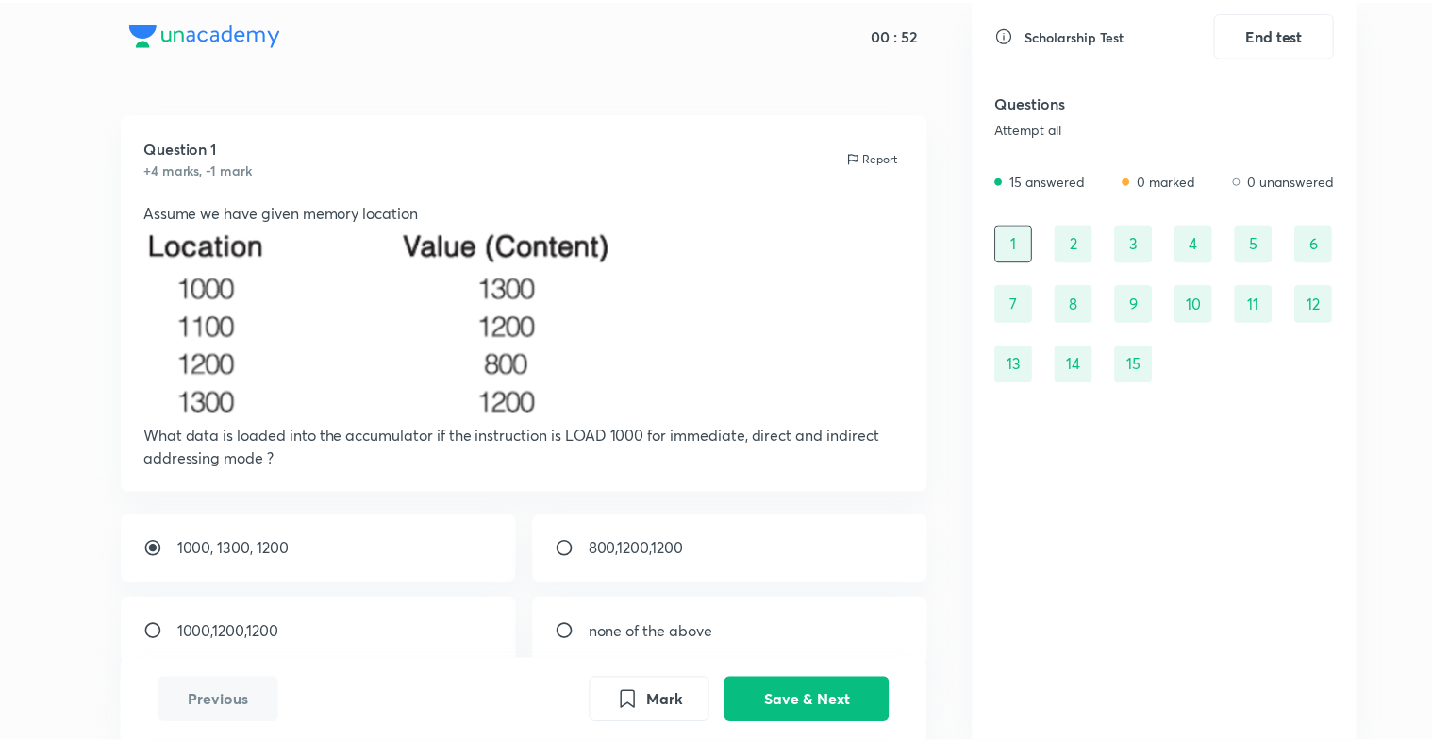
scroll to position [121, 0]
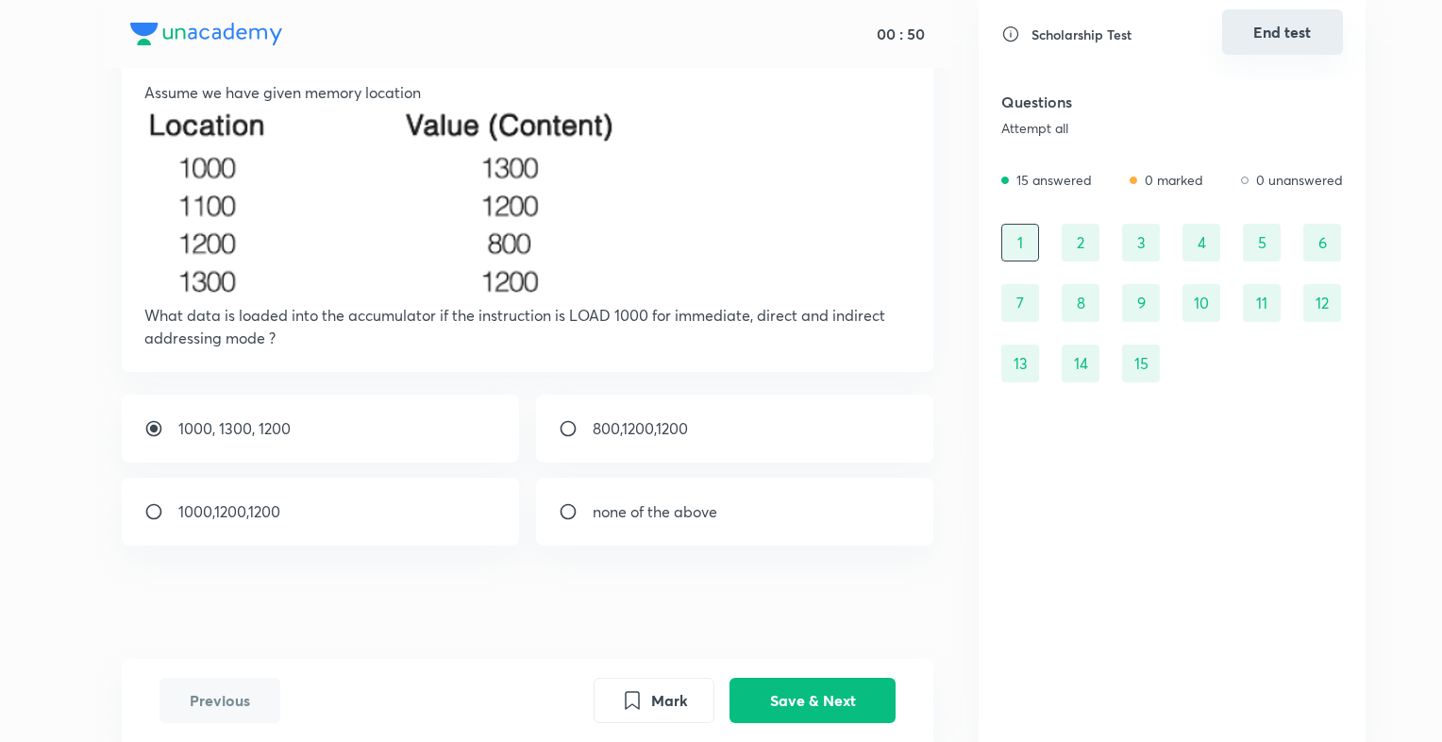
click at [1303, 22] on button "End test" at bounding box center [1282, 31] width 121 height 45
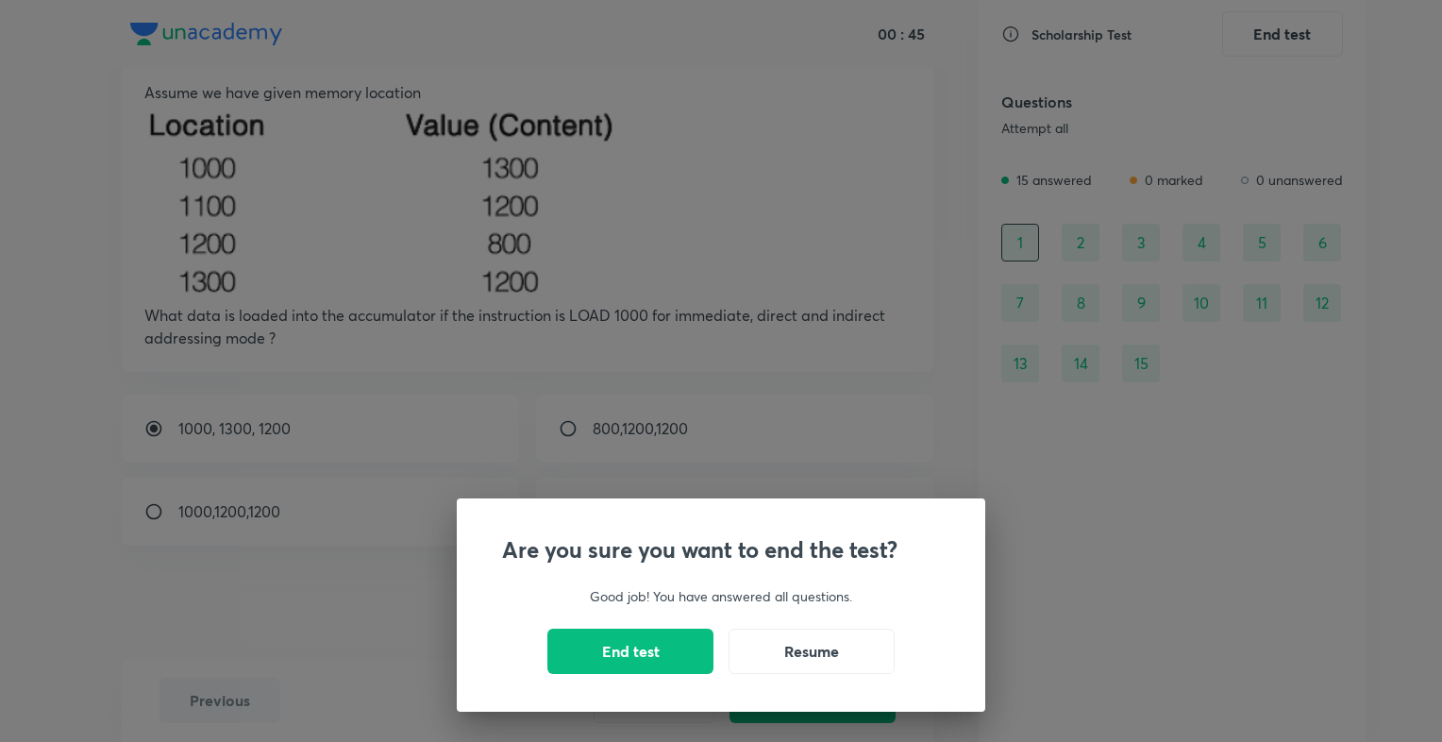
click at [828, 357] on div "Are you sure you want to end the test? Good job! You have answered all question…" at bounding box center [721, 371] width 1442 height 742
click at [656, 662] on button "End test" at bounding box center [630, 648] width 166 height 45
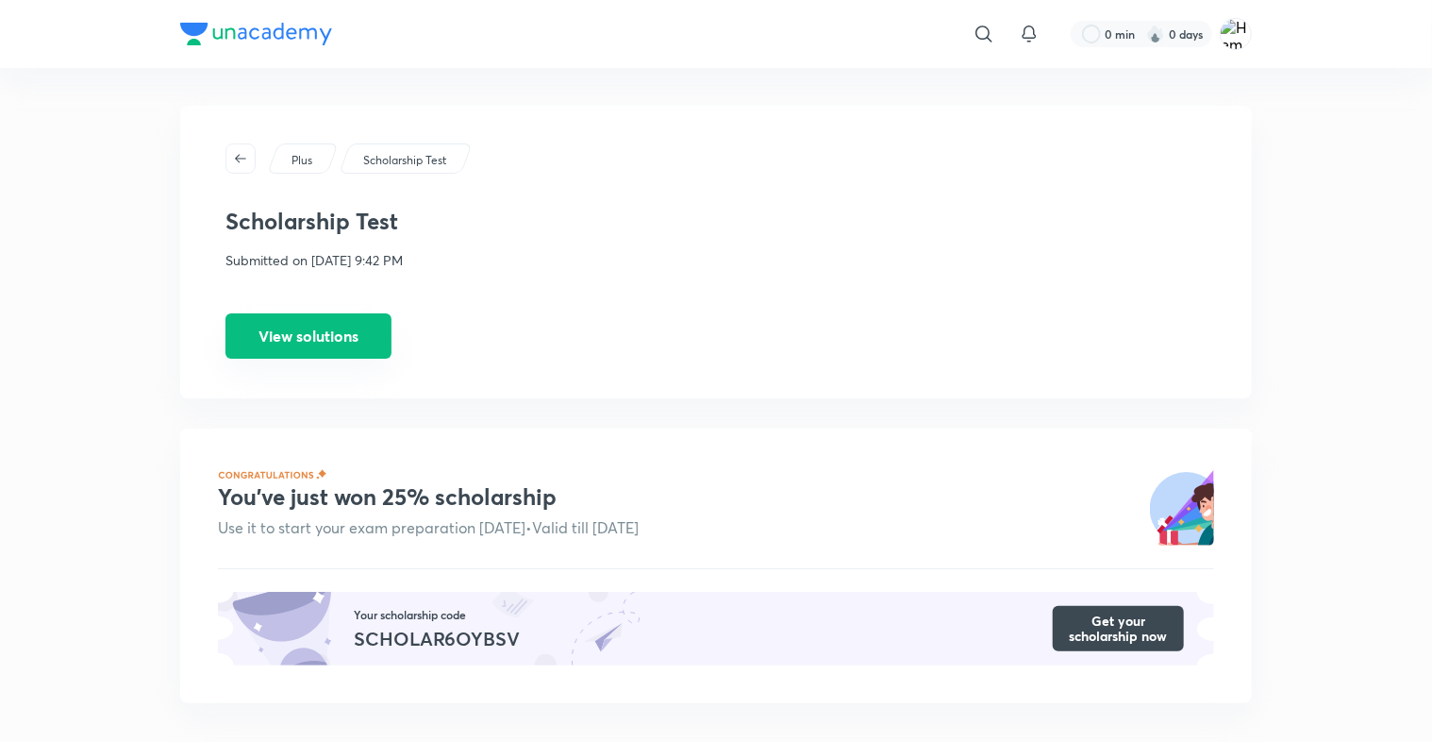
click at [314, 345] on button "View solutions" at bounding box center [308, 335] width 166 height 45
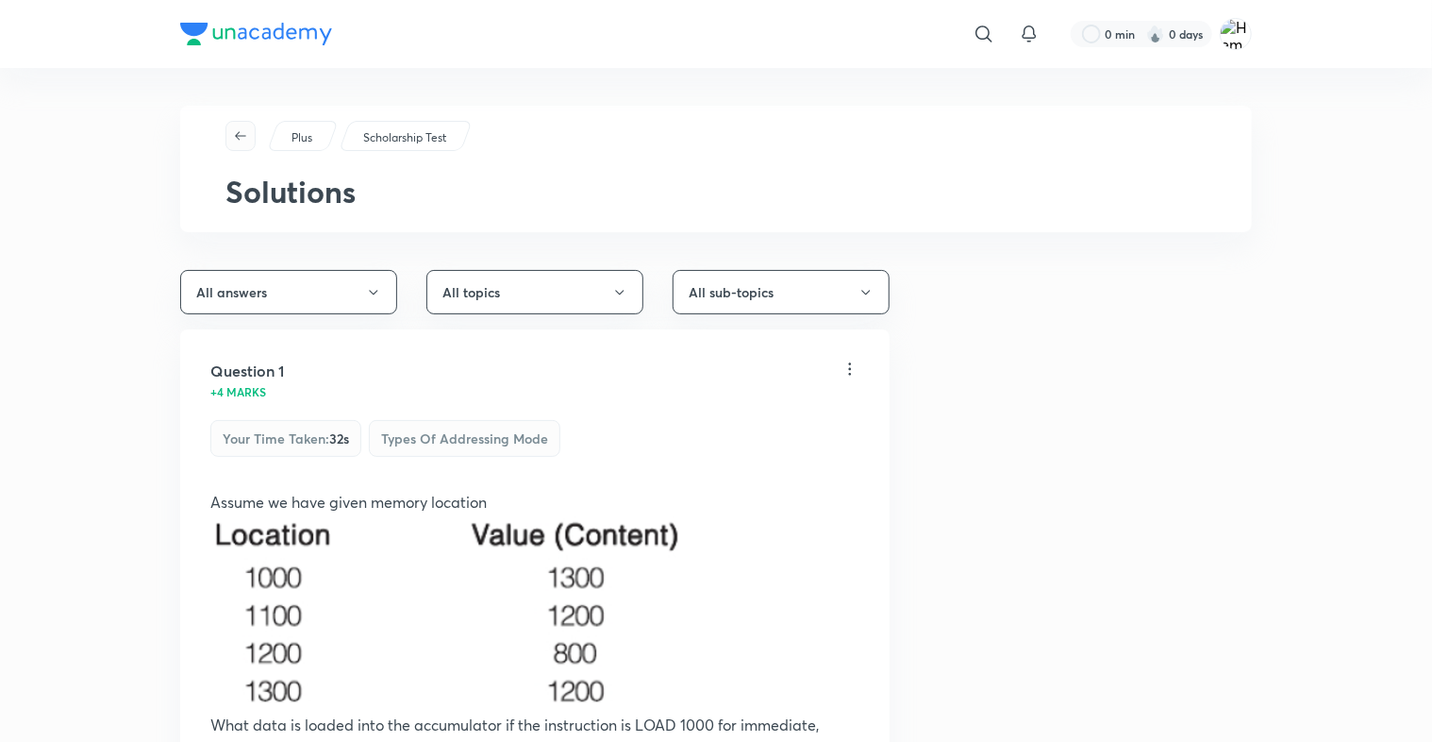
click at [252, 132] on span "button" at bounding box center [240, 135] width 28 height 15
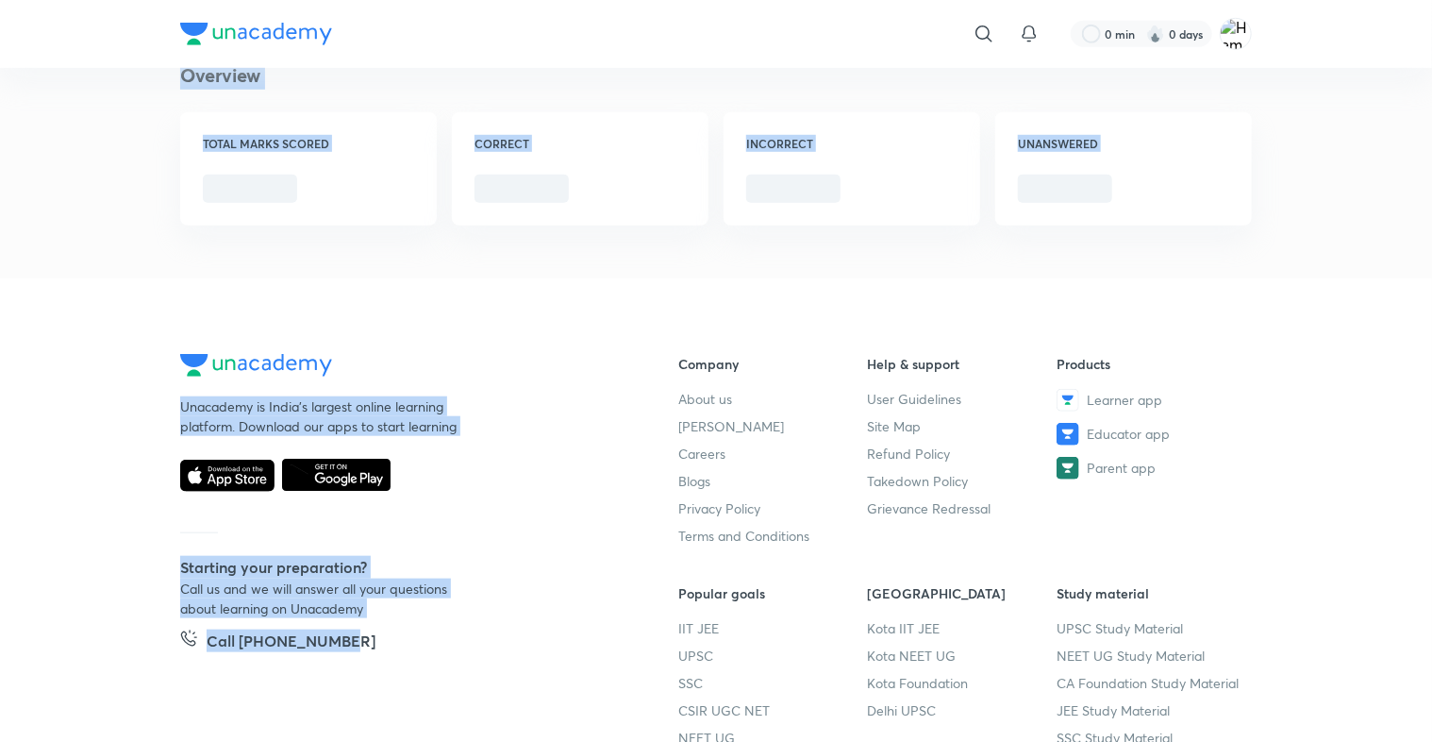
scroll to position [853, 0]
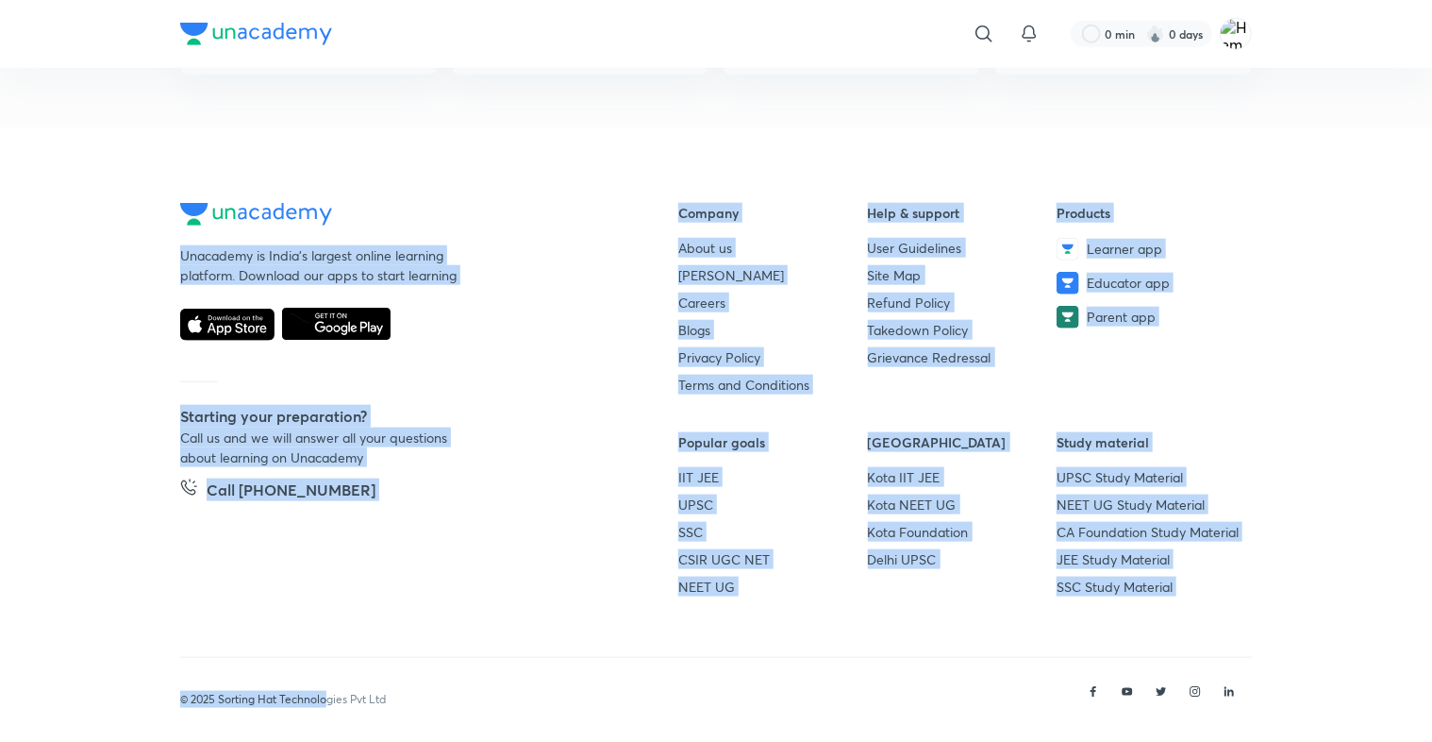
drag, startPoint x: 530, startPoint y: 634, endPoint x: 324, endPoint y: 643, distance: 206.8
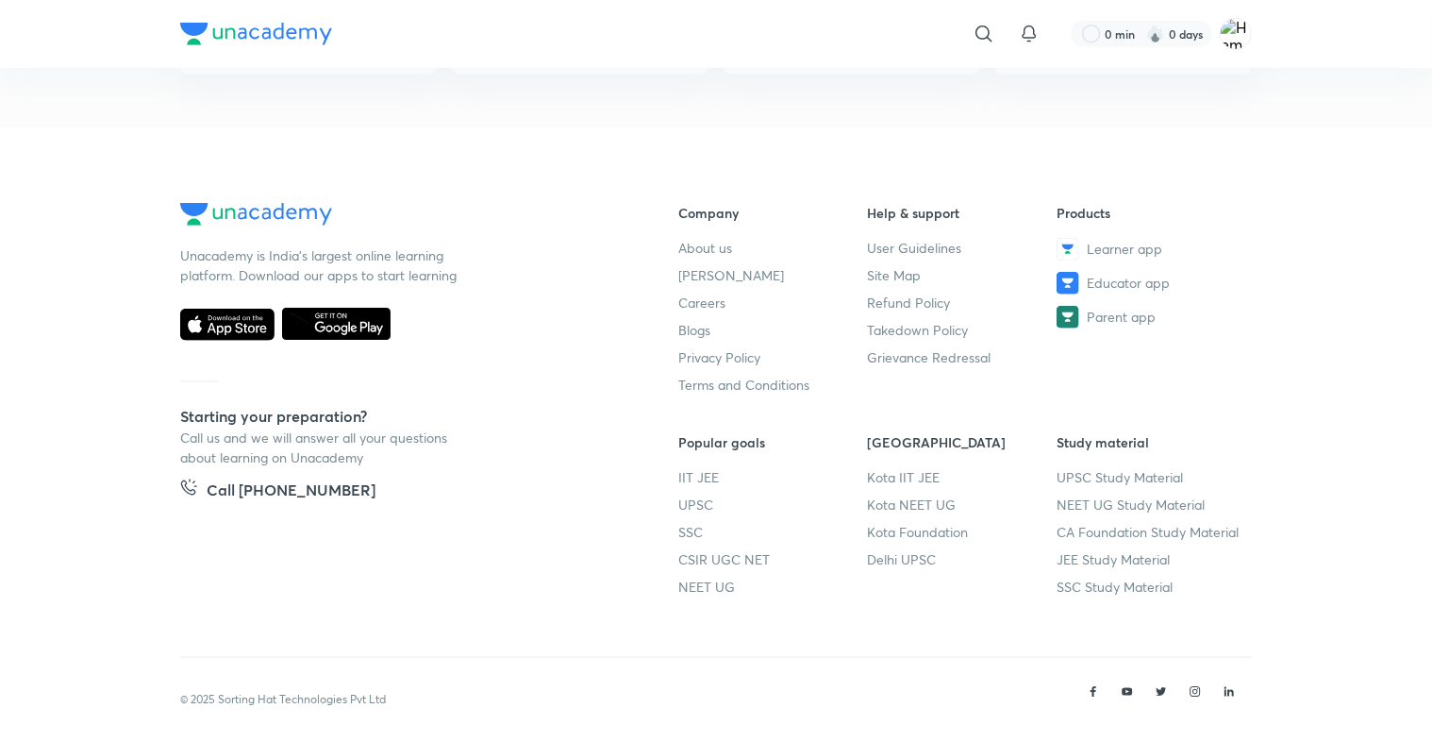
click at [138, 291] on footer "Unacademy is India’s largest online learning platform. Download our apps to sta…" at bounding box center [716, 441] width 1432 height 628
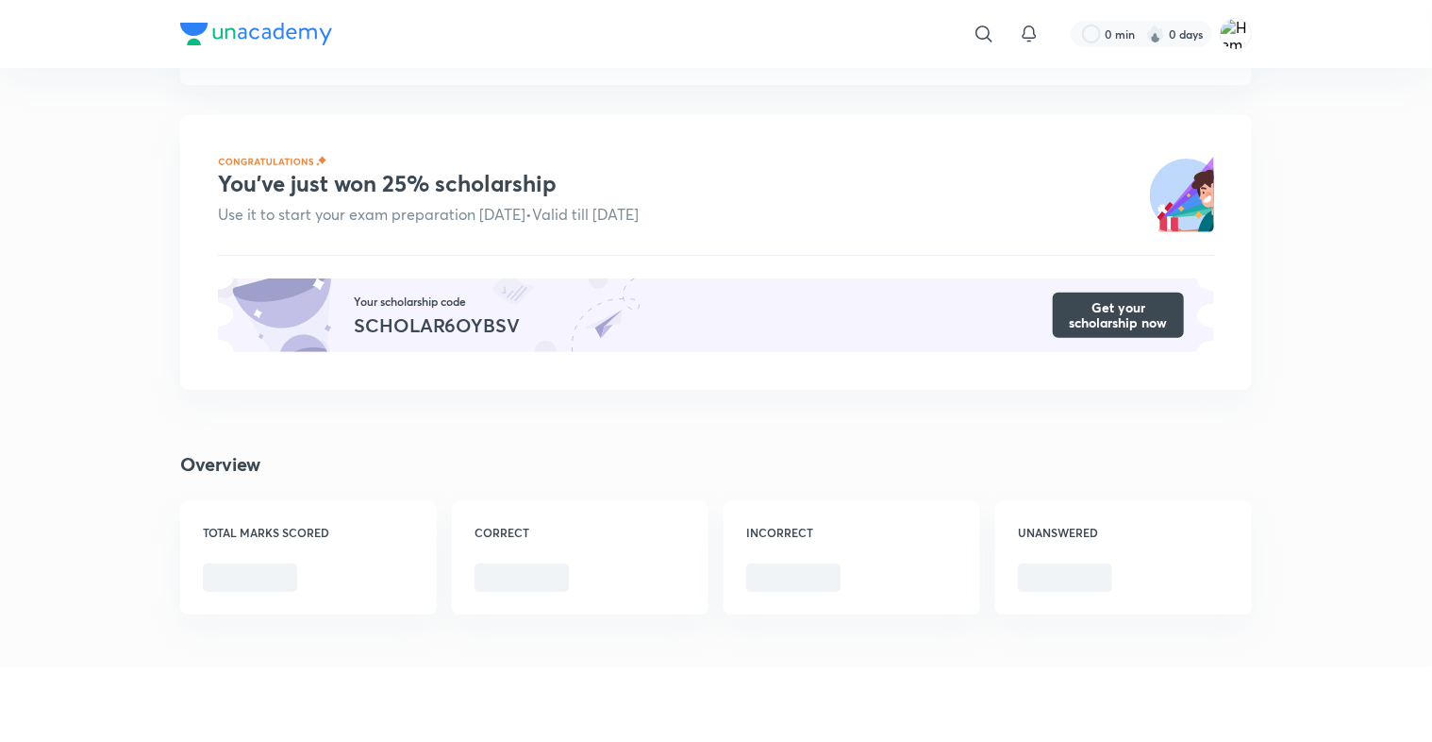
scroll to position [286, 0]
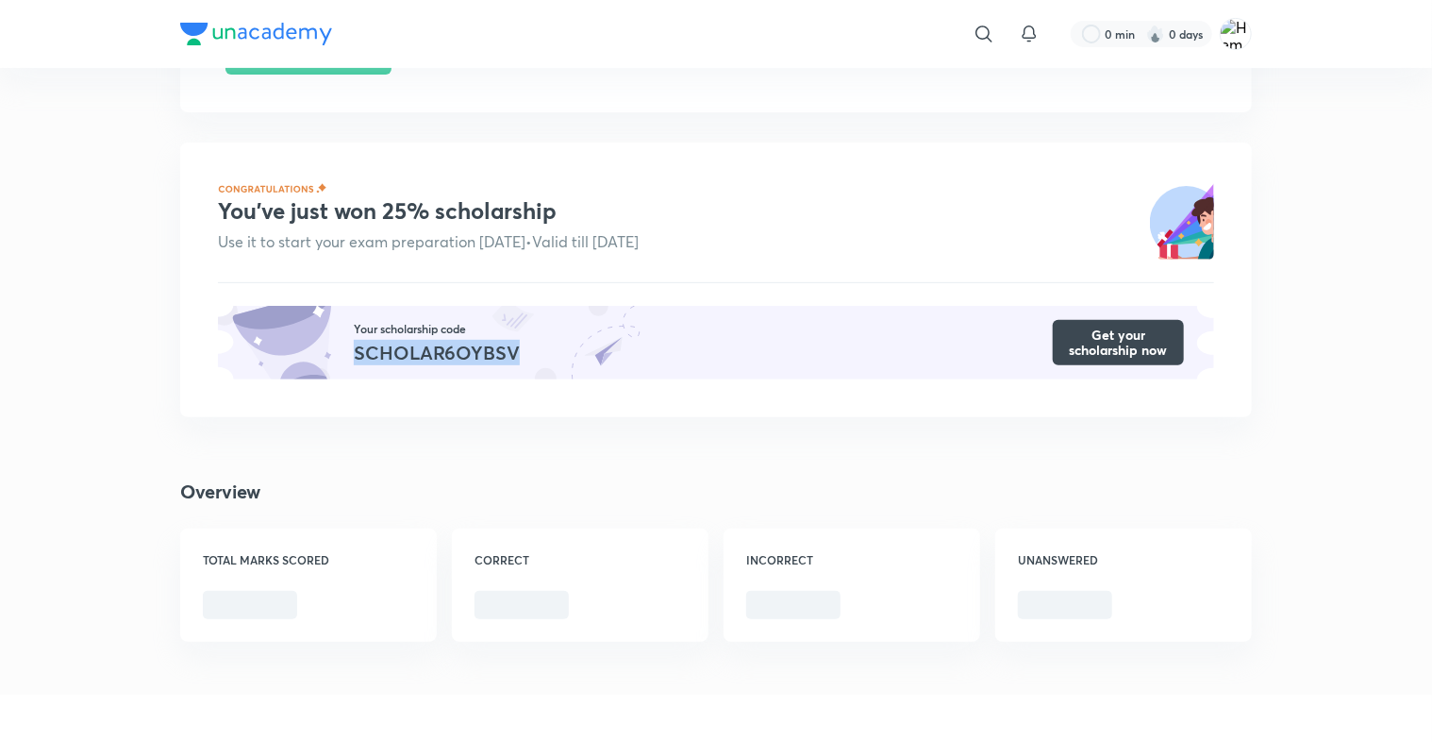
drag, startPoint x: 520, startPoint y: 350, endPoint x: 351, endPoint y: 348, distance: 168.9
click at [351, 348] on div "Your scholarship code SCHOLAR6OYBSV Get your scholarship now" at bounding box center [716, 343] width 996 height 74
copy div "SCHOLAR6OYBSV"
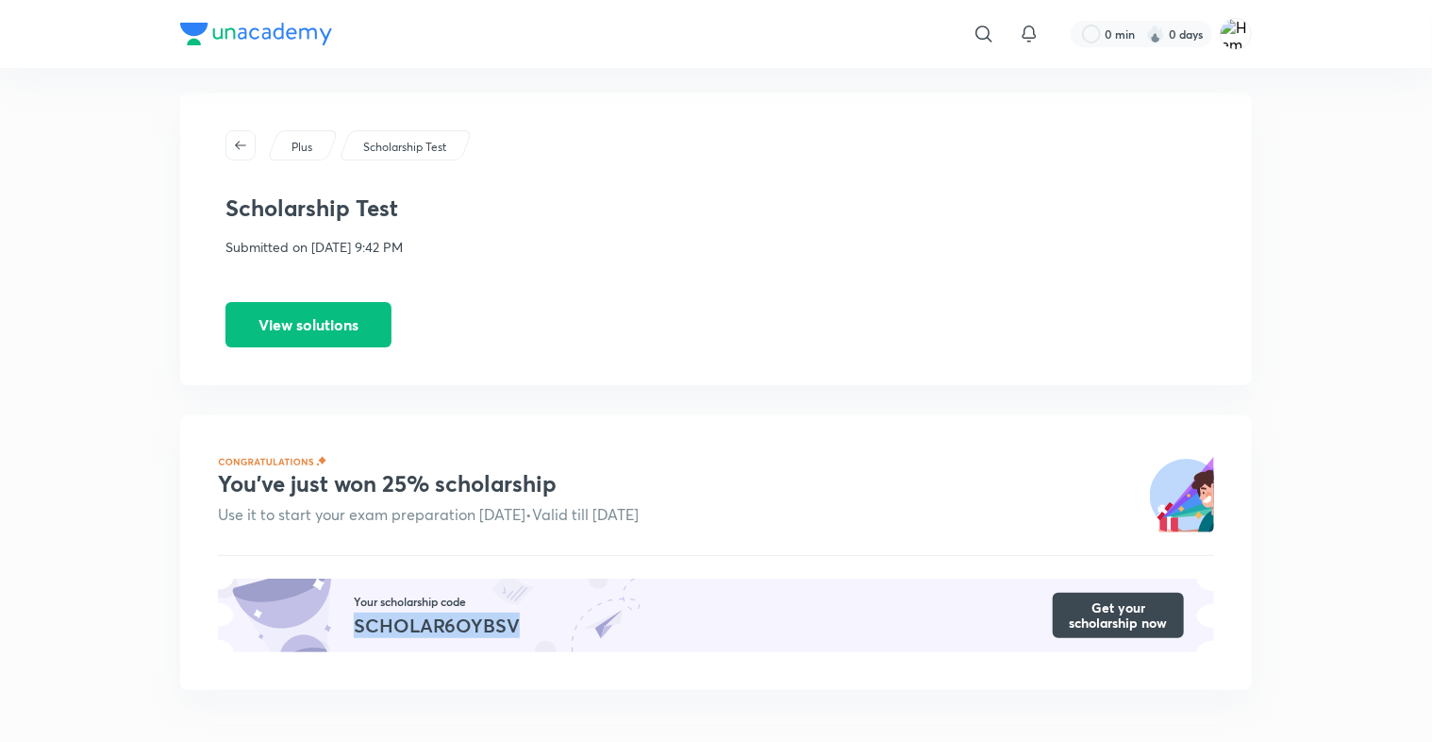
scroll to position [0, 0]
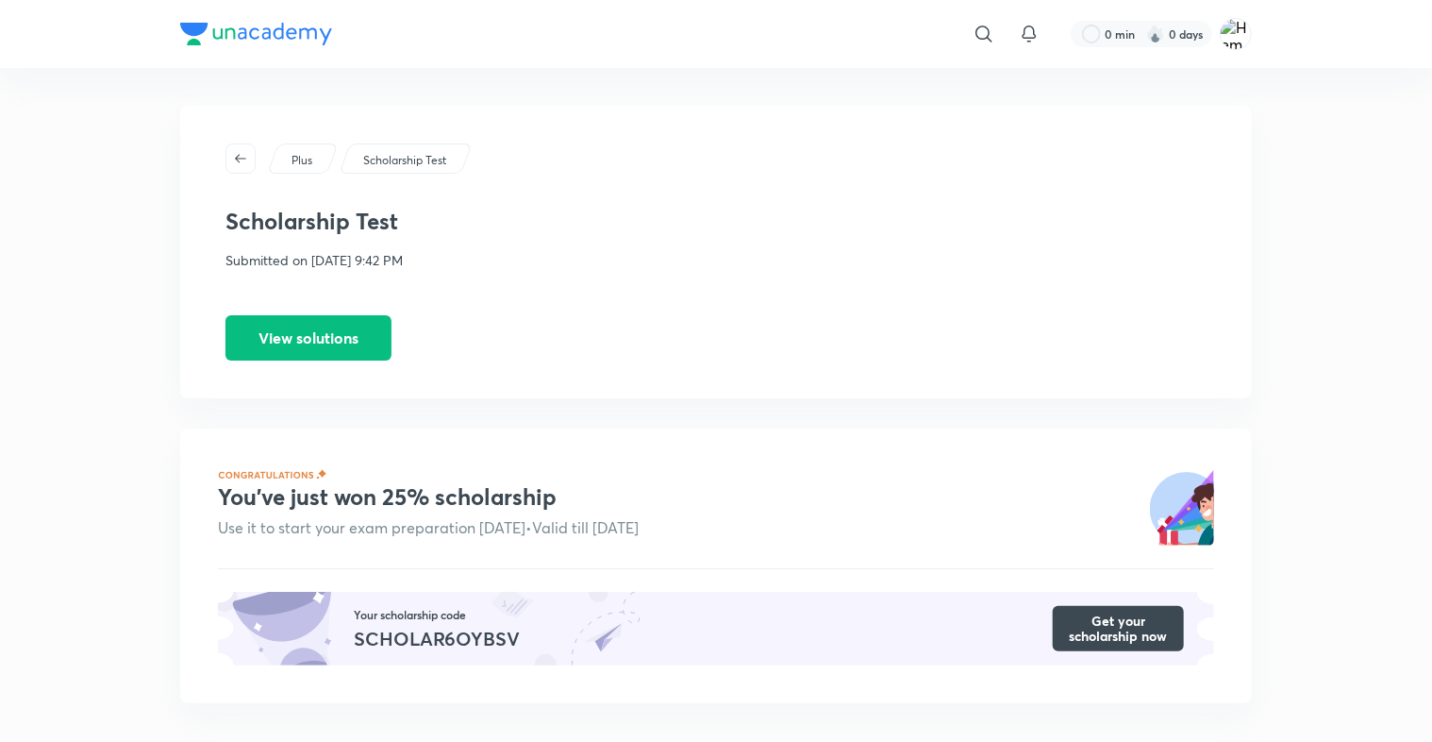
scroll to position [59, 0]
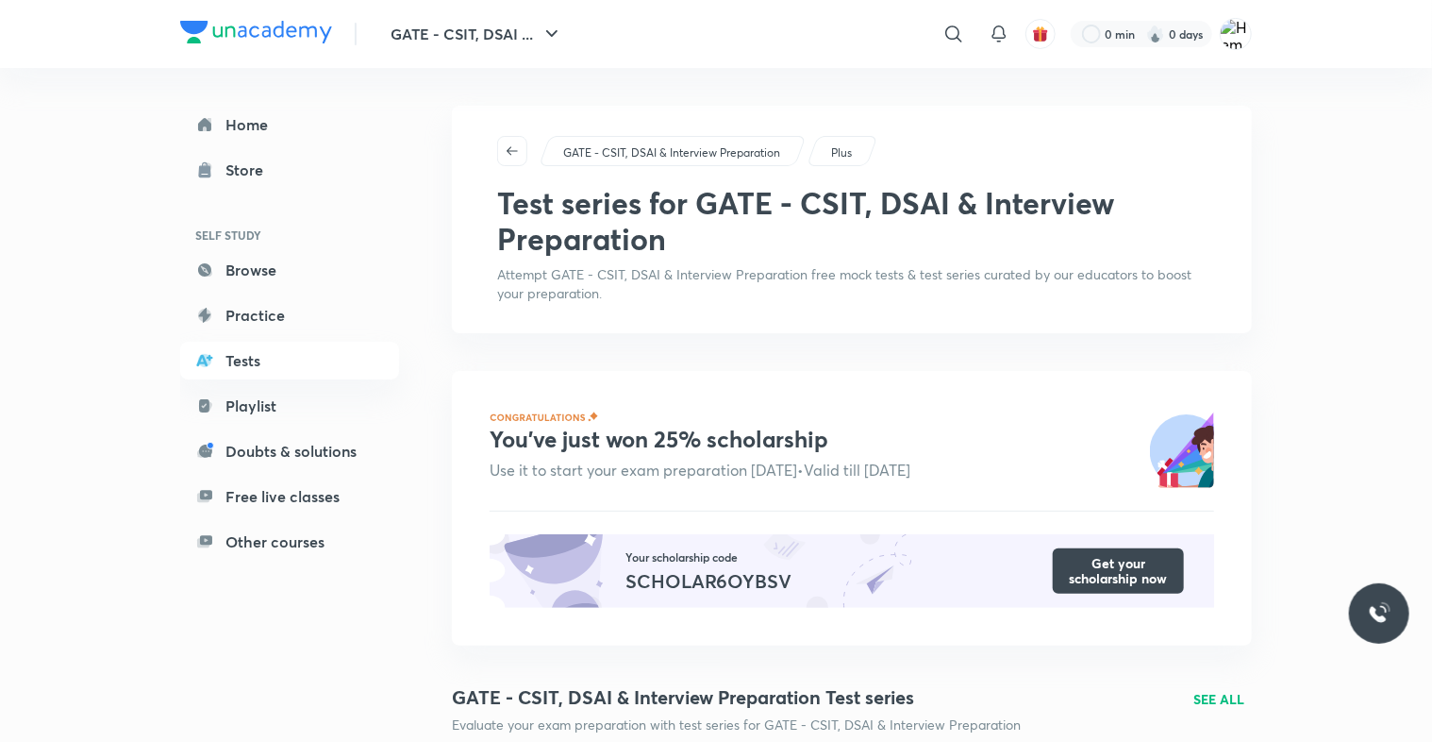
click at [623, 266] on p "Attempt GATE - CSIT, DSAI & Interview Preparation free mock tests & test series…" at bounding box center [852, 284] width 710 height 38
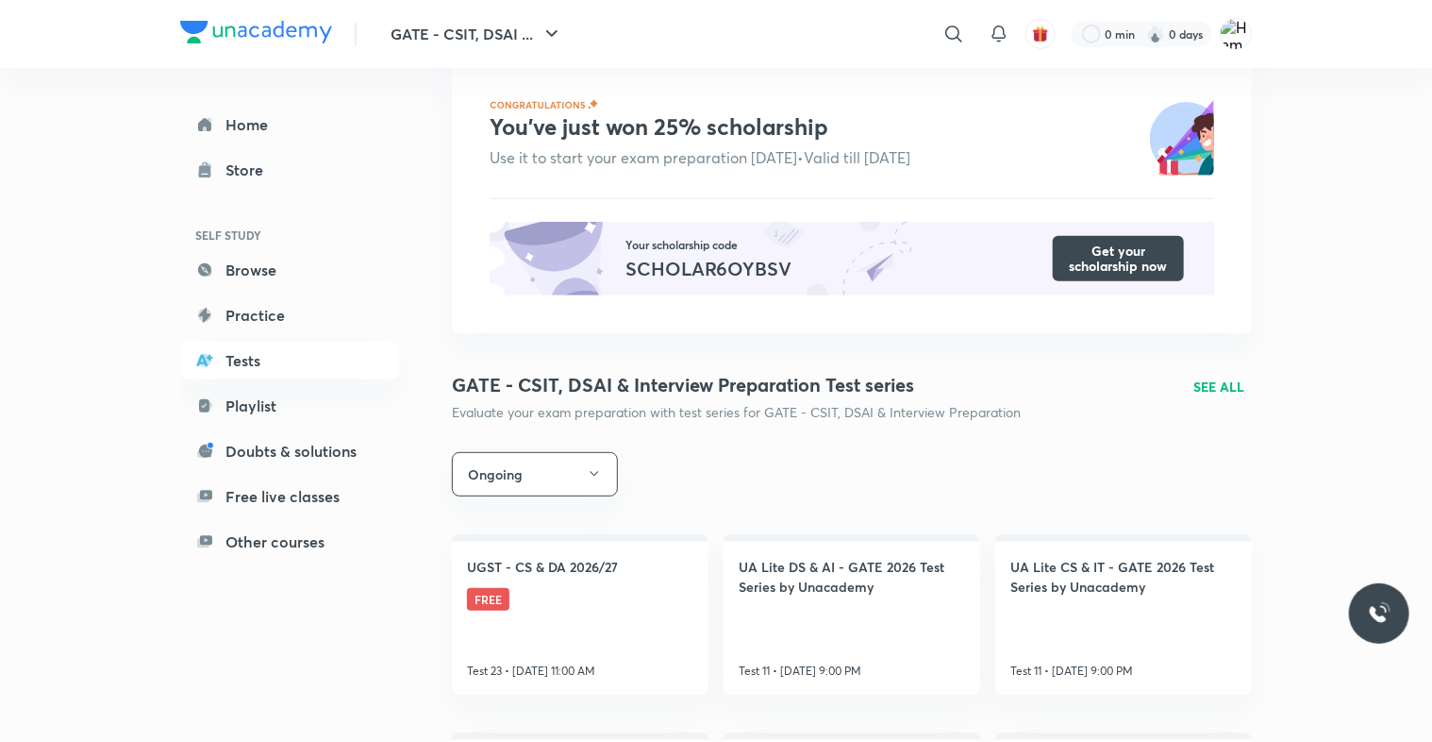
scroll to position [313, 0]
click at [626, 610] on link "UGST - CS & DA 2026/27 FREE Test 23 • [DATE] 11:00 AM" at bounding box center [580, 613] width 257 height 160
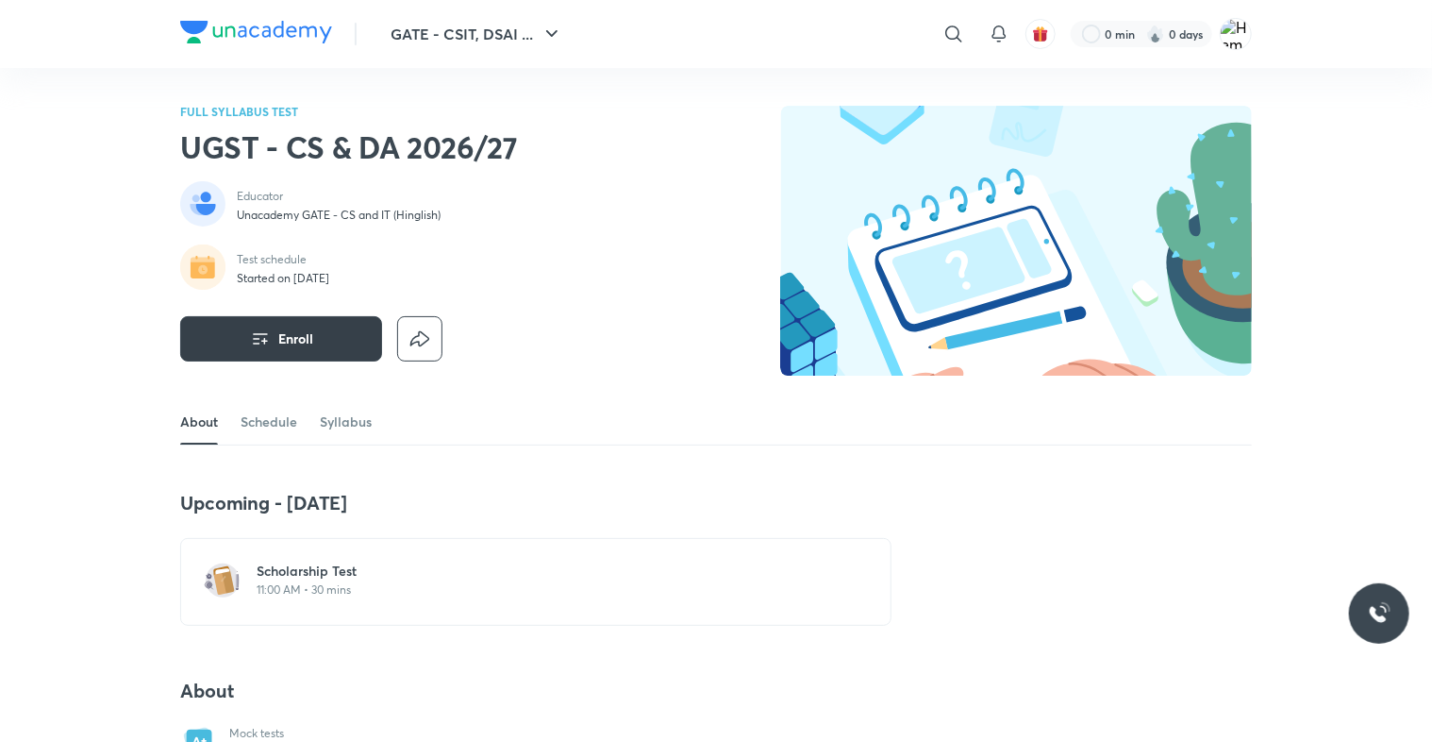
click at [325, 340] on button "Enroll" at bounding box center [281, 338] width 202 height 45
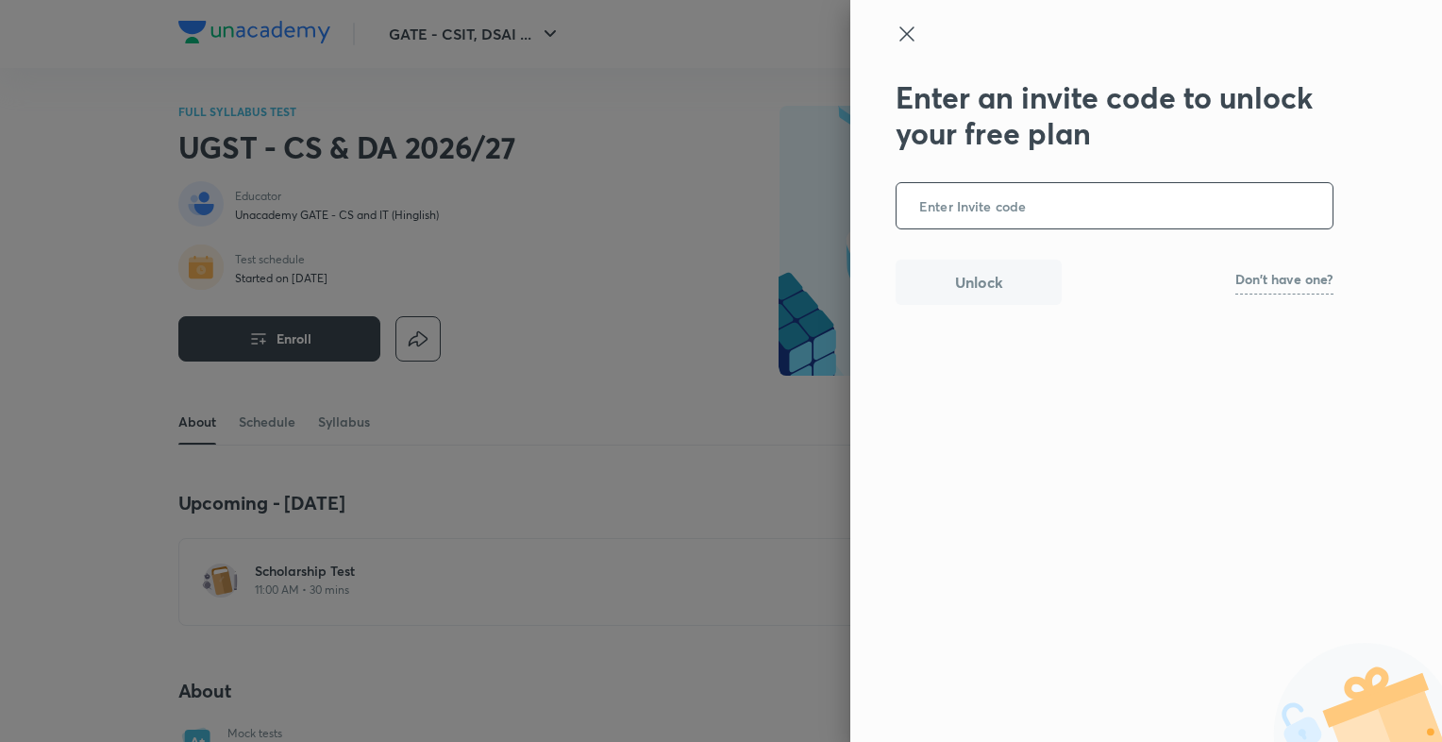
click at [959, 209] on input "text" at bounding box center [1114, 206] width 436 height 46
type input "SCHOLAR6OYBSV"
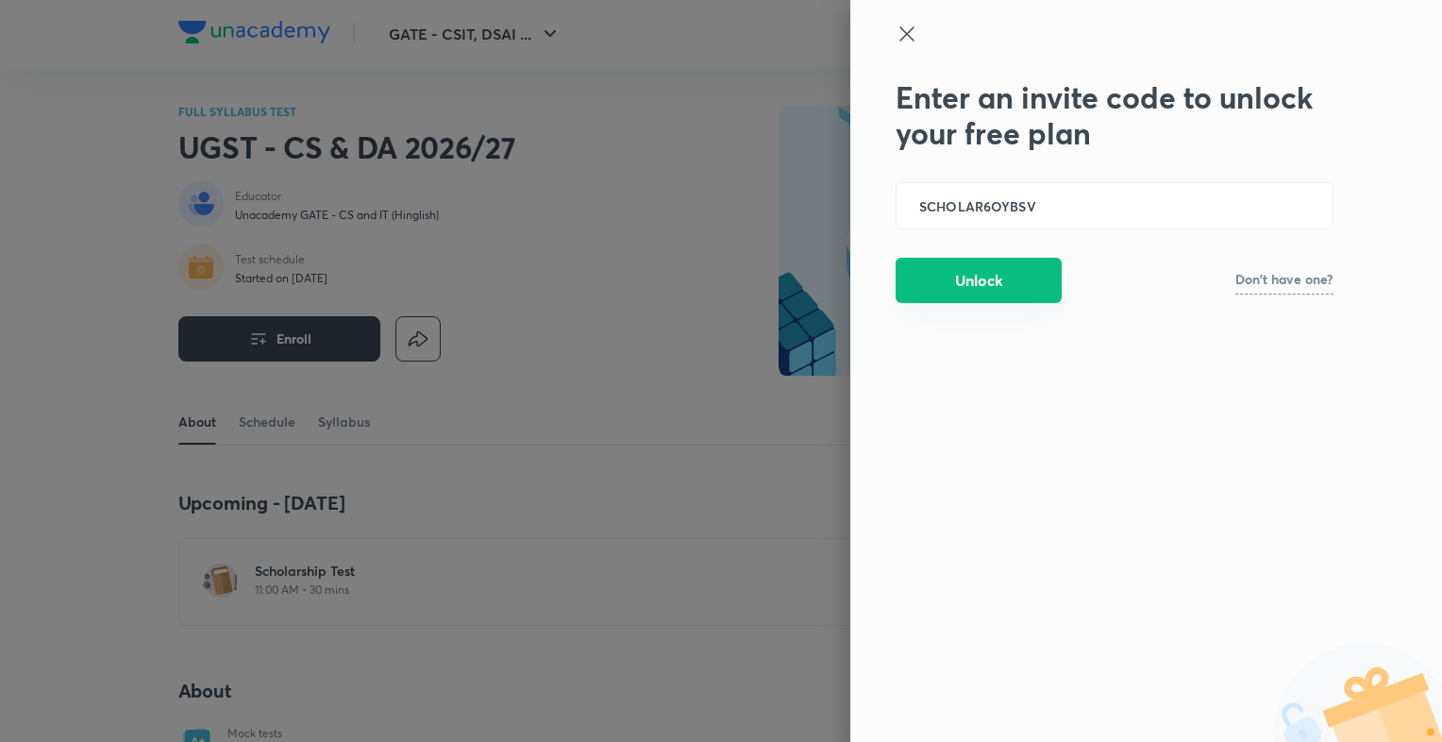
click at [960, 277] on button "Unlock" at bounding box center [978, 280] width 166 height 45
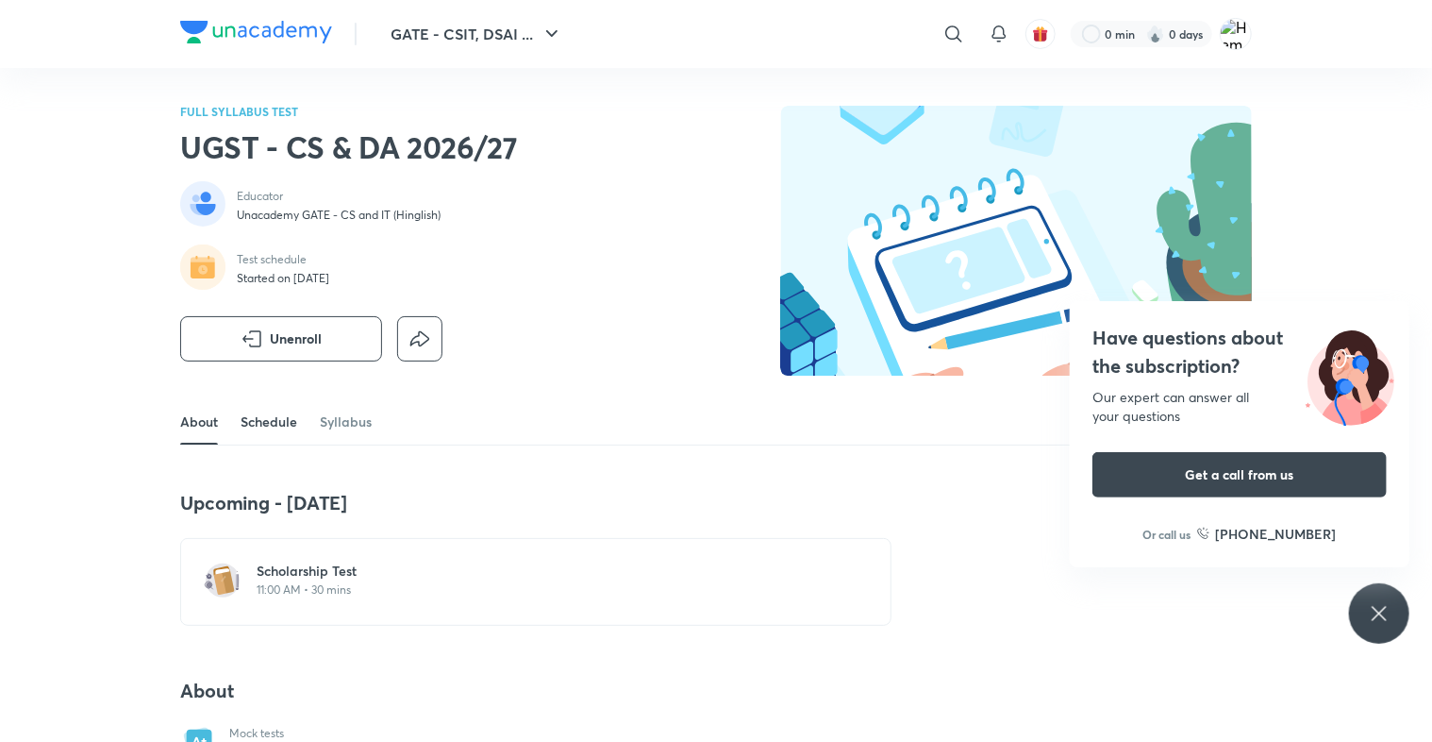
click at [281, 408] on link "Schedule" at bounding box center [269, 421] width 57 height 45
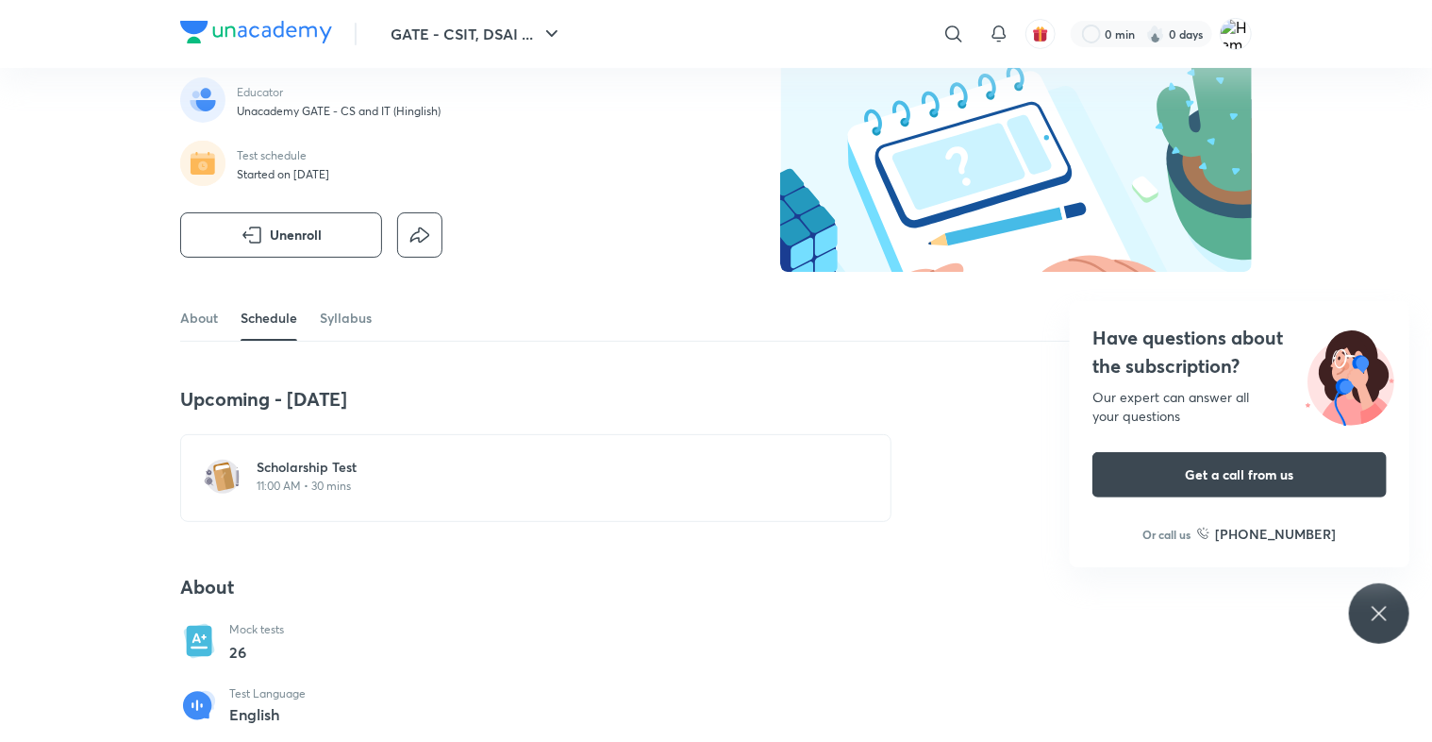
scroll to position [103, 0]
click at [350, 323] on link "Syllabus" at bounding box center [346, 318] width 52 height 45
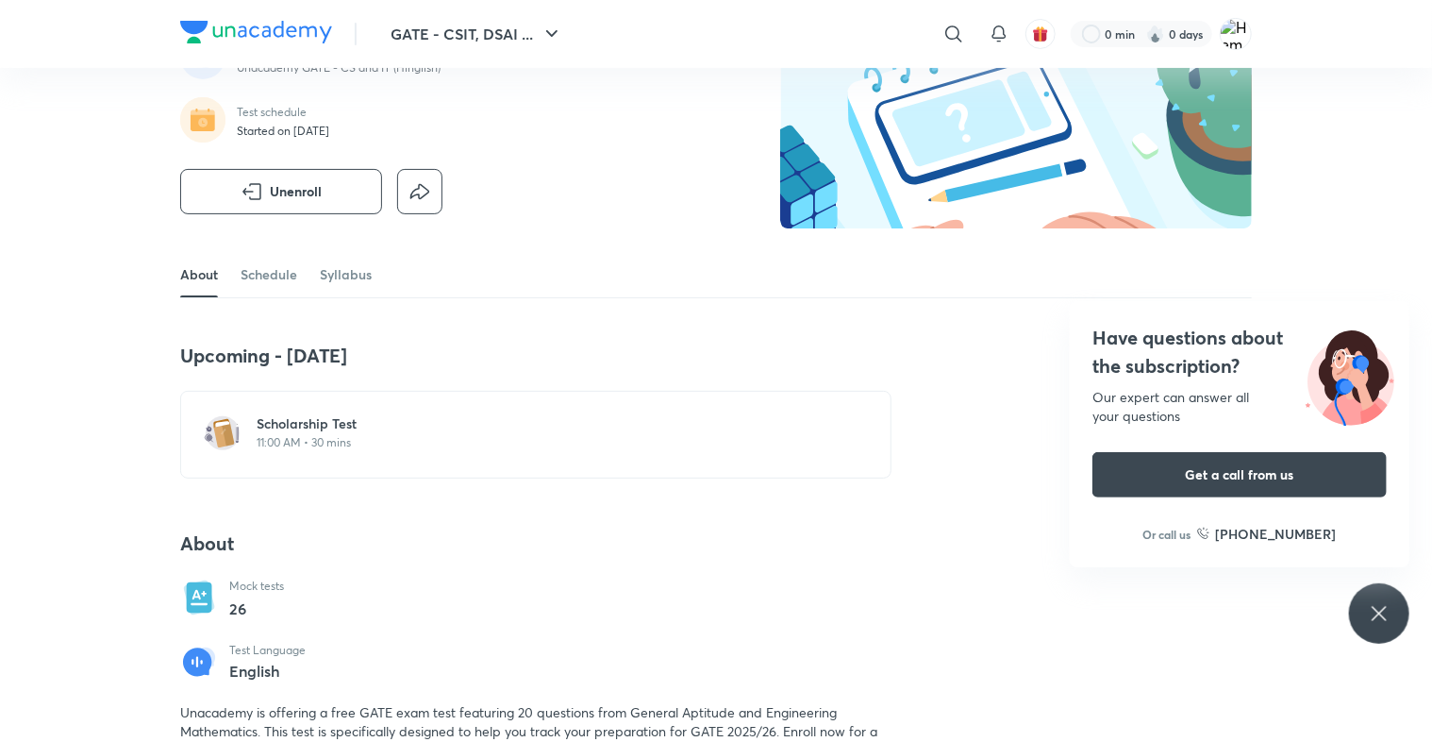
scroll to position [151, 0]
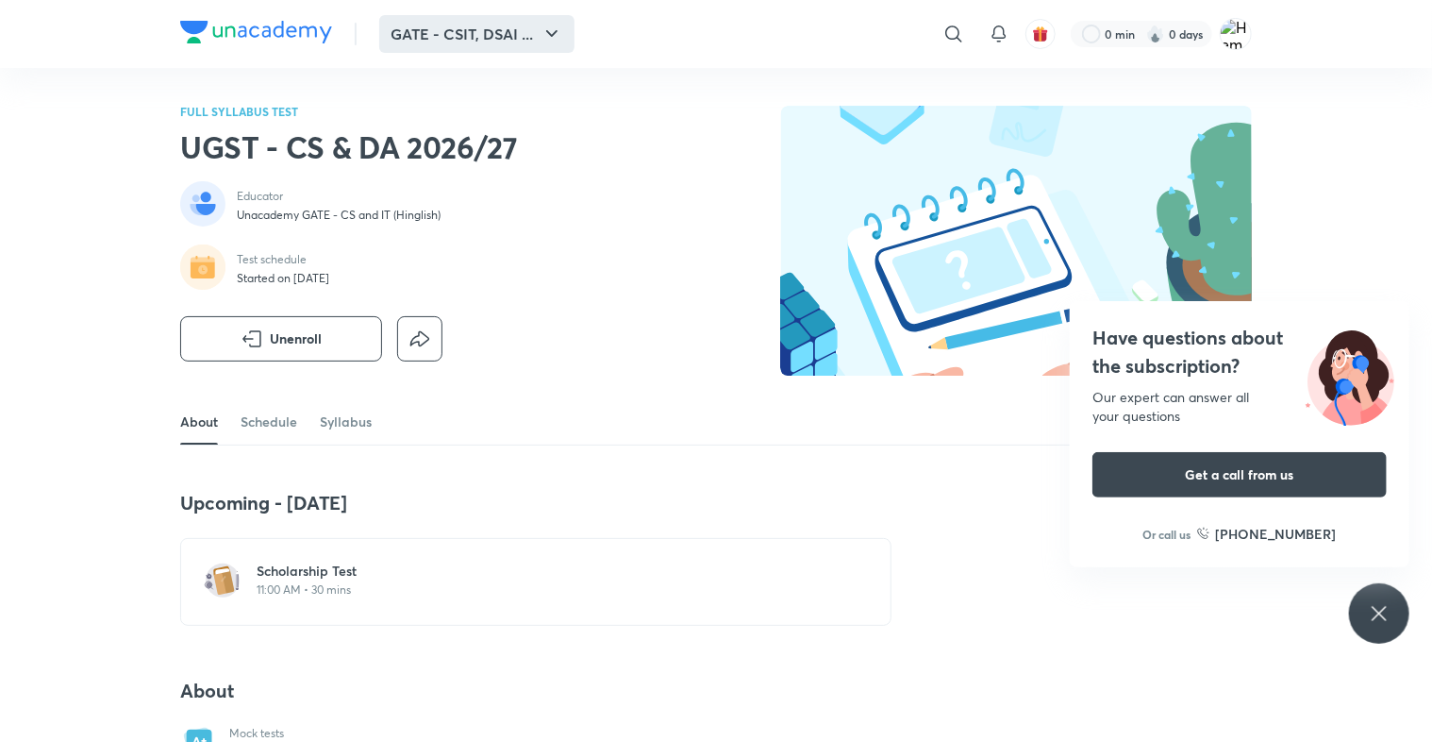
click at [528, 44] on button "GATE - CSIT, DSAI ..." at bounding box center [476, 34] width 195 height 38
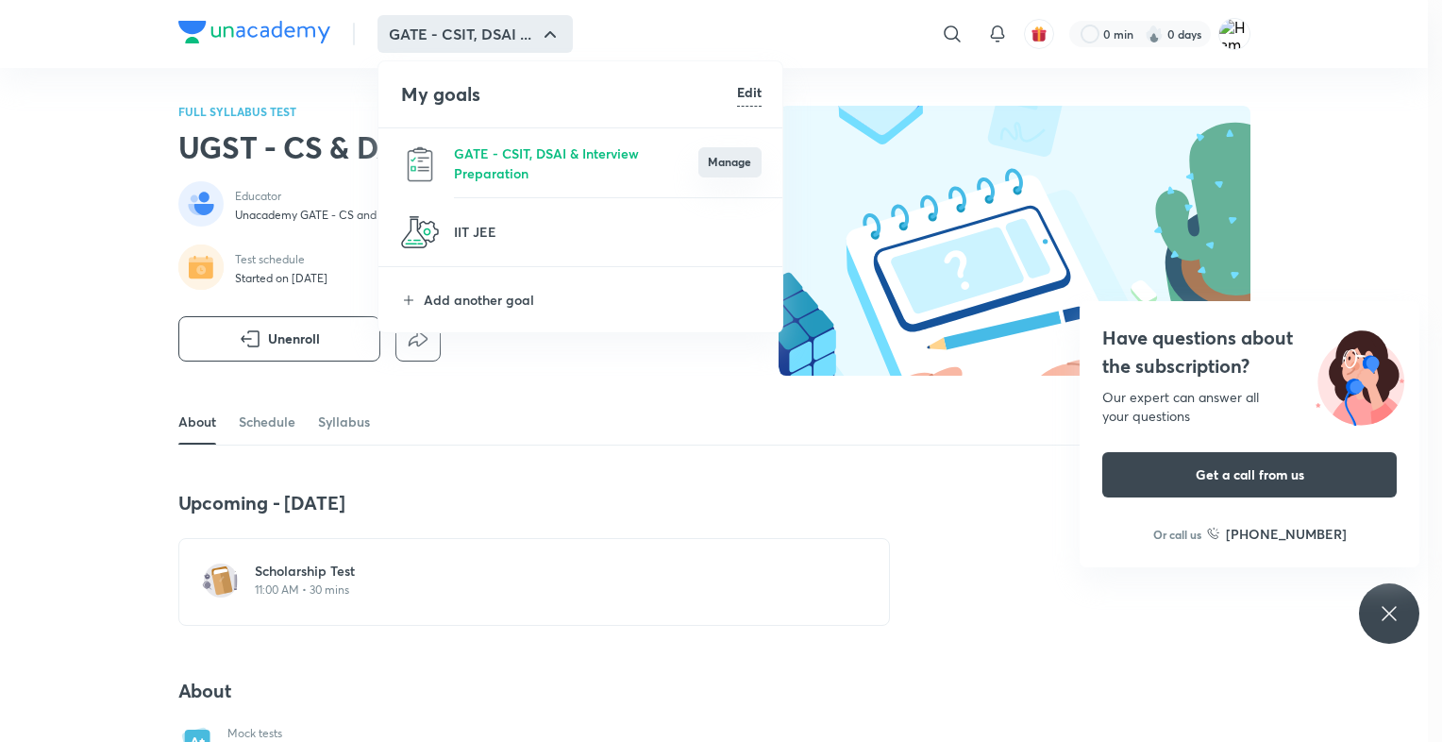
click at [713, 148] on button "Manage" at bounding box center [729, 162] width 63 height 30
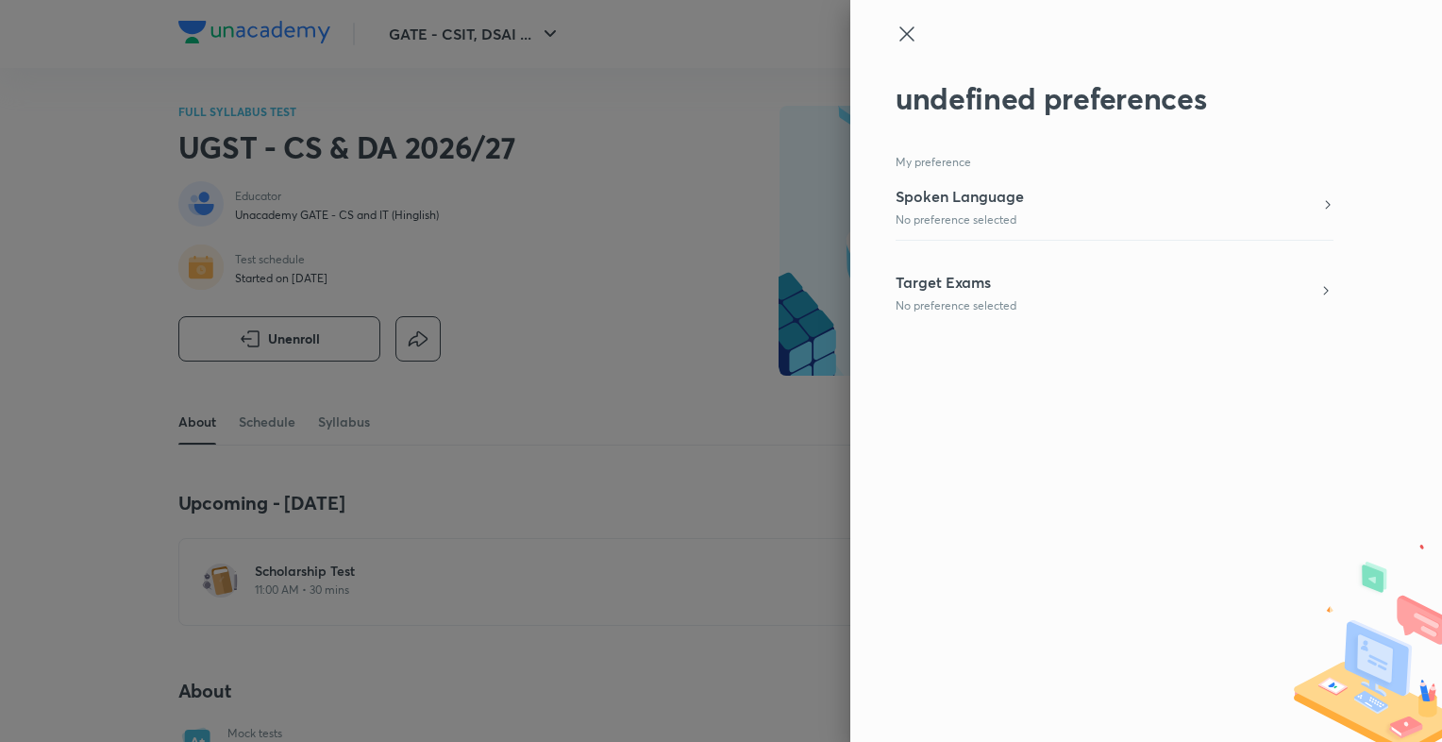
click at [955, 200] on h5 "Spoken Language" at bounding box center [959, 196] width 128 height 23
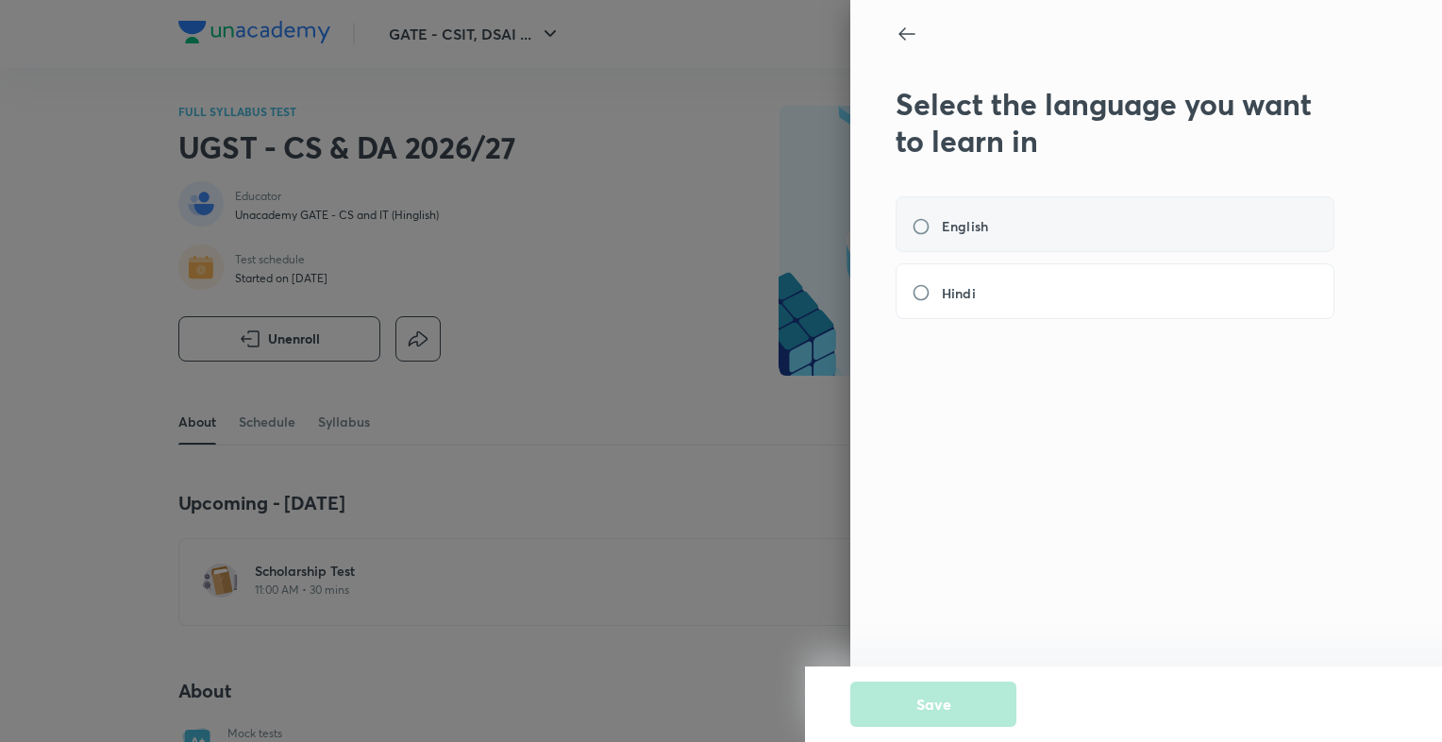
click at [994, 213] on div "English" at bounding box center [1114, 224] width 439 height 56
radio input "true"
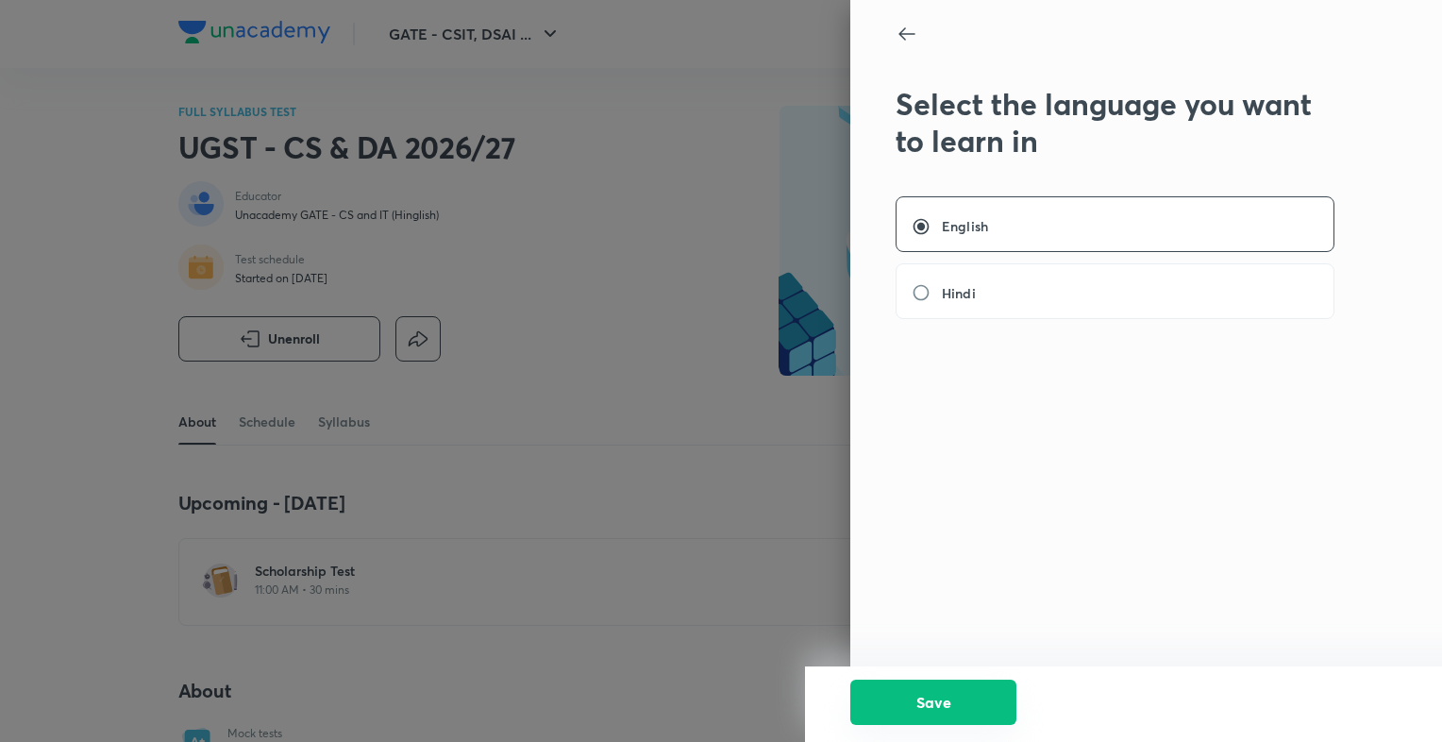
click at [907, 704] on button "Save" at bounding box center [933, 701] width 166 height 45
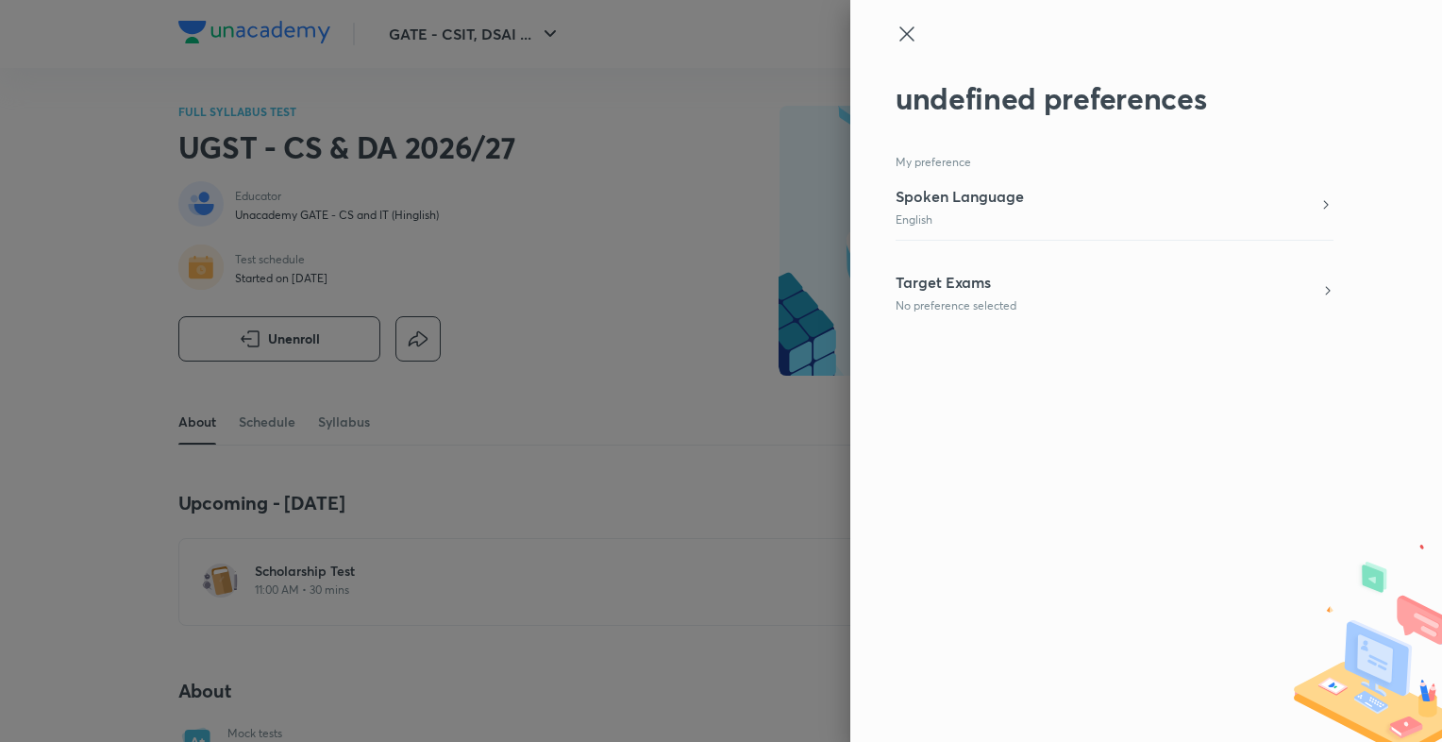
click at [976, 299] on p "No preference selected" at bounding box center [955, 305] width 121 height 17
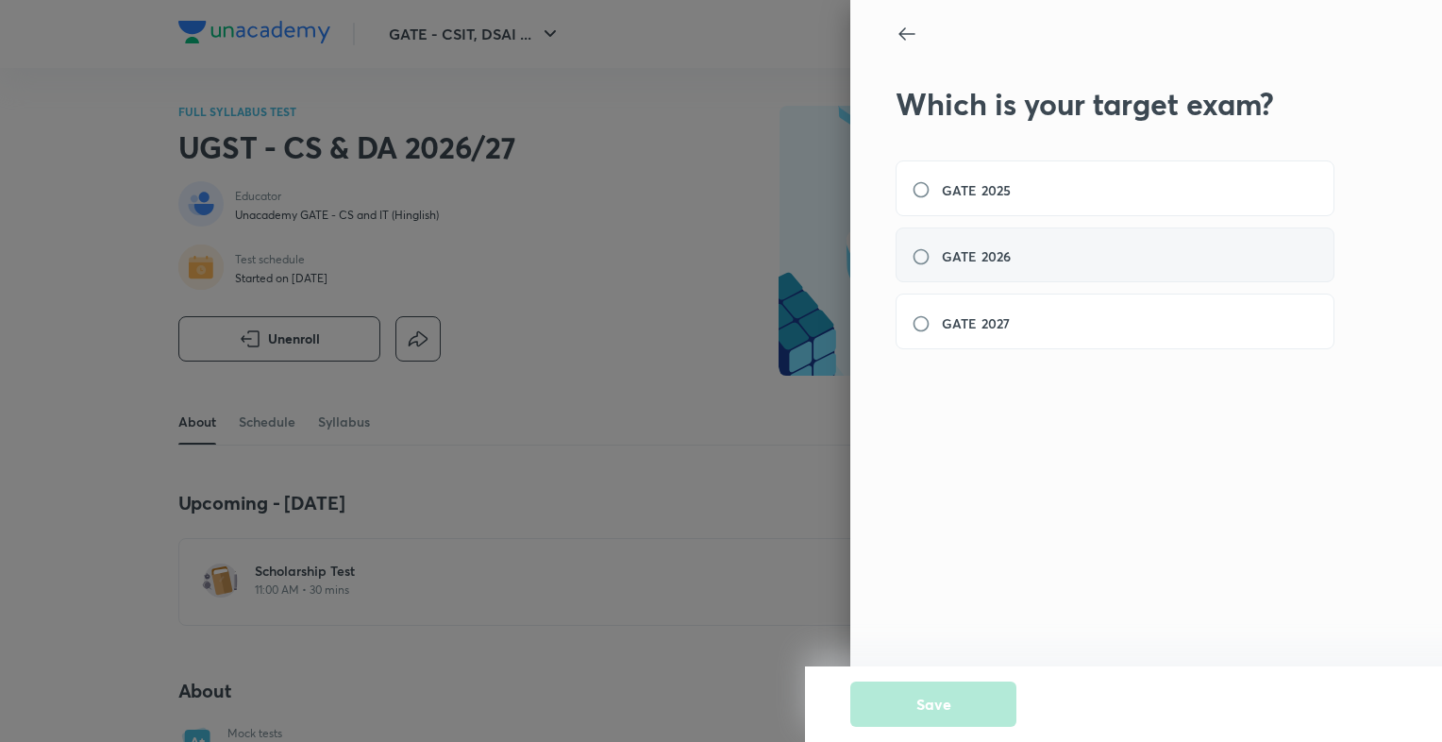
click at [992, 243] on div "GATE 2026" at bounding box center [1114, 255] width 439 height 56
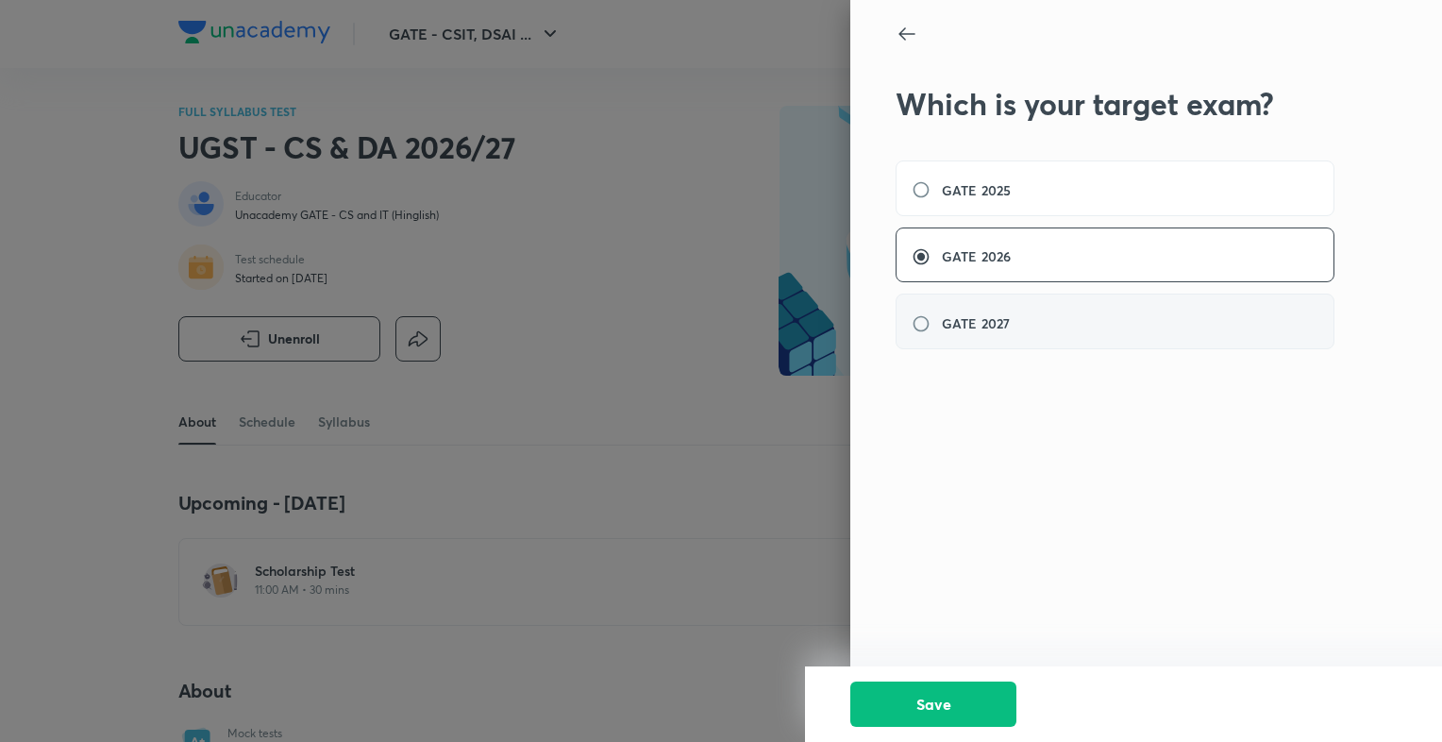
click at [981, 319] on h6 "GATE 2027" at bounding box center [976, 323] width 68 height 20
radio input "false"
radio input "true"
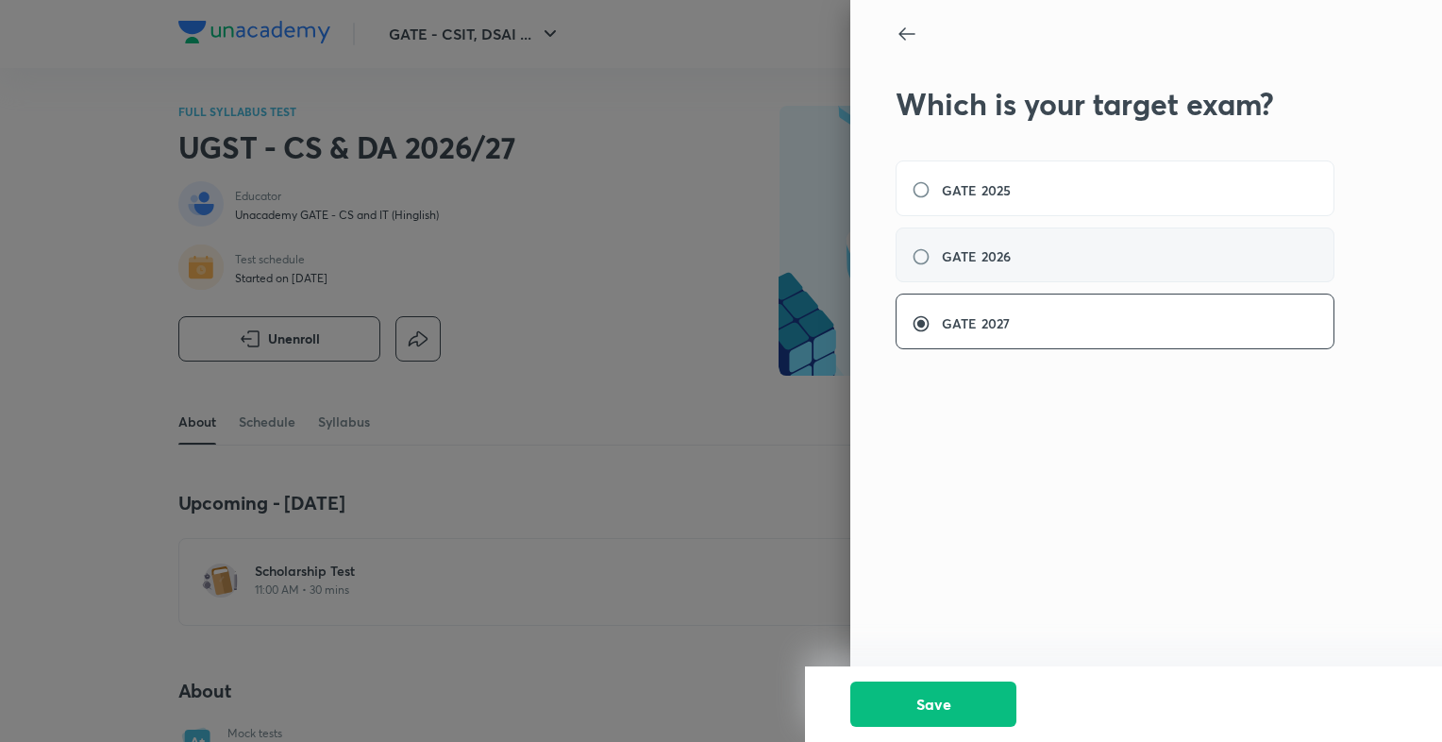
click at [985, 276] on div "GATE 2026" at bounding box center [1114, 255] width 439 height 56
radio input "true"
radio input "false"
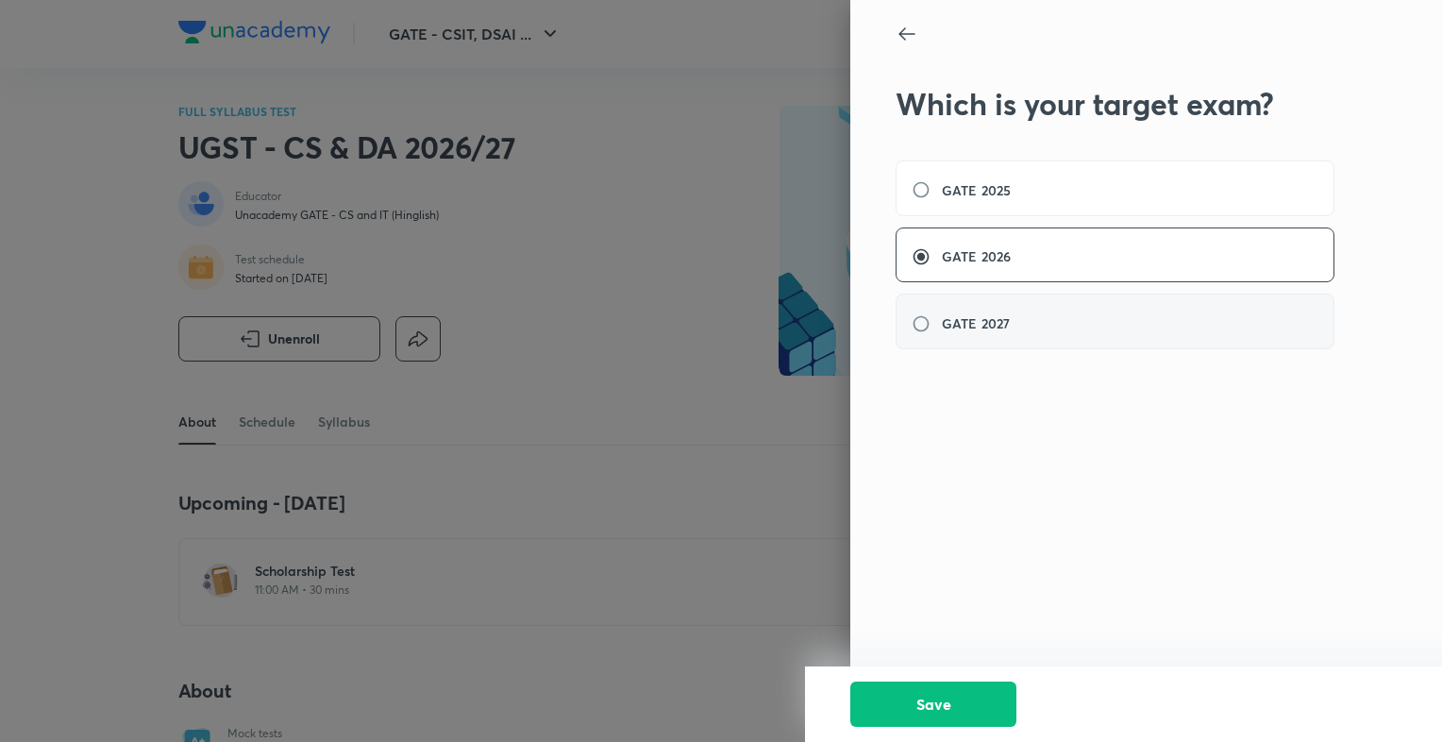
click at [993, 341] on div "GATE 2027" at bounding box center [1114, 321] width 439 height 56
radio input "false"
radio input "true"
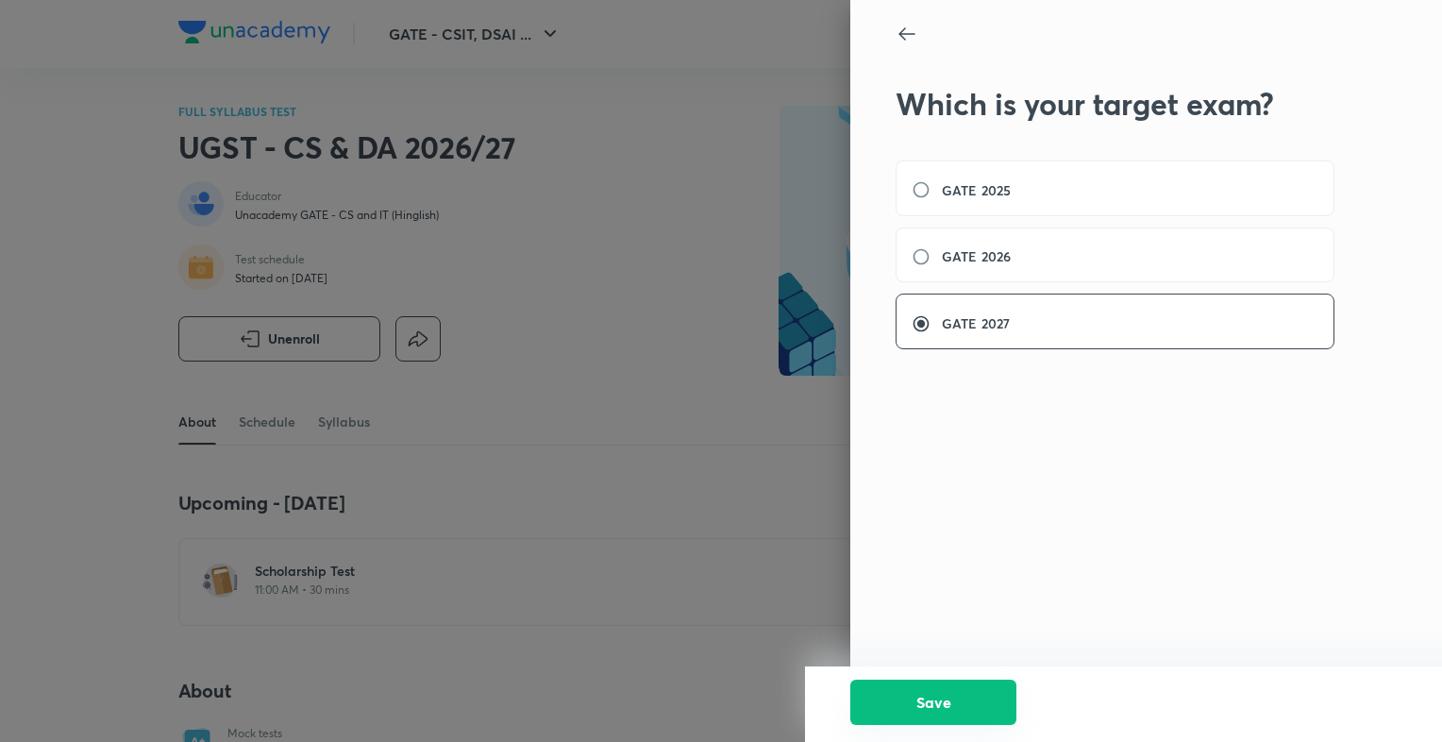
click at [951, 706] on button "Save" at bounding box center [933, 701] width 166 height 45
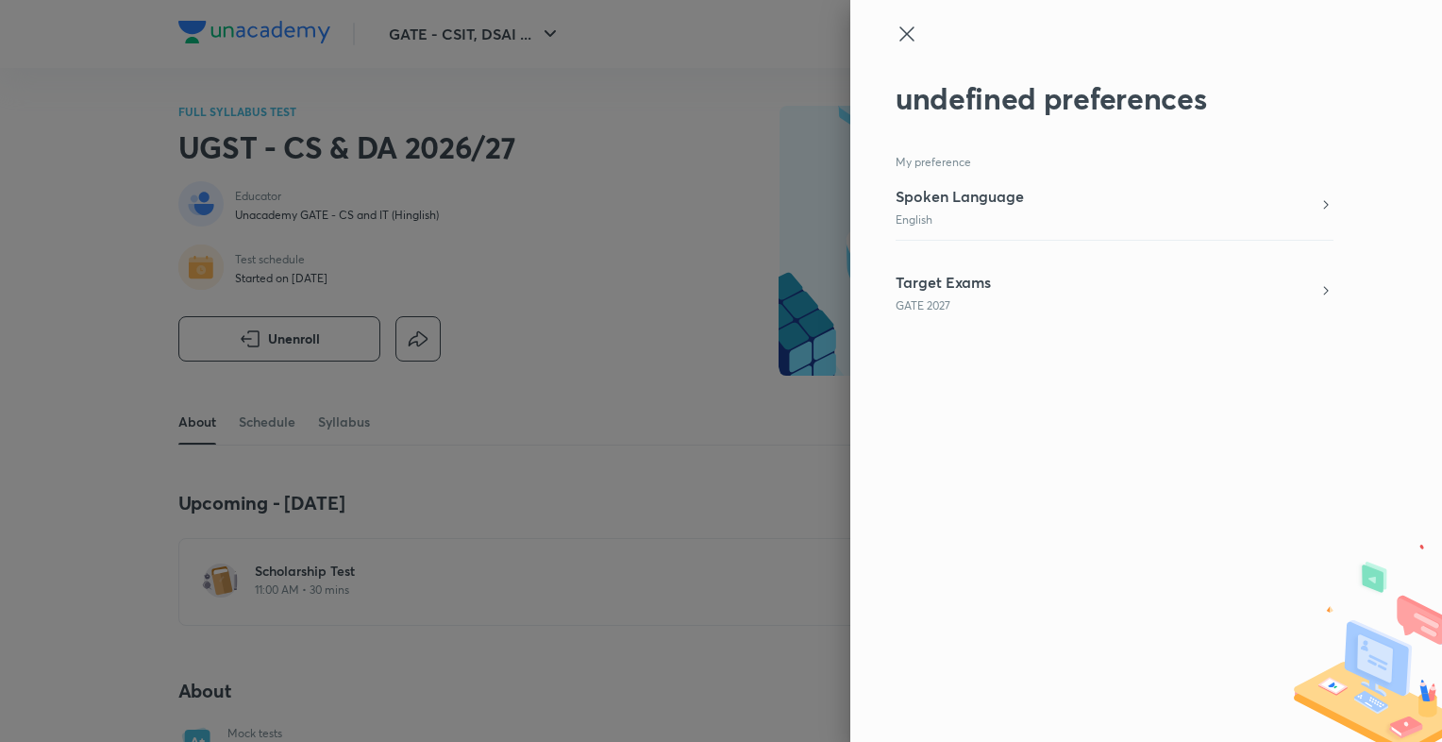
click at [740, 447] on div at bounding box center [721, 371] width 1442 height 742
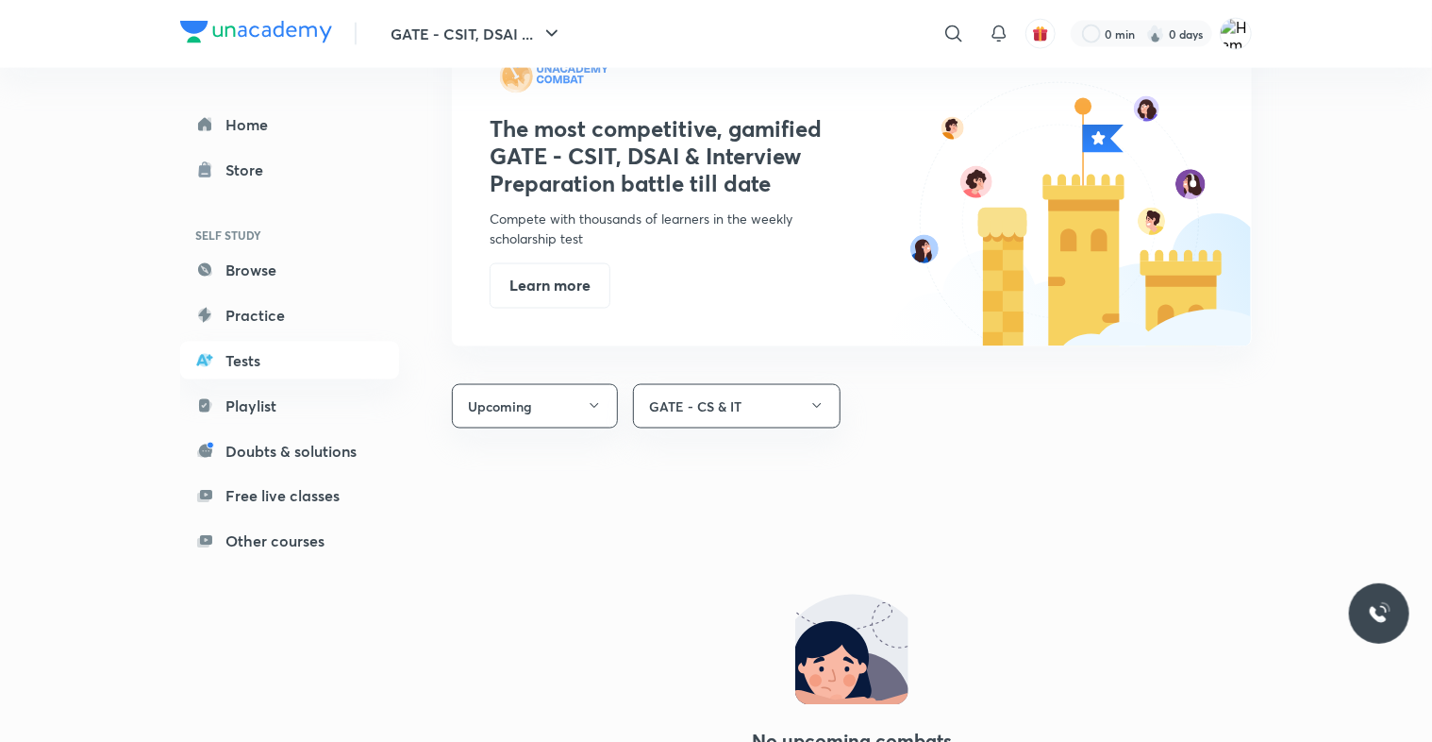
scroll to position [1328, 0]
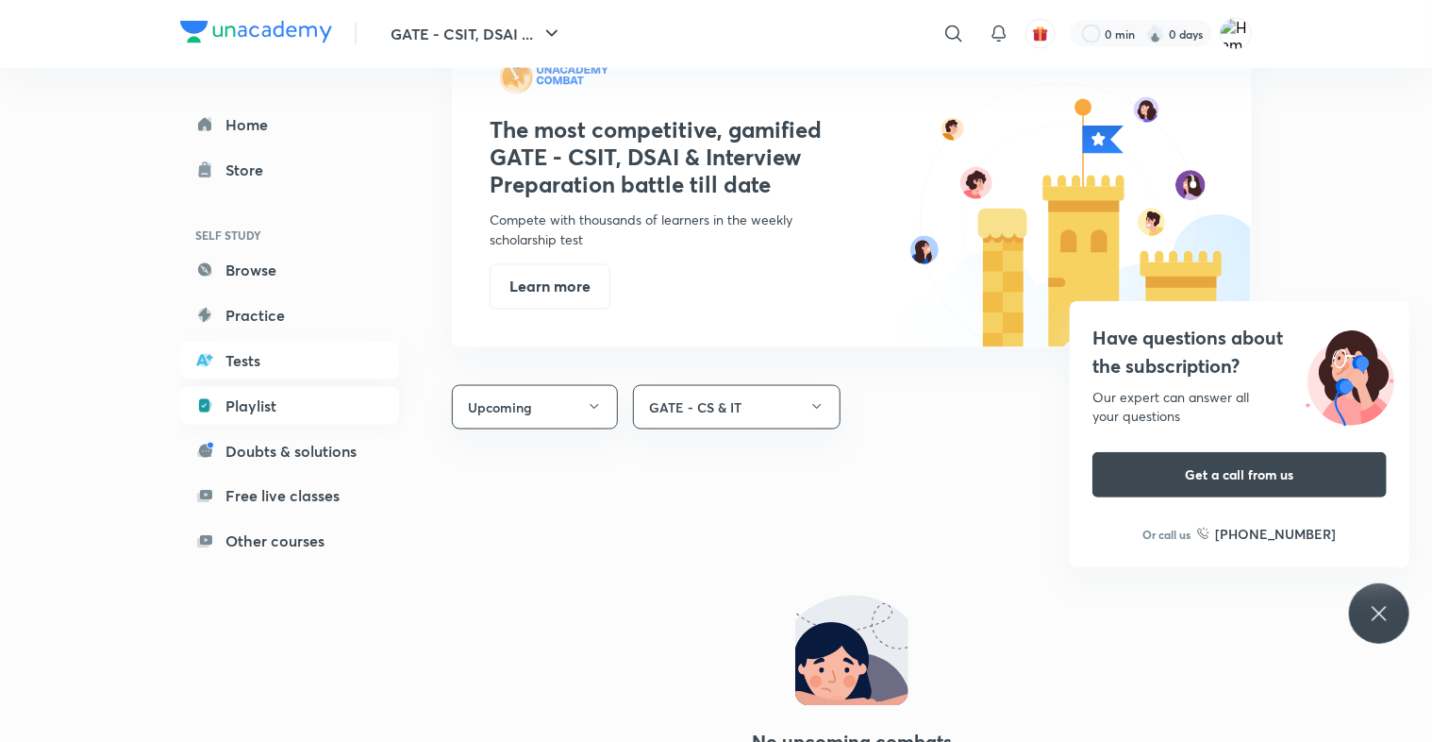
click at [309, 388] on link "Playlist" at bounding box center [289, 406] width 219 height 38
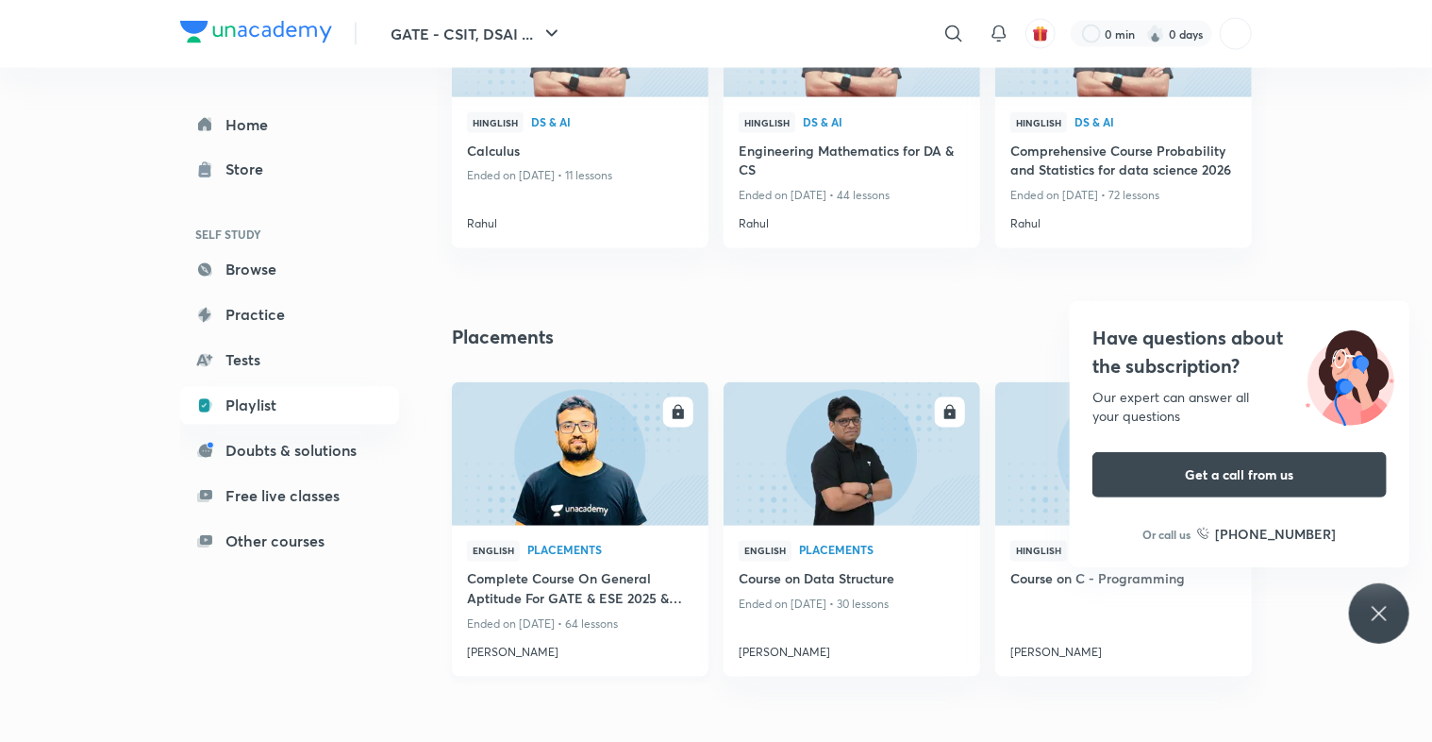
scroll to position [1622, 0]
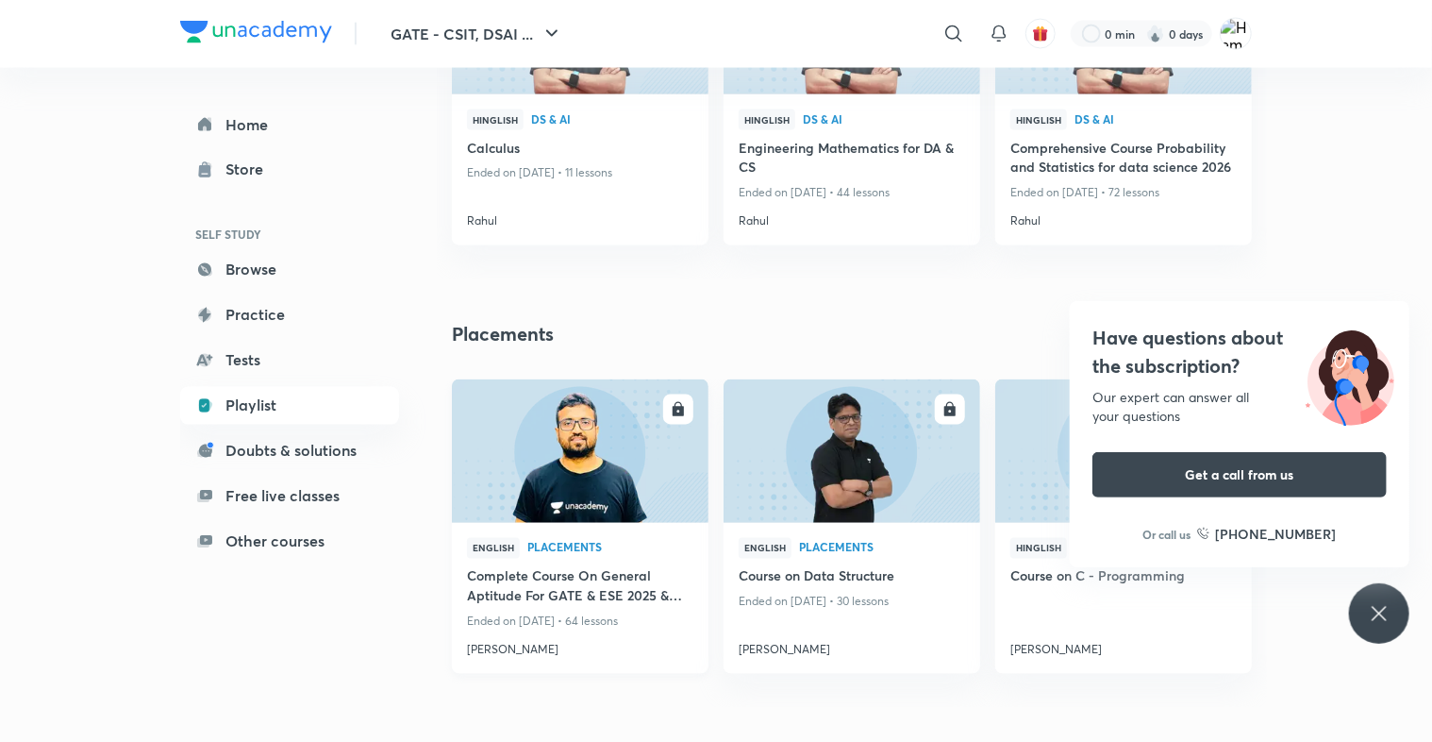
click at [525, 493] on img at bounding box center [579, 450] width 261 height 146
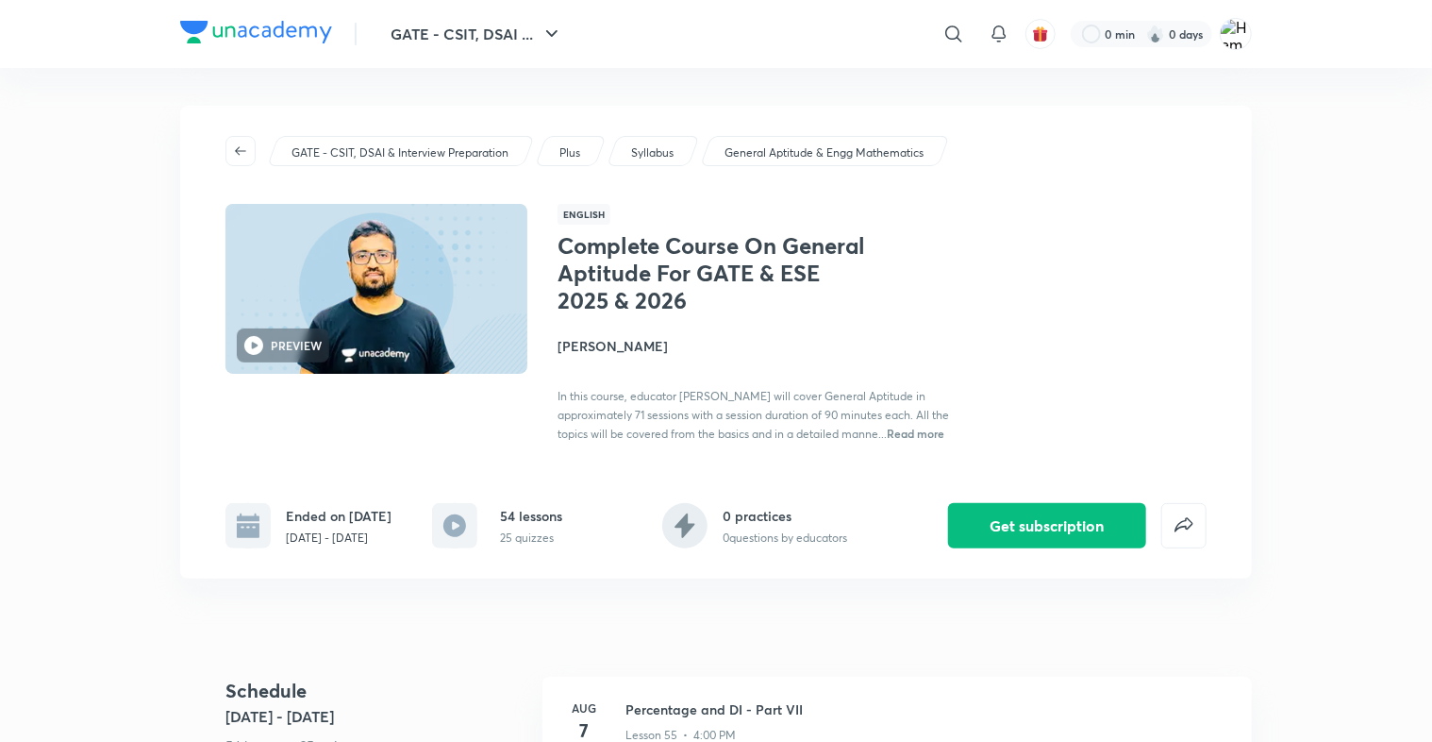
click at [929, 438] on span "Read more" at bounding box center [916, 433] width 58 height 15
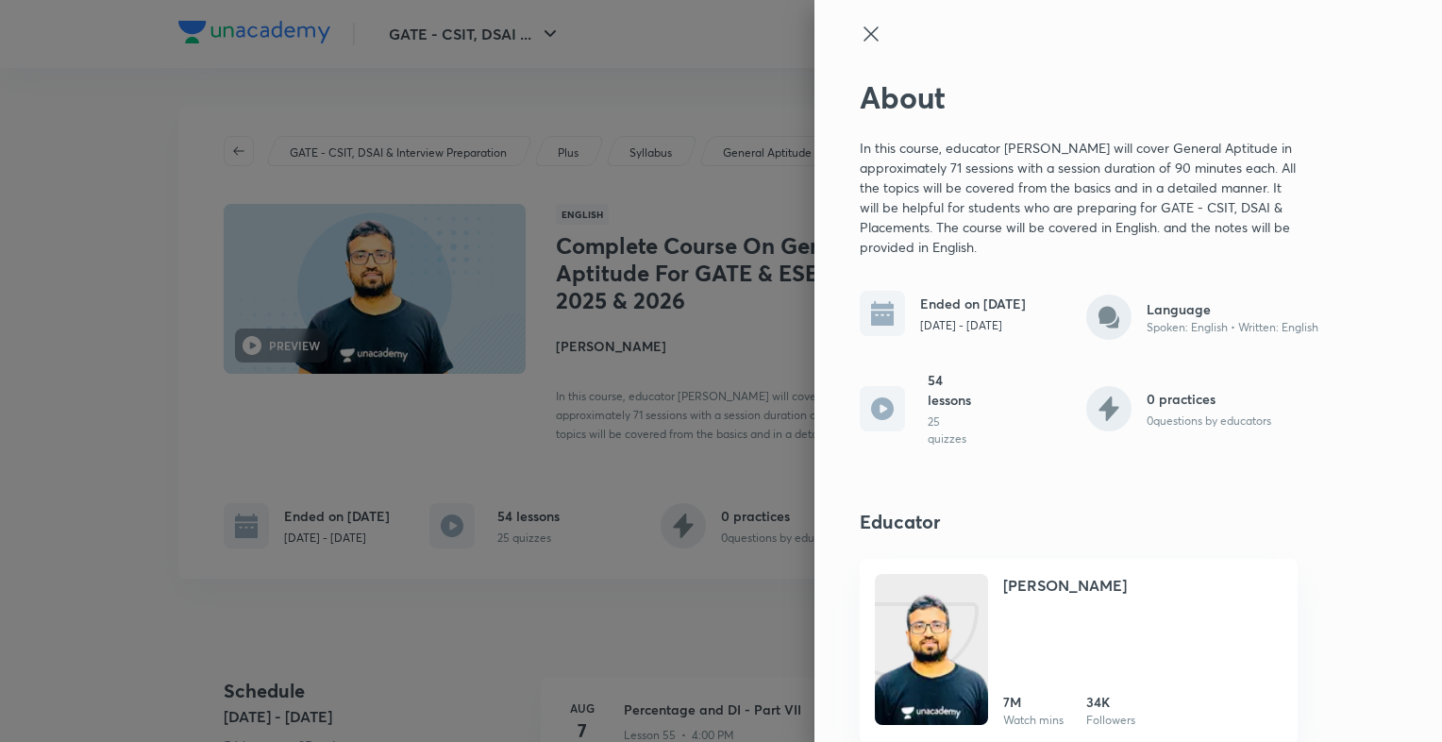
click at [927, 410] on div "54 lessons 25 quizzes" at bounding box center [949, 408] width 45 height 77
click at [871, 406] on icon at bounding box center [882, 408] width 23 height 23
click at [721, 602] on div at bounding box center [721, 371] width 1442 height 742
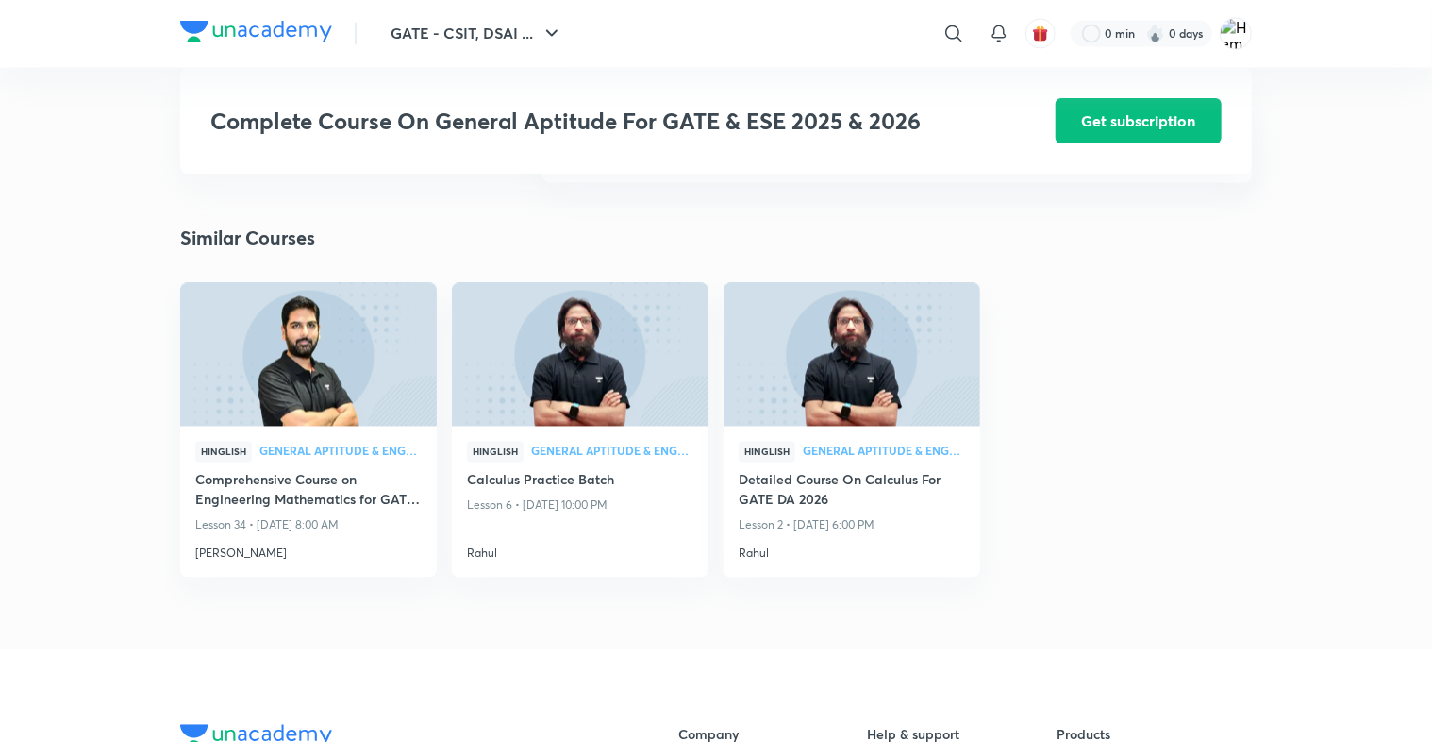
scroll to position [1752, 0]
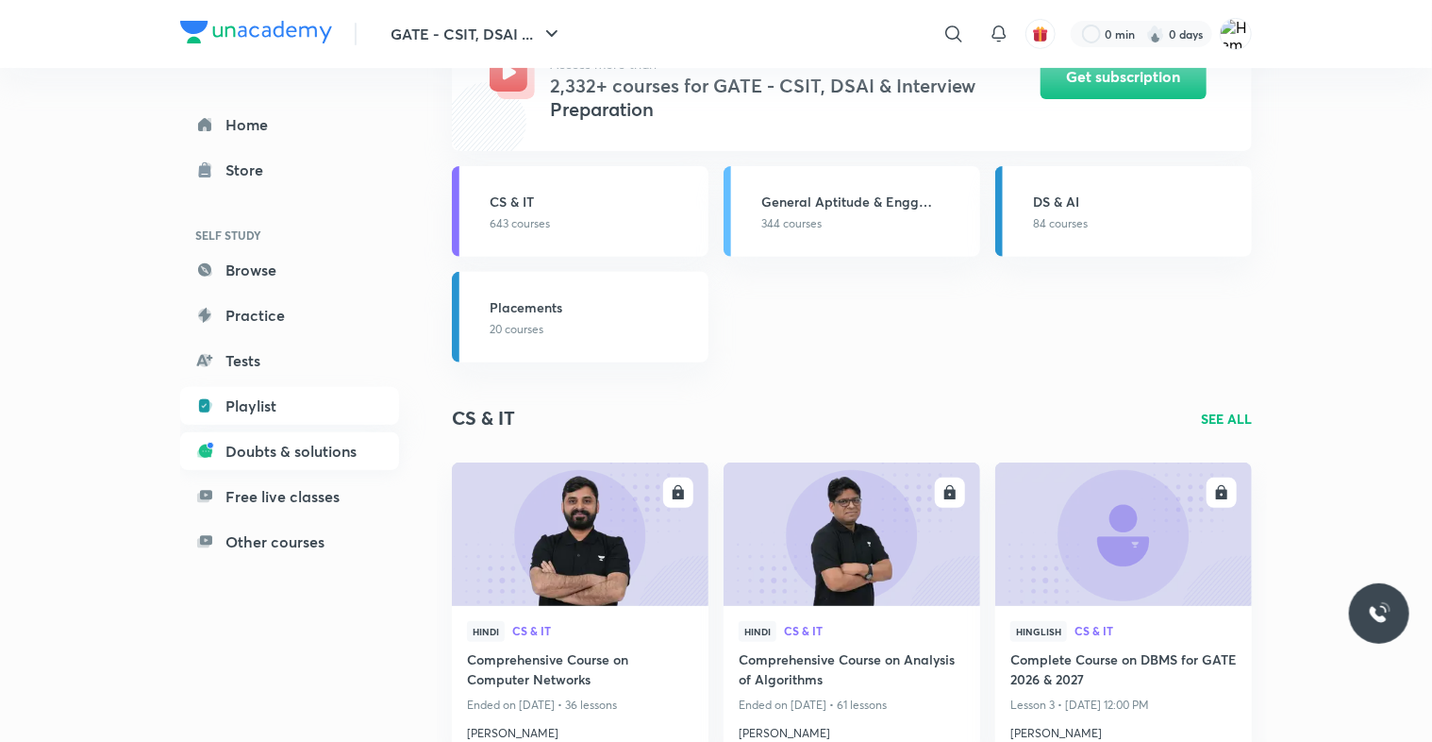
scroll to position [257, 0]
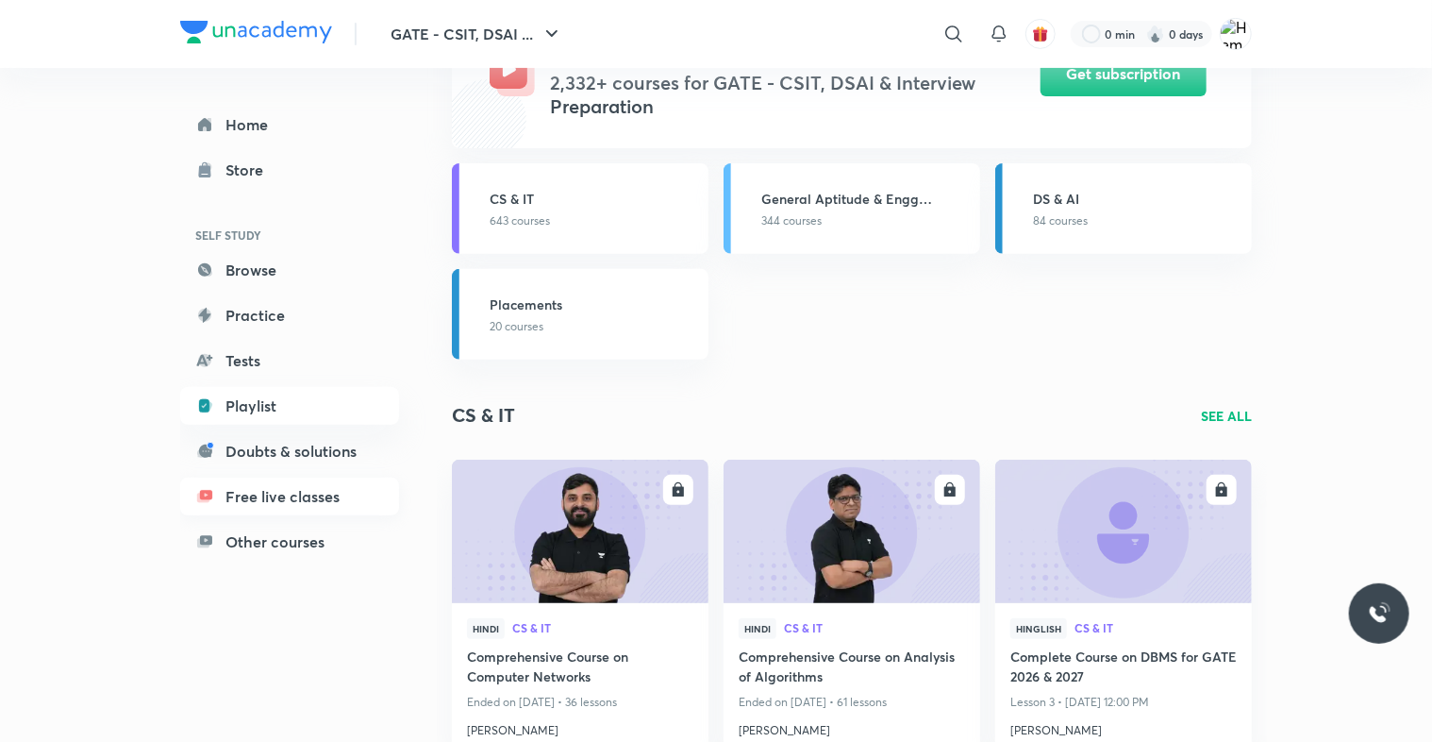
click at [328, 494] on link "Free live classes" at bounding box center [289, 496] width 219 height 38
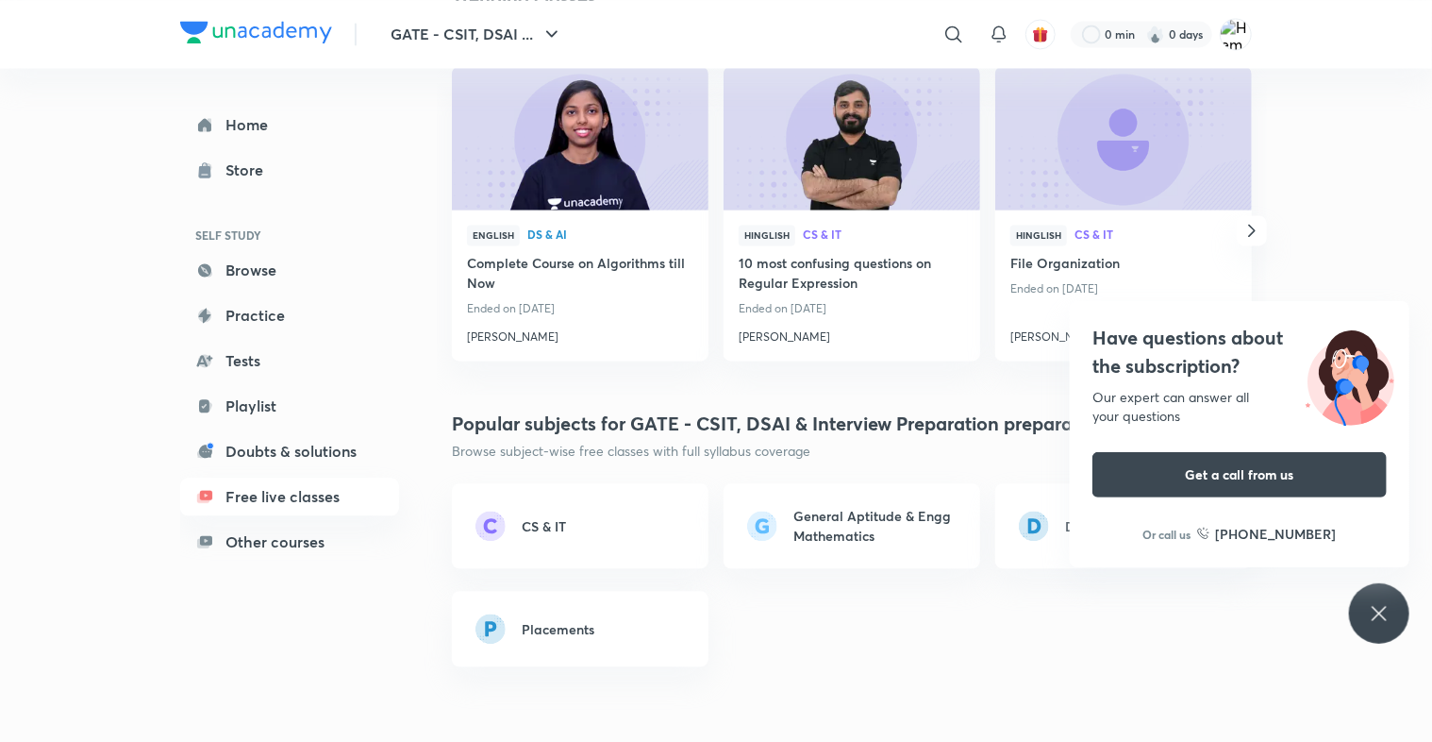
scroll to position [1857, 0]
click at [563, 517] on h6 "CS & IT" at bounding box center [544, 525] width 44 height 20
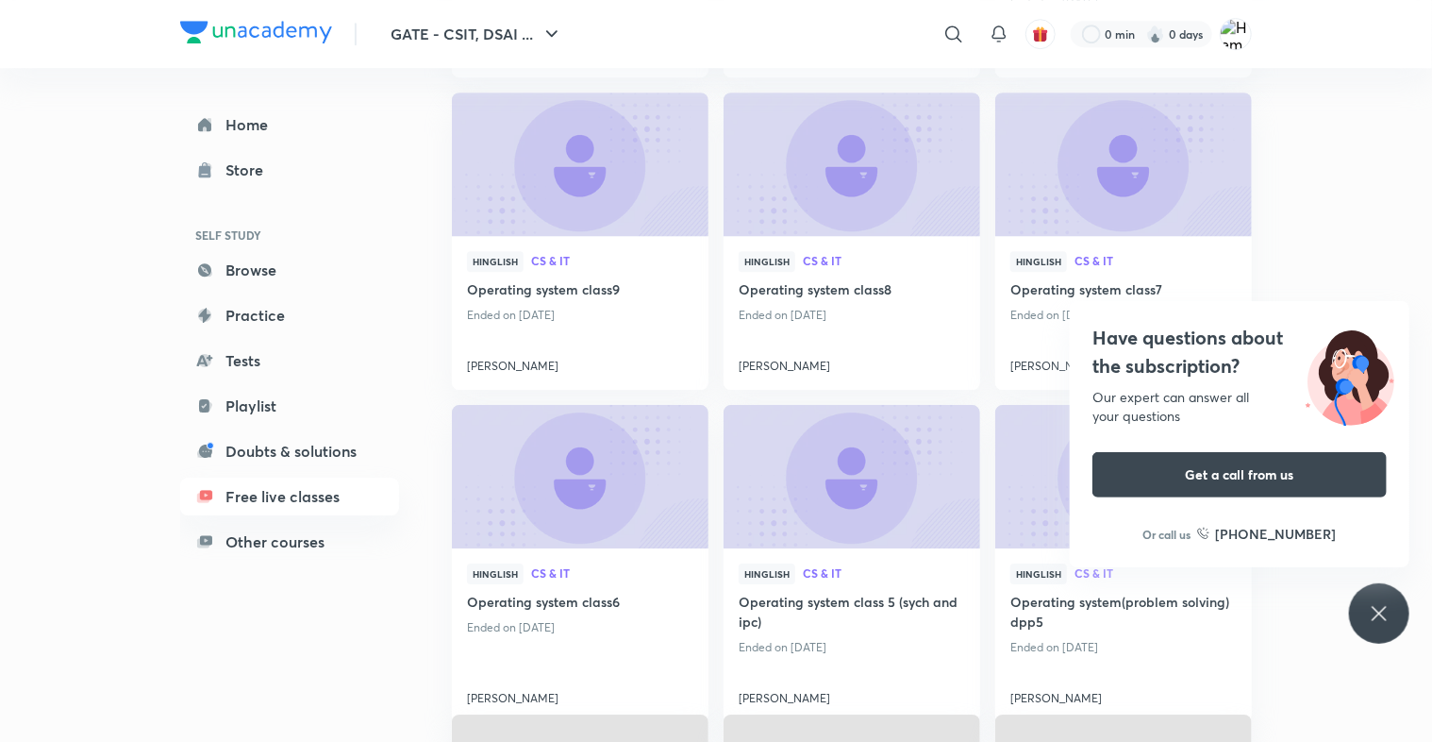
scroll to position [2846, 0]
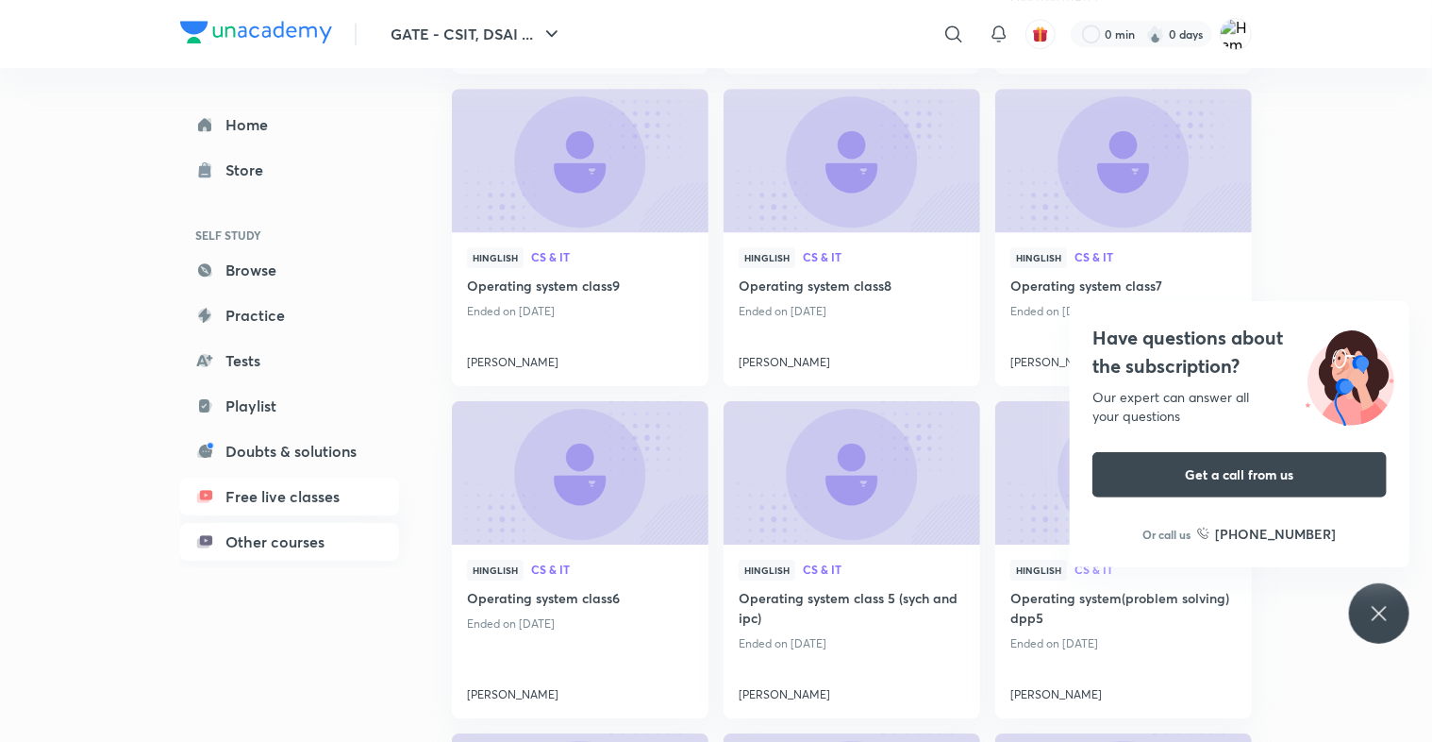
click at [333, 543] on link "Other courses" at bounding box center [289, 542] width 219 height 38
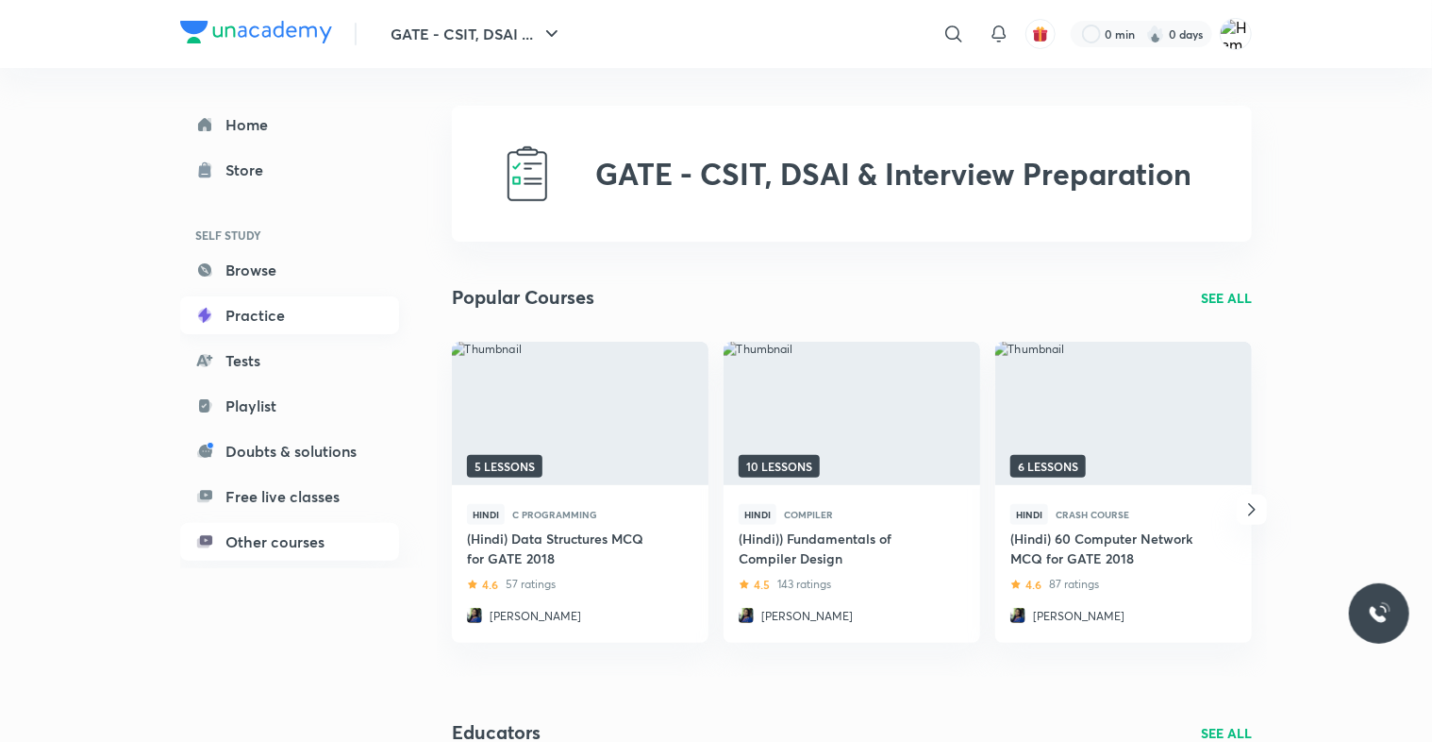
click at [226, 311] on link "Practice" at bounding box center [289, 315] width 219 height 38
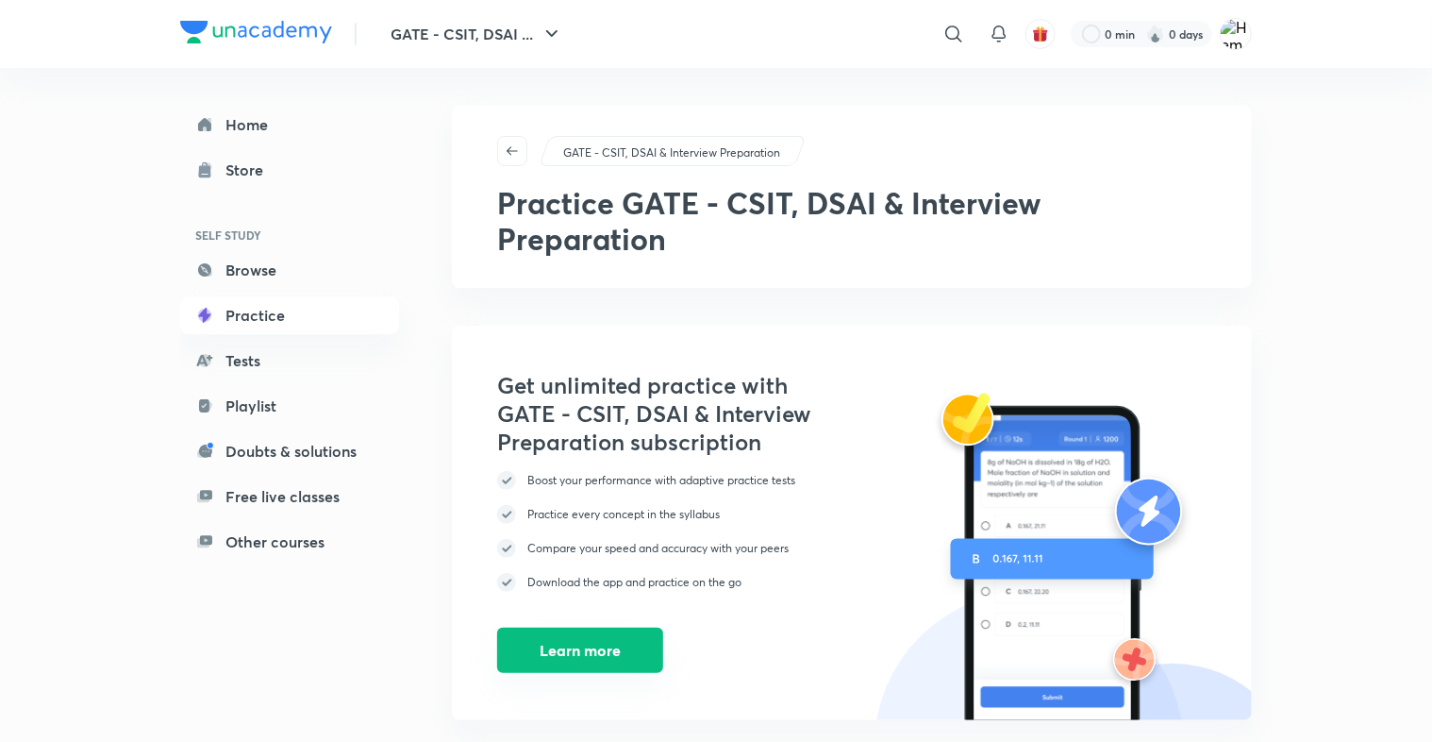
click at [551, 629] on button "Learn more" at bounding box center [580, 649] width 166 height 45
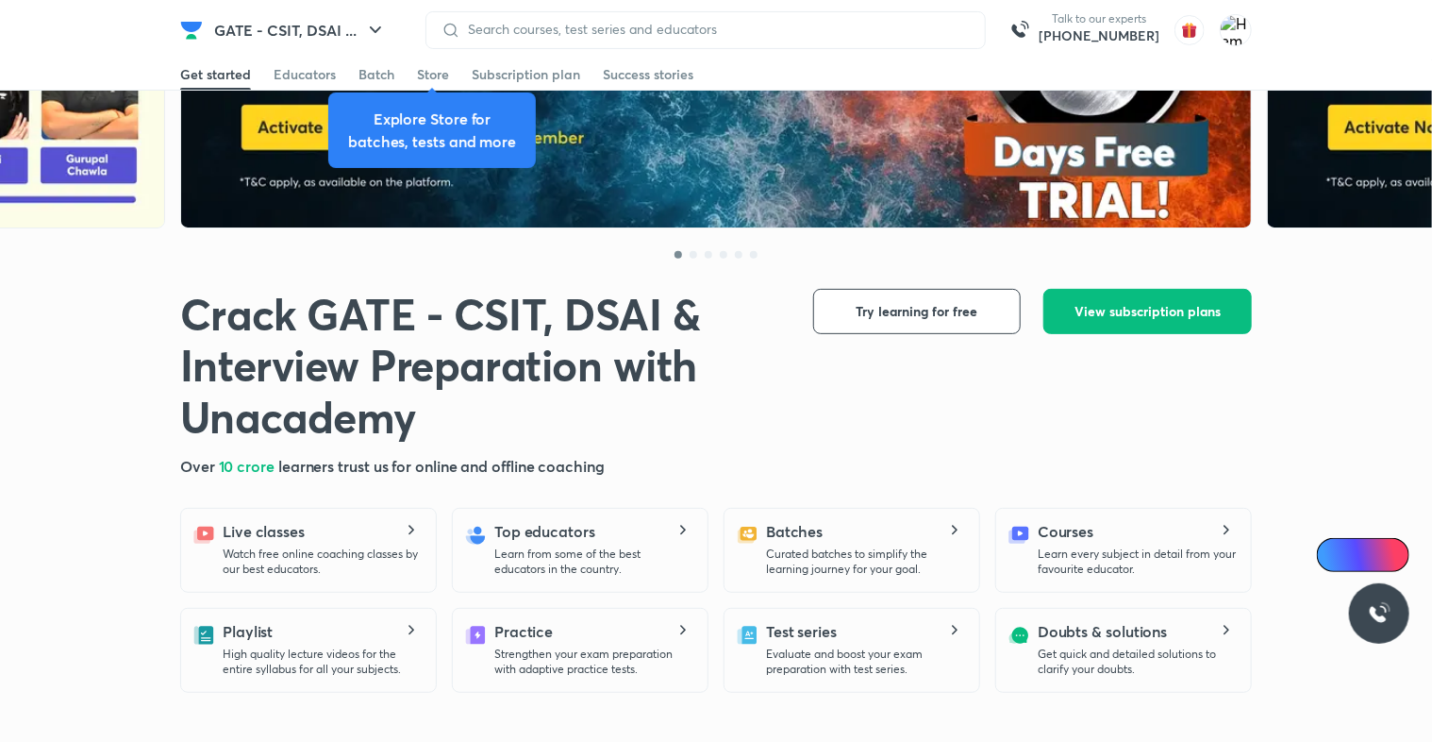
scroll to position [211, 0]
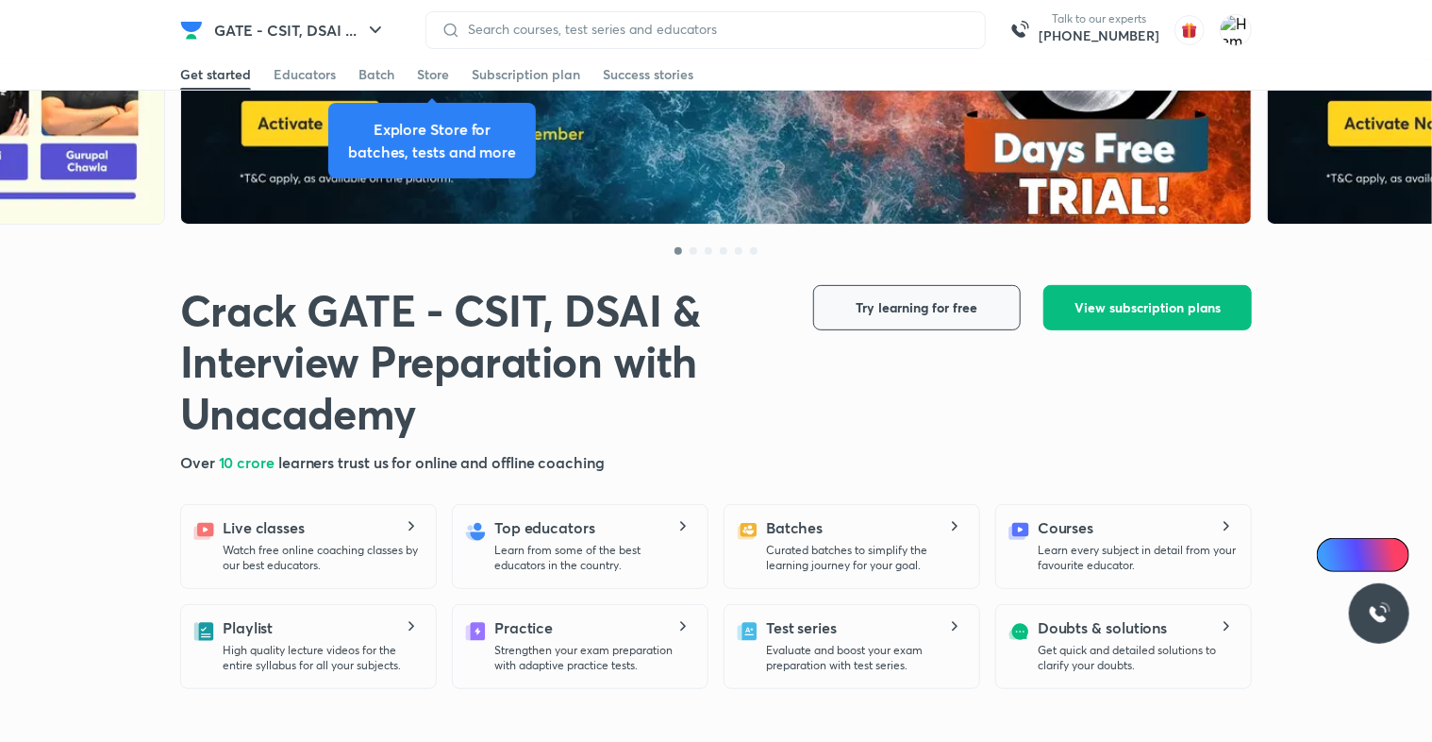
click at [847, 297] on button "Try learning for free" at bounding box center [917, 307] width 208 height 45
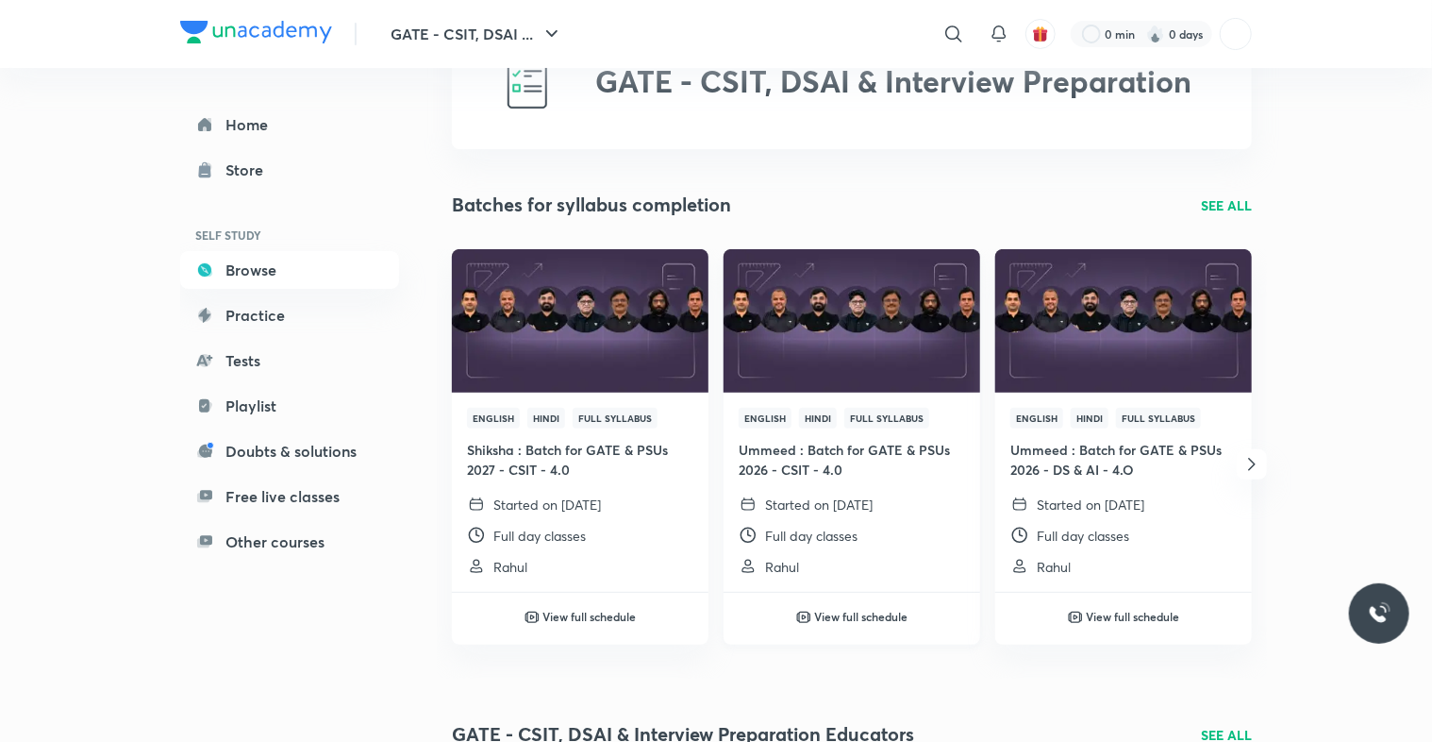
scroll to position [105, 0]
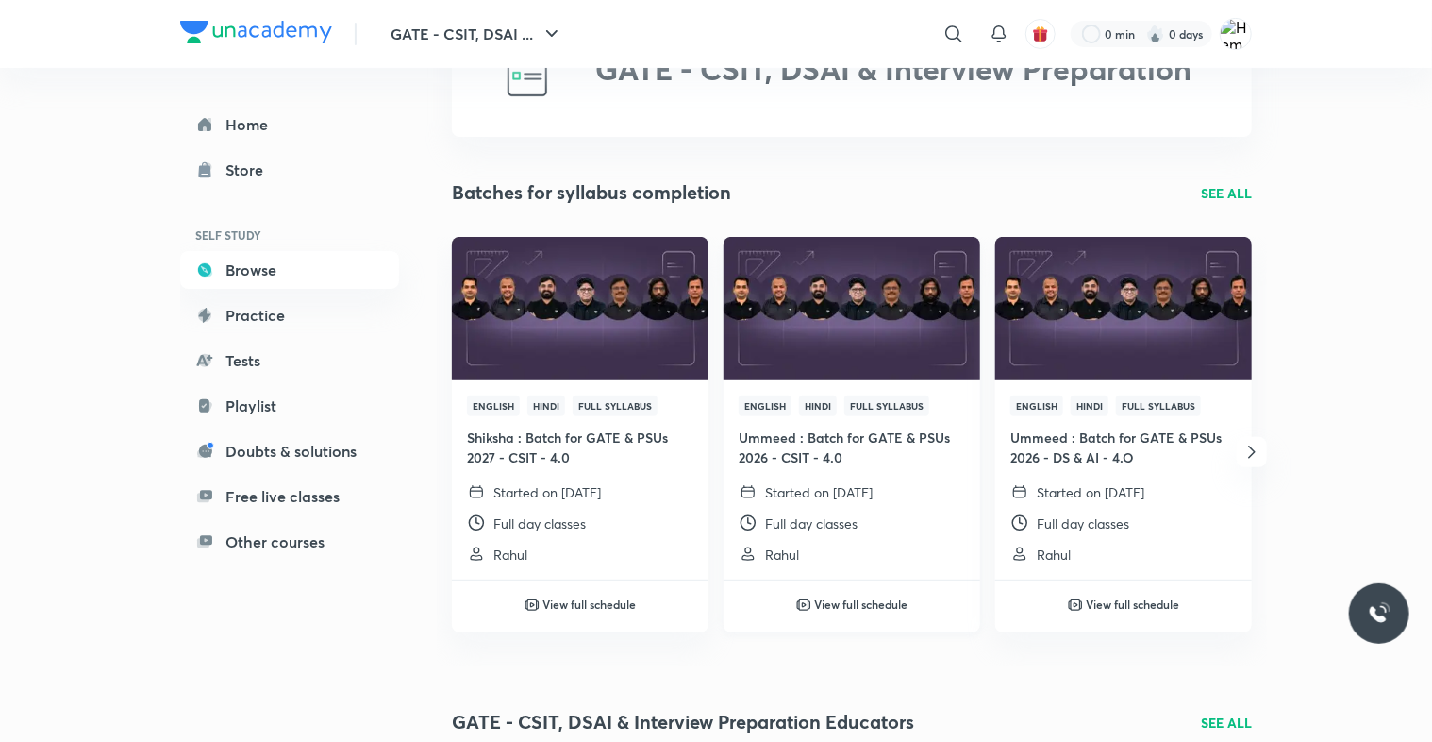
click at [766, 482] on p "Started on [DATE]" at bounding box center [819, 492] width 108 height 20
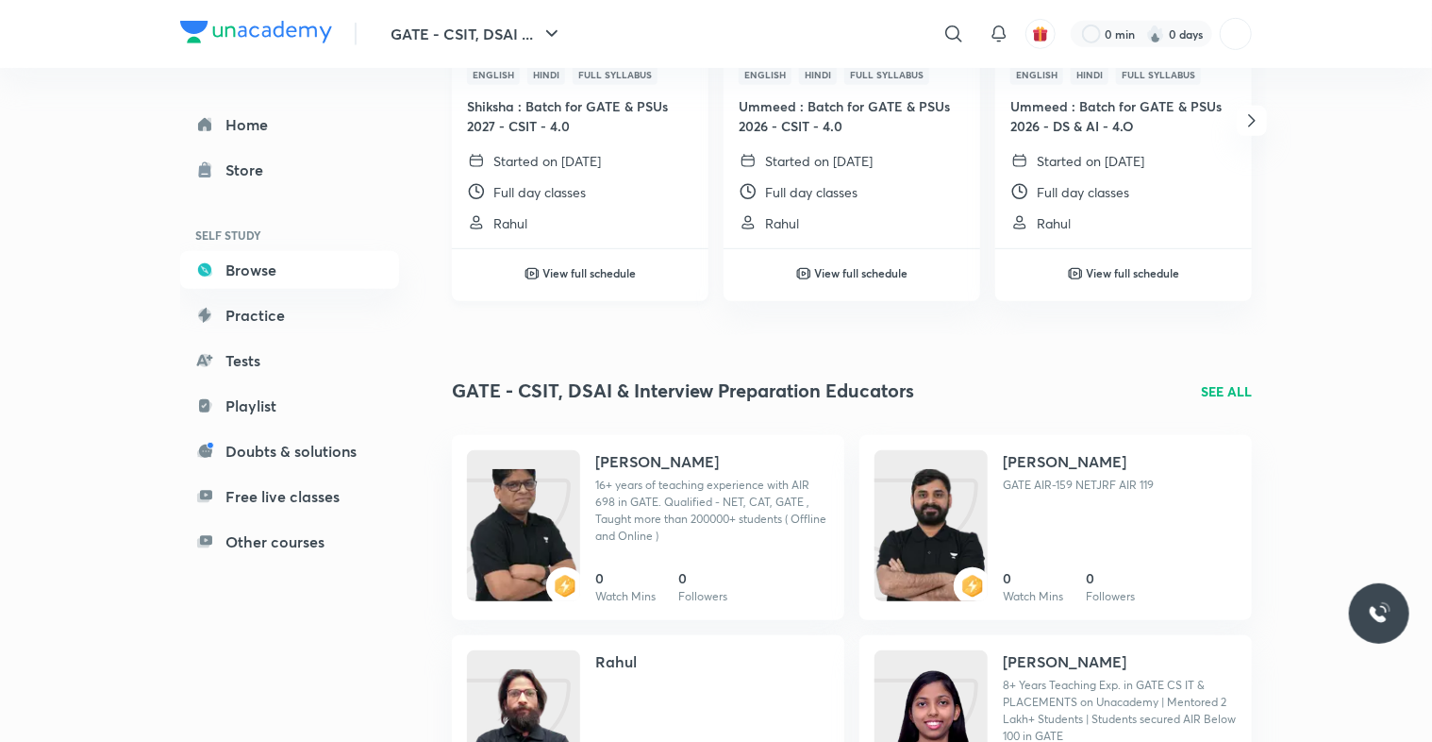
scroll to position [443, 0]
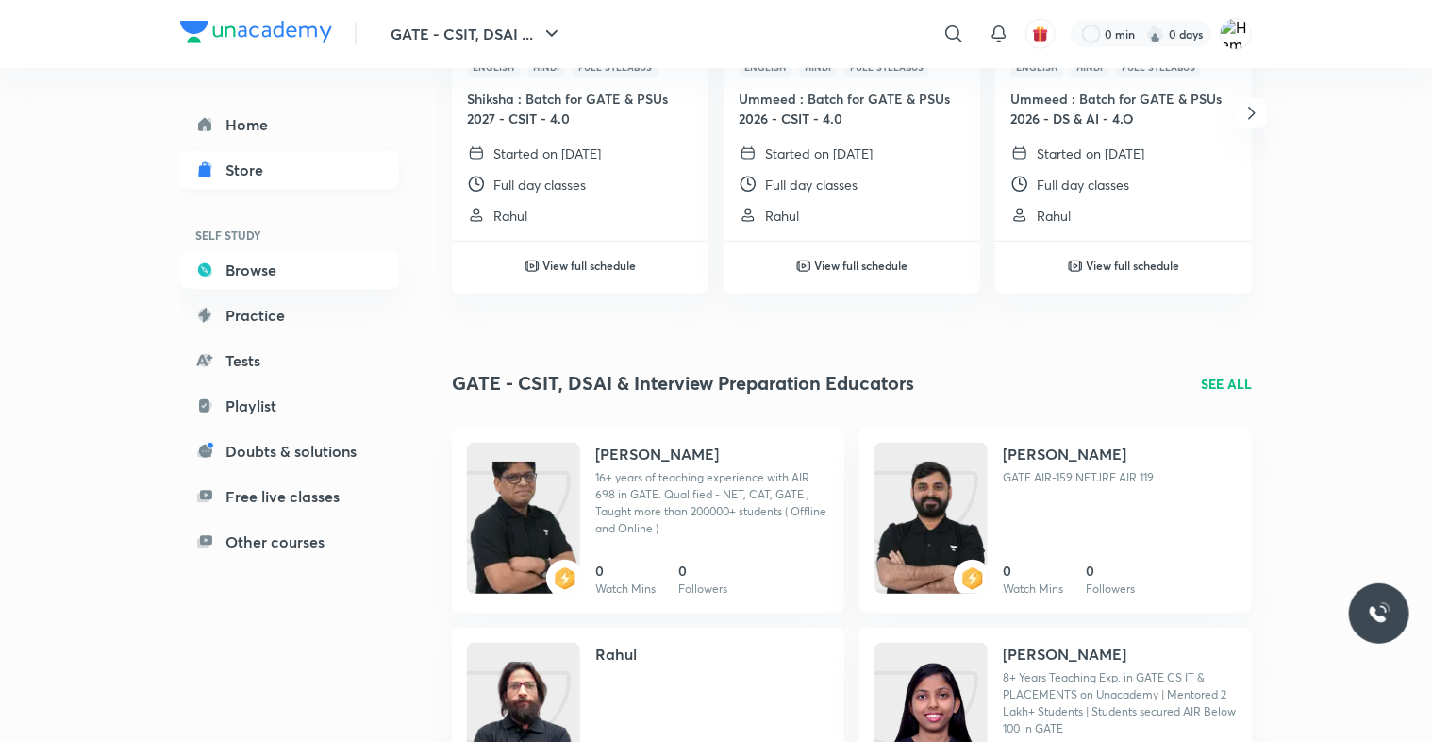
click at [249, 165] on div "Store" at bounding box center [249, 170] width 49 height 23
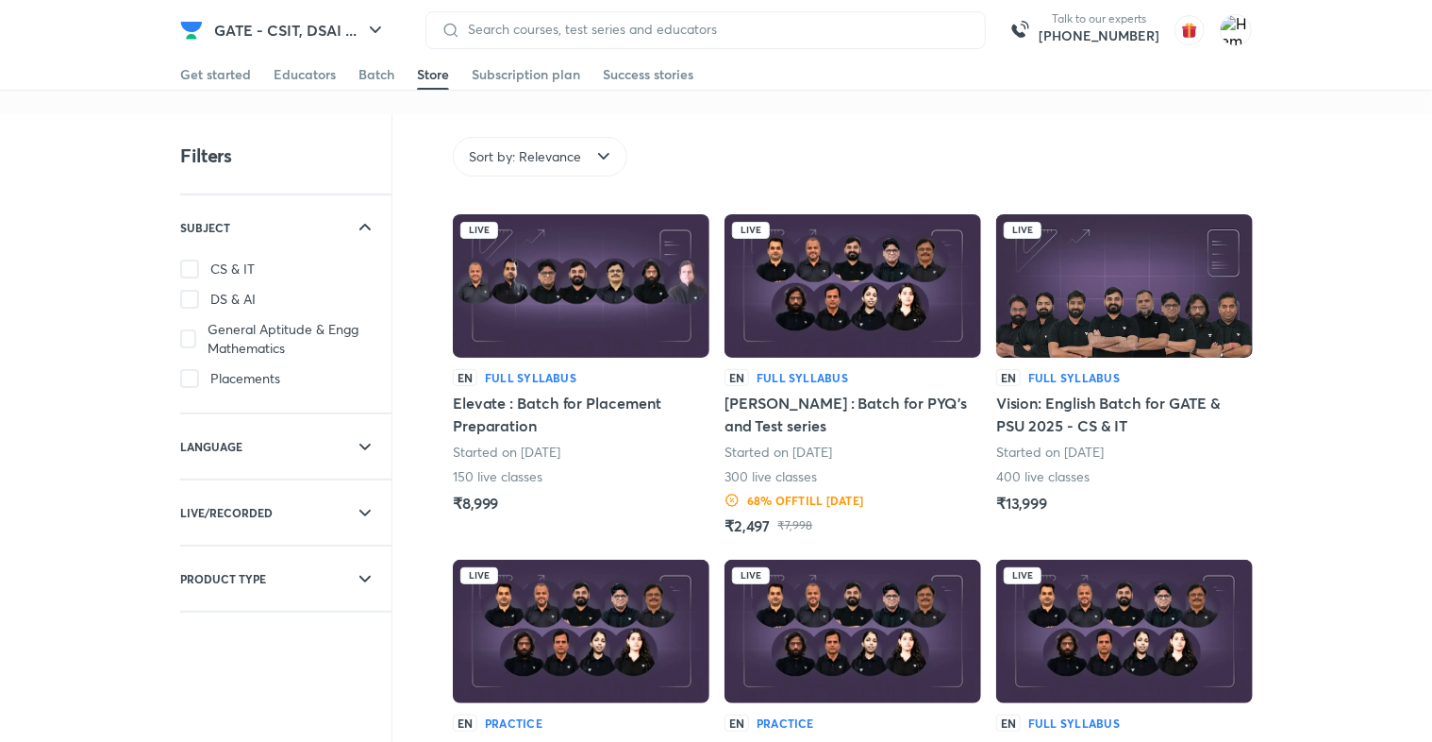
click at [230, 266] on span "CS & IT" at bounding box center [232, 268] width 44 height 19
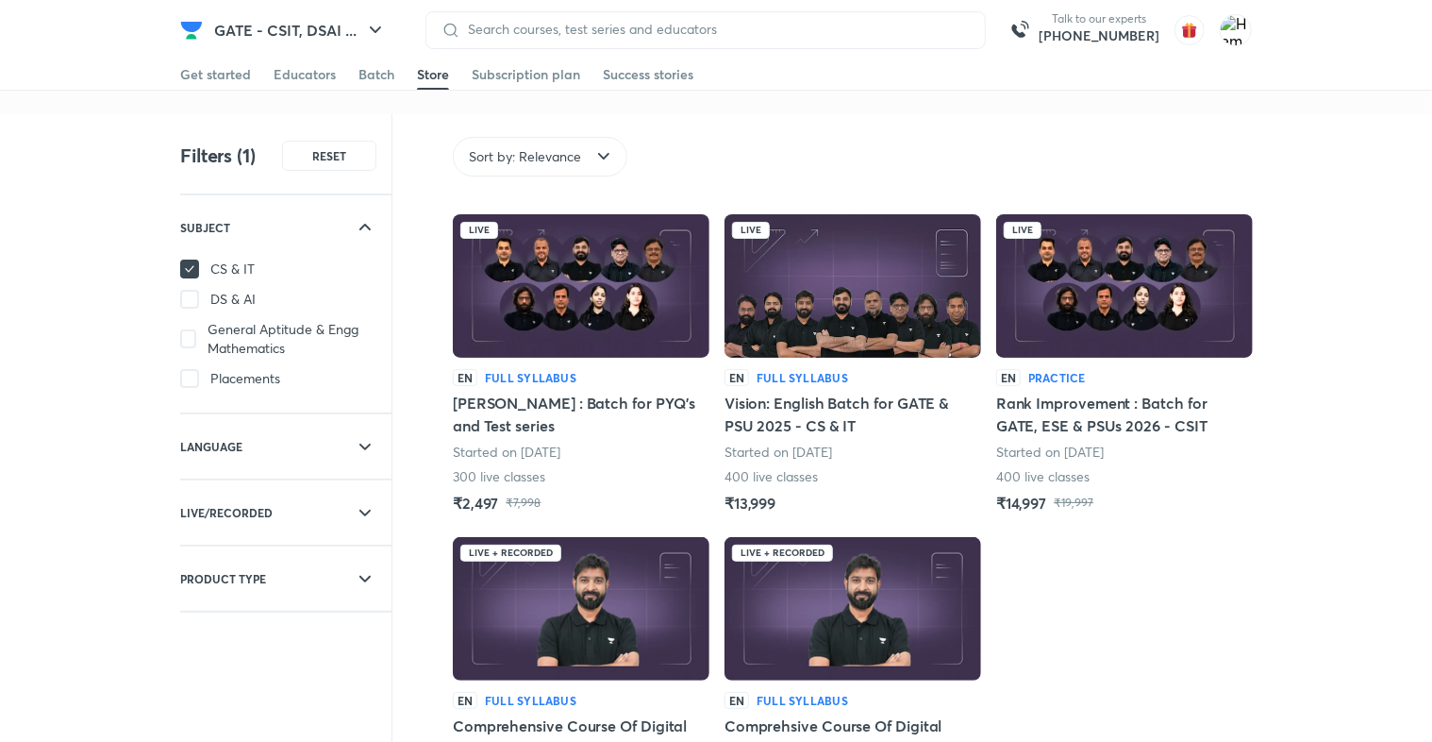
click at [589, 155] on div "Sort by: Relevance" at bounding box center [540, 157] width 175 height 40
click at [279, 465] on div "LANGUAGE" at bounding box center [233, 446] width 106 height 64
click at [245, 494] on span "English" at bounding box center [231, 487] width 42 height 19
click at [270, 581] on h6 "LIVE/RECORDED" at bounding box center [226, 585] width 92 height 19
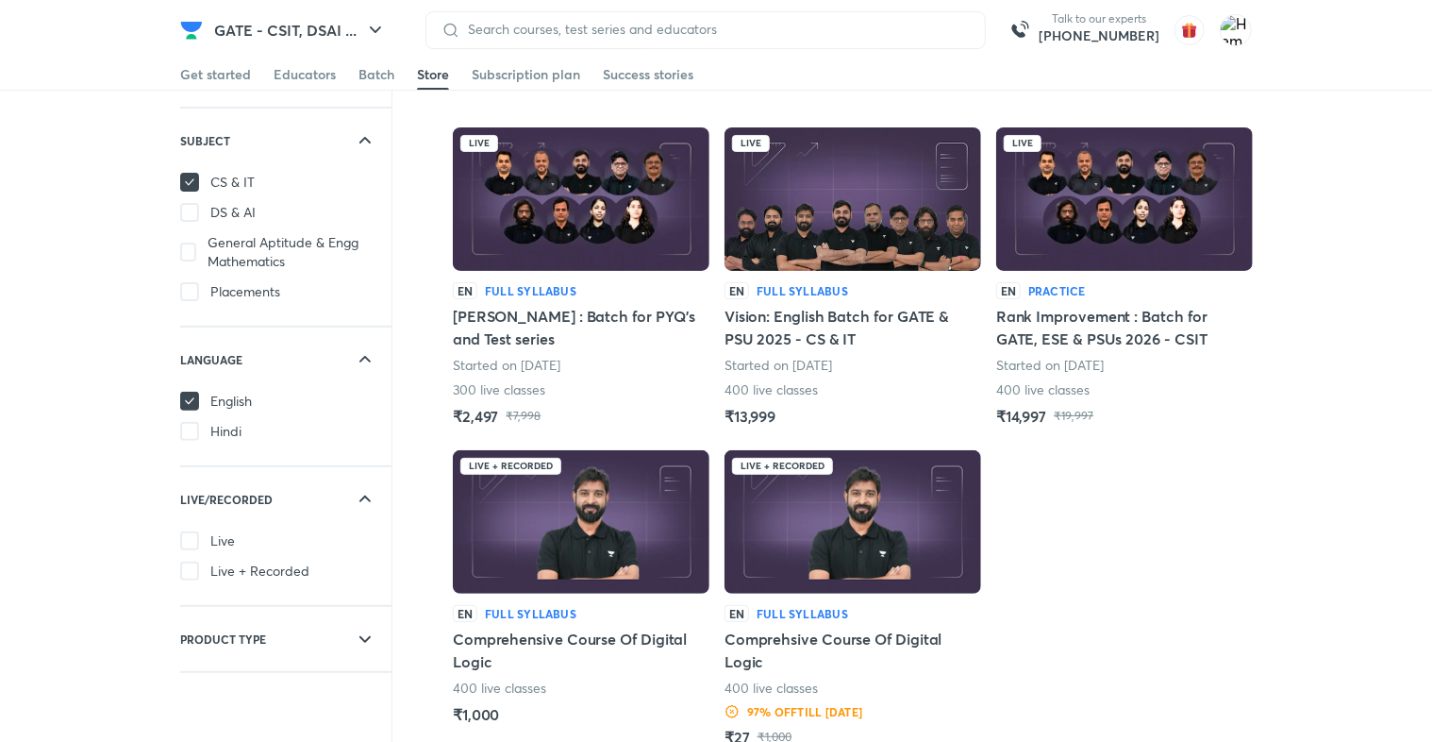
scroll to position [98, 0]
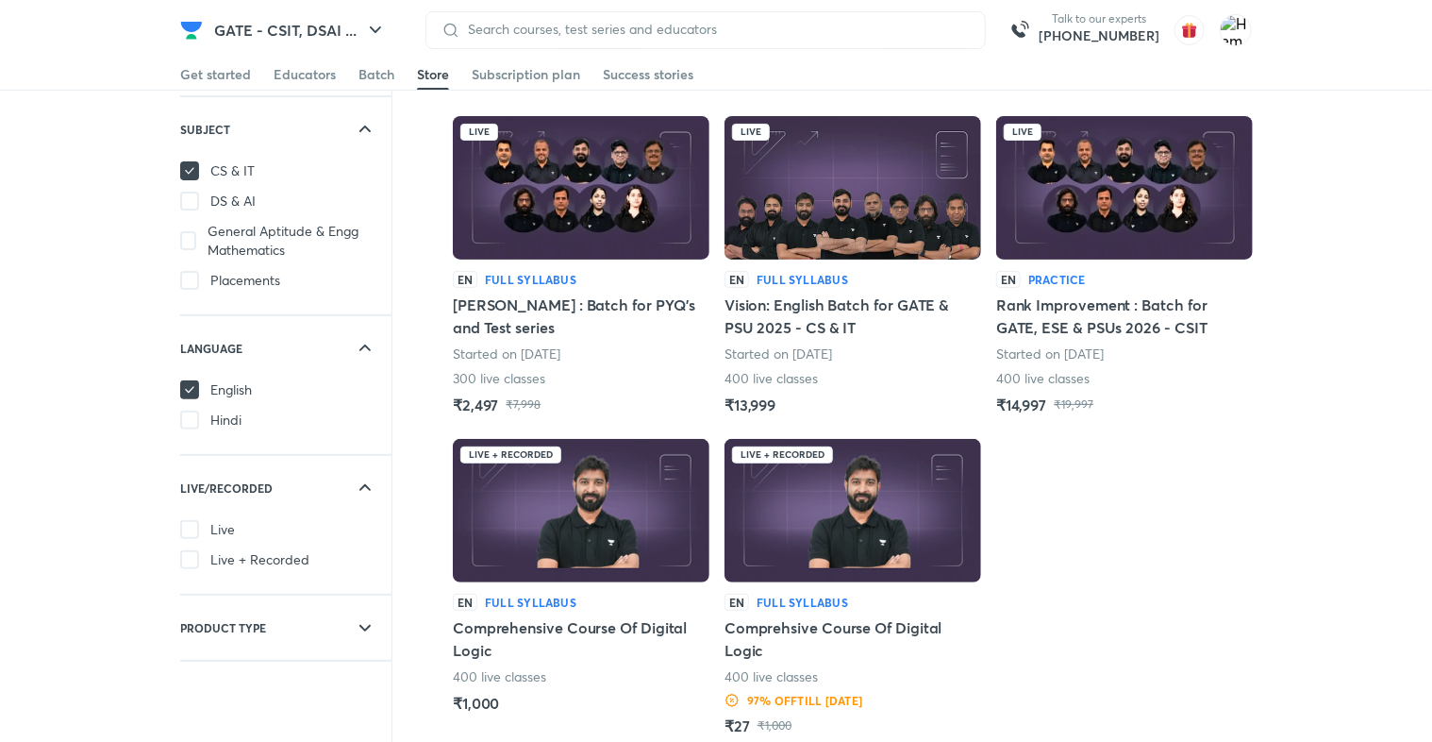
click at [272, 613] on div "PRODUCT TYPE" at bounding box center [233, 627] width 106 height 64
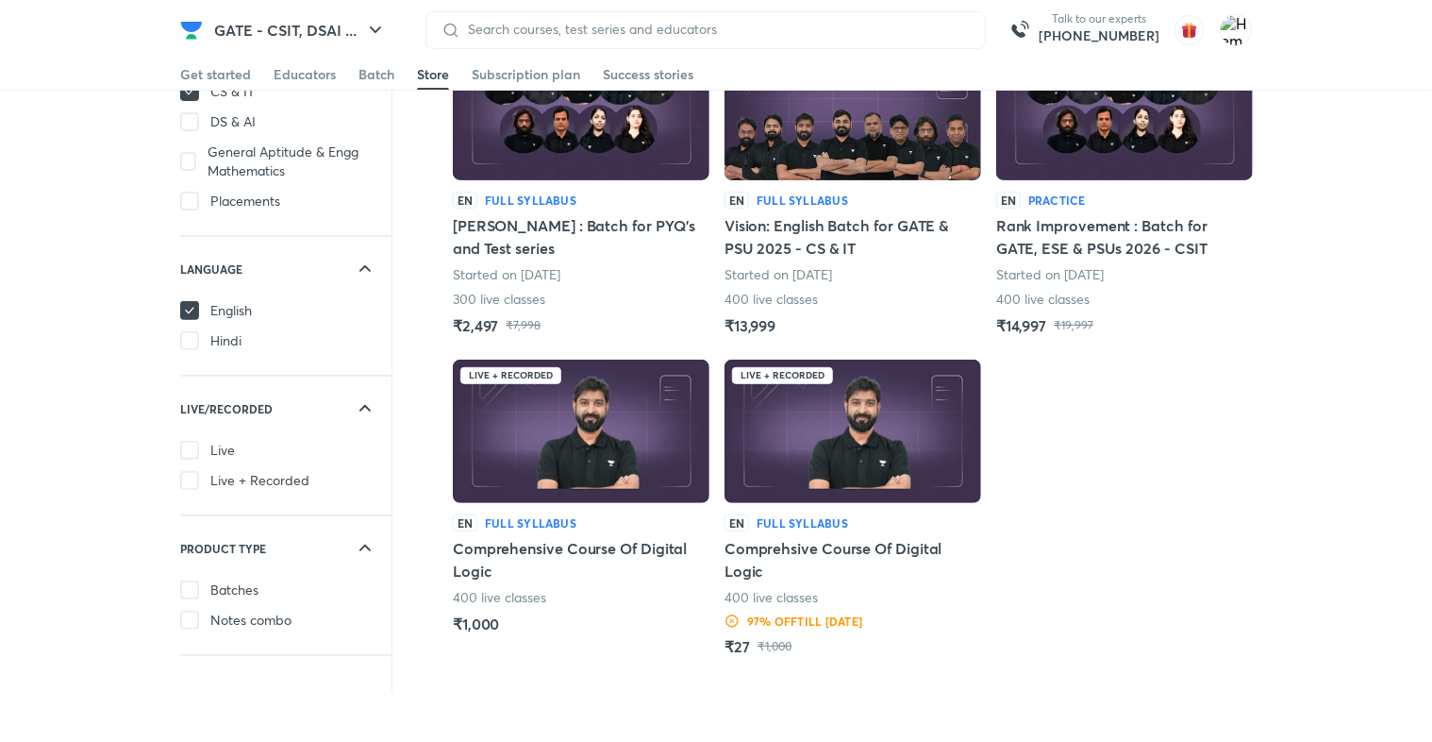
click at [238, 591] on span "Batches" at bounding box center [234, 589] width 48 height 19
click at [273, 620] on span "Notes combo" at bounding box center [250, 619] width 81 height 19
